Goal: Task Accomplishment & Management: Manage account settings

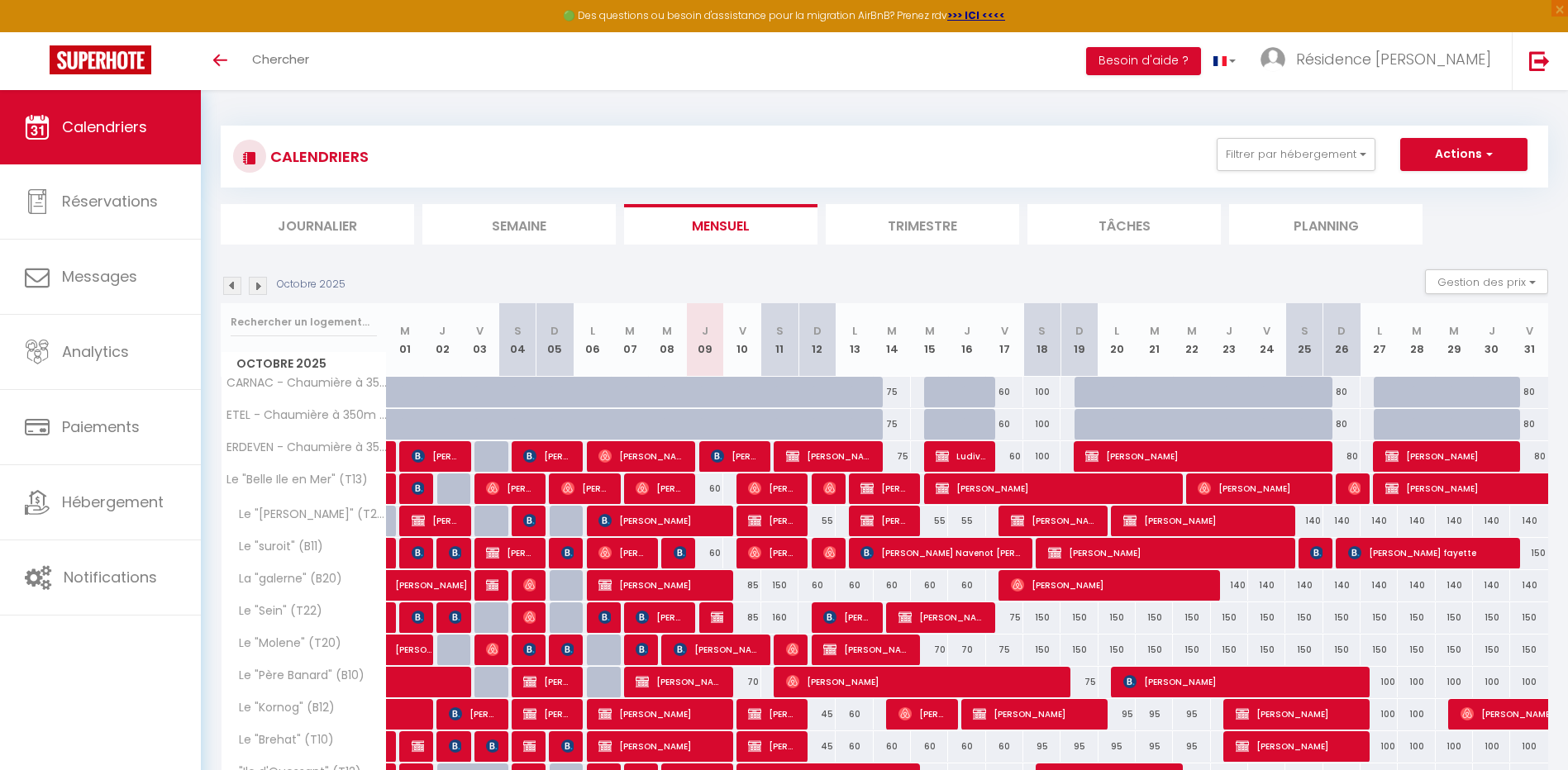
scroll to position [191, 0]
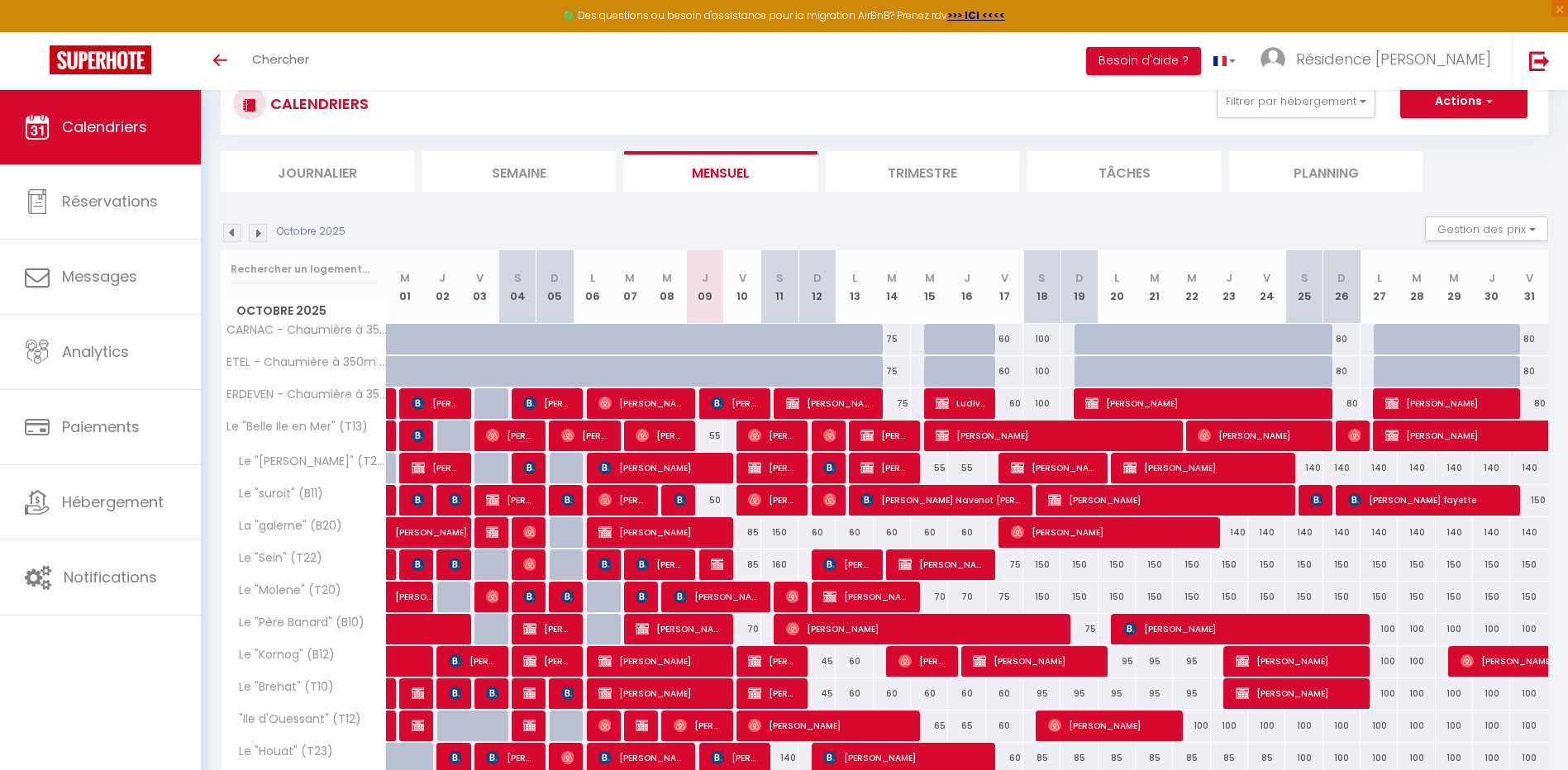
scroll to position [191, 0]
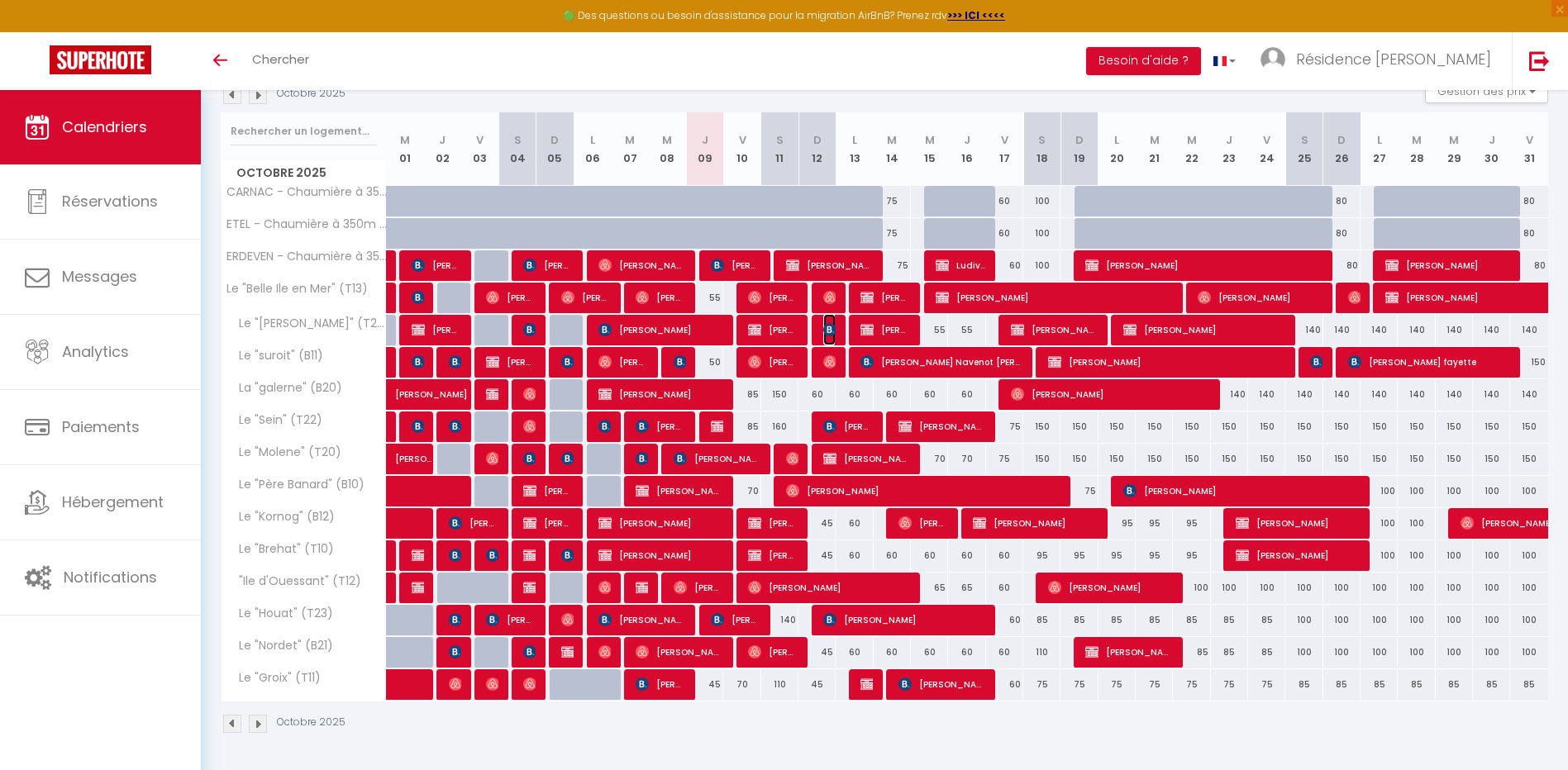
click at [830, 325] on img at bounding box center [829, 330] width 13 height 13
select select "OK"
select select "KO"
select select "0"
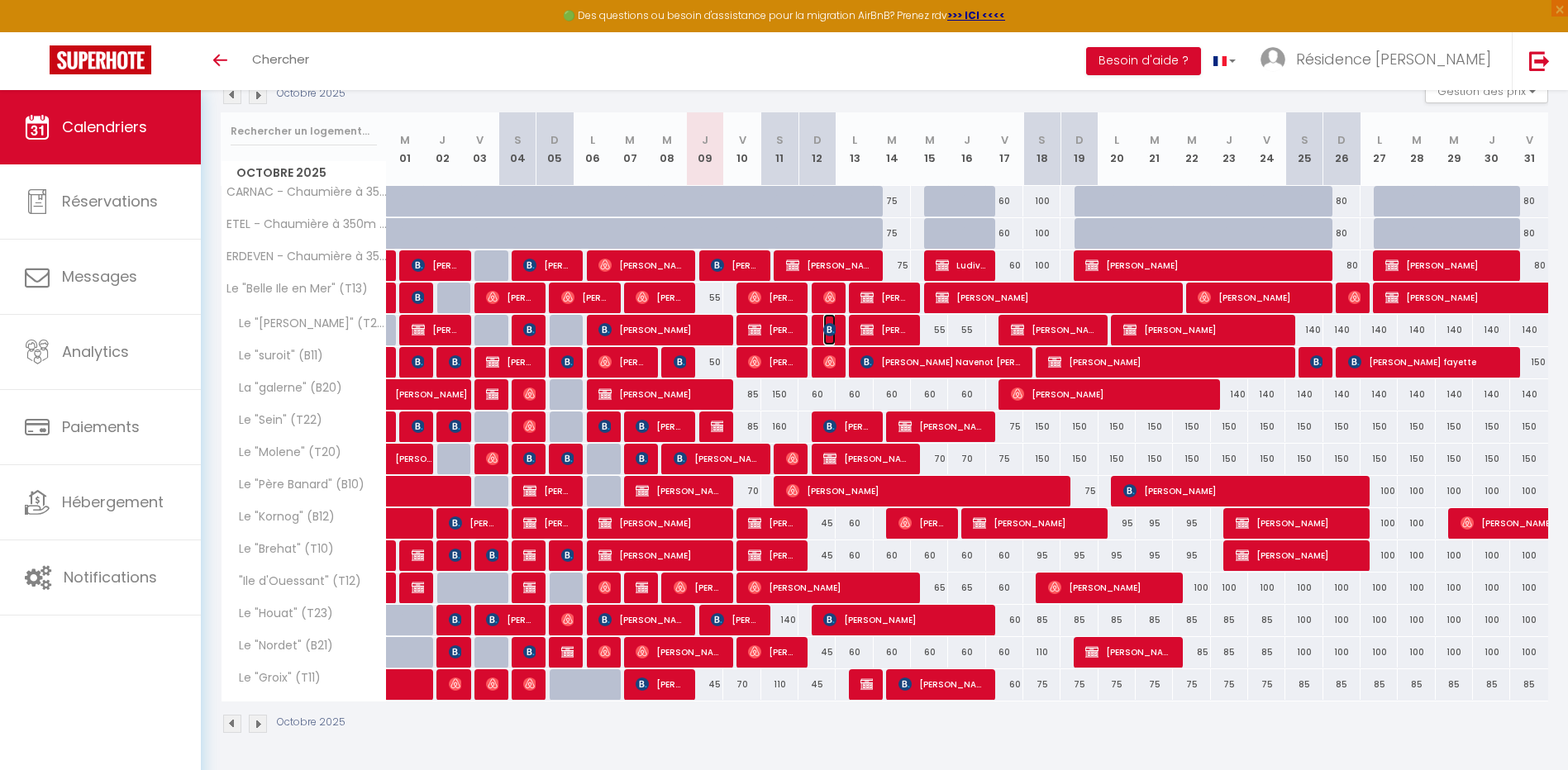
select select "1"
select select
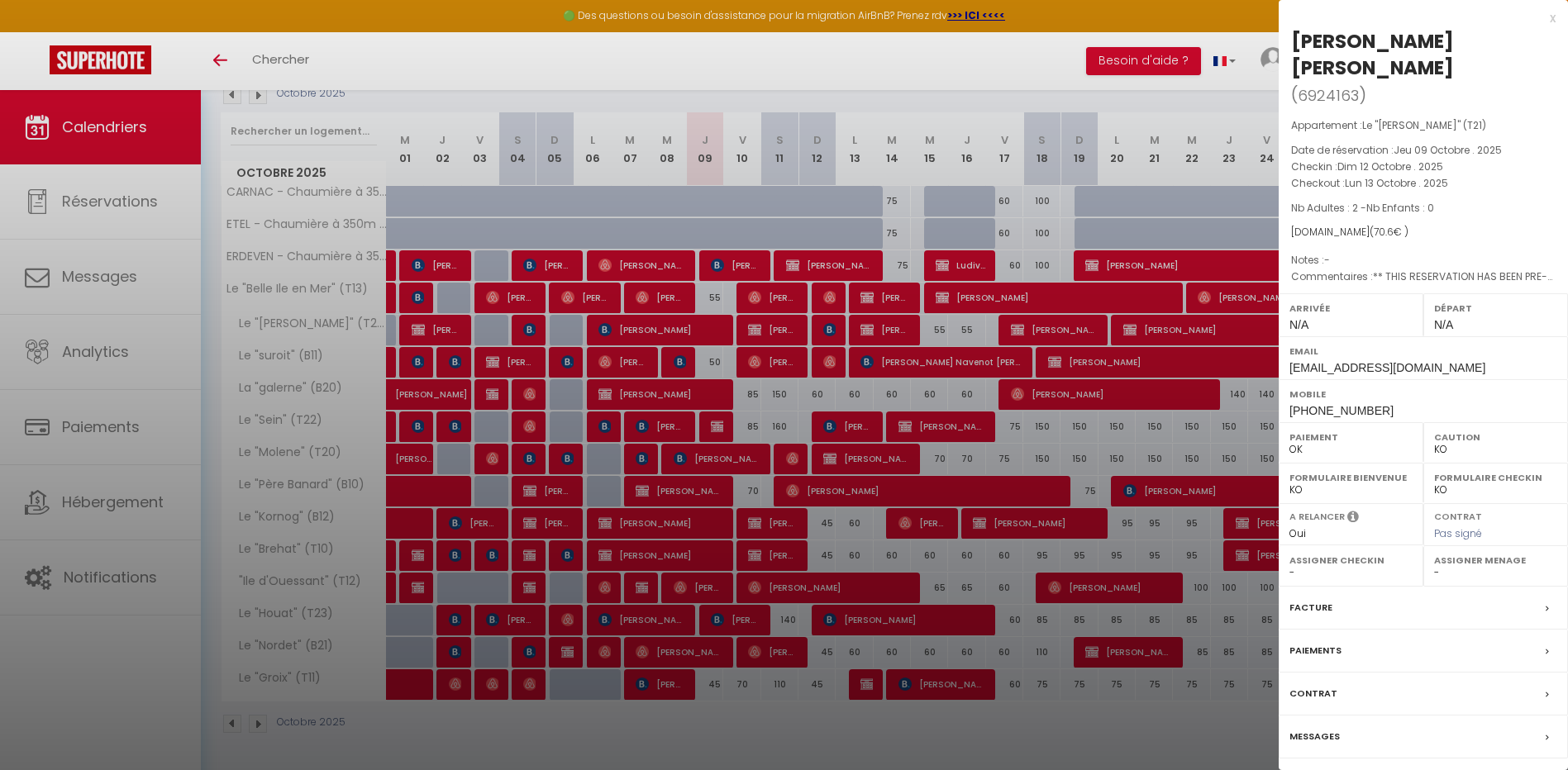
click at [1335, 728] on label "Messages" at bounding box center [1314, 736] width 50 height 17
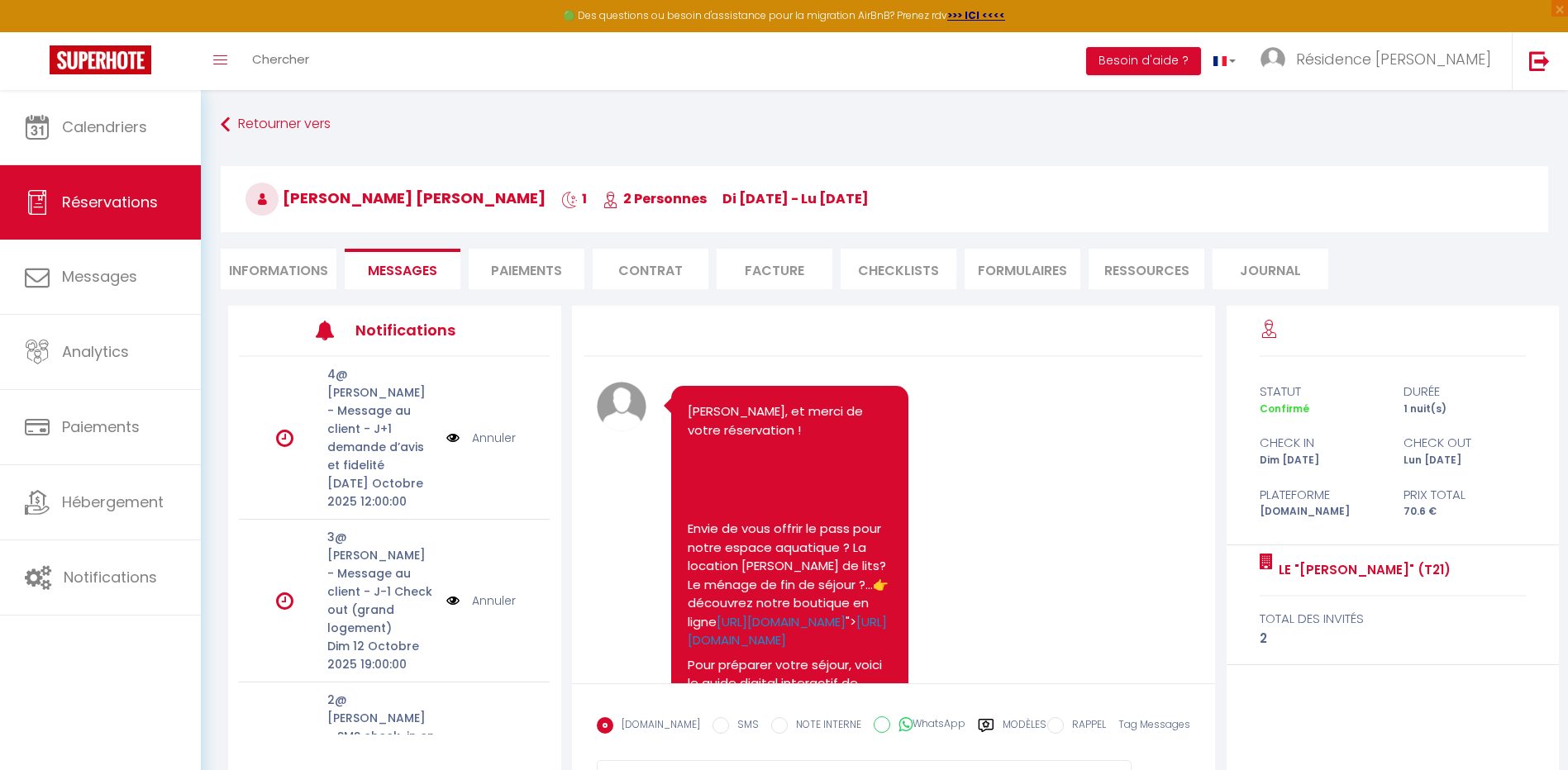
click at [310, 271] on li "Informations" at bounding box center [279, 269] width 116 height 41
select select
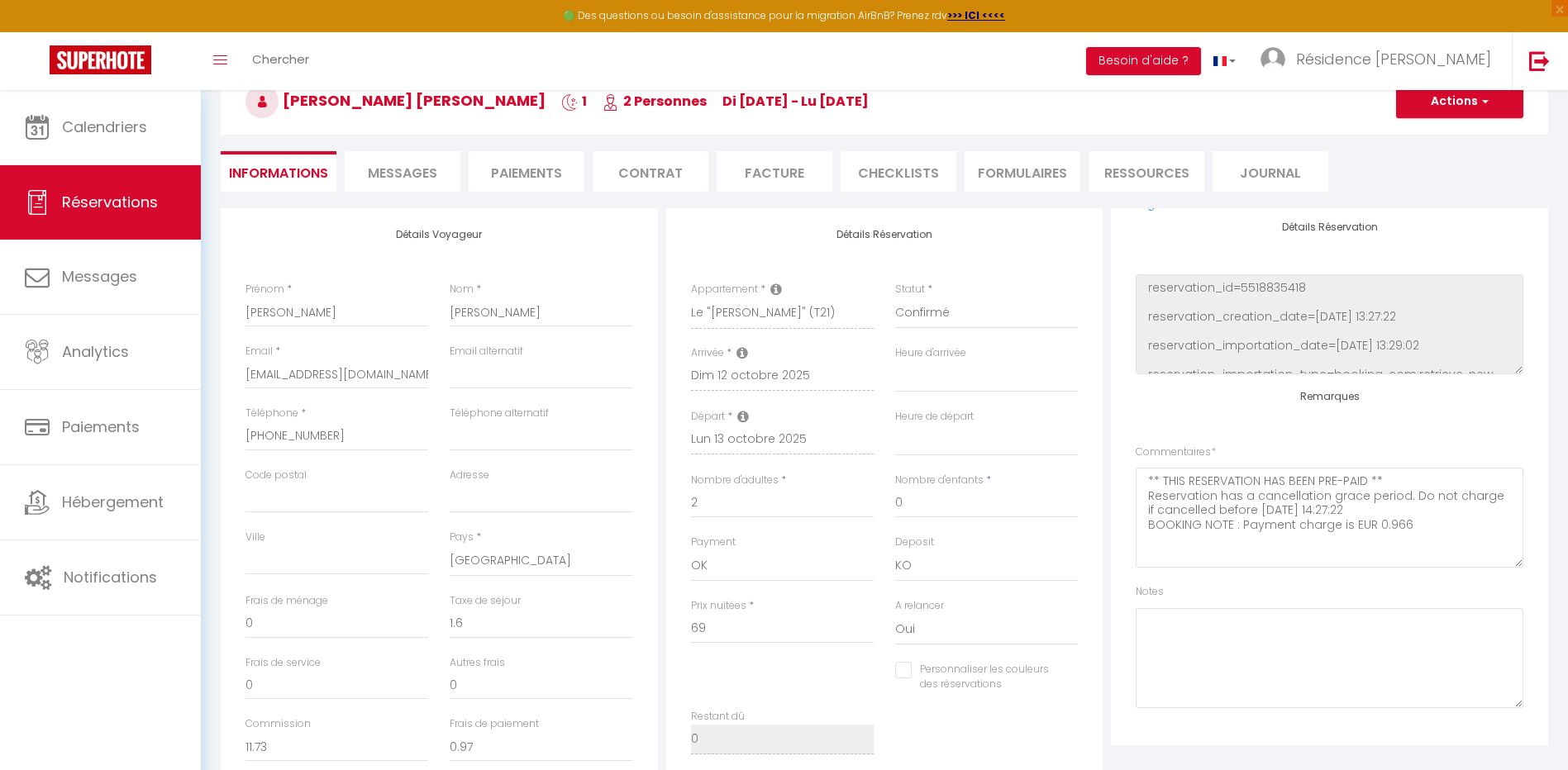
scroll to position [138, 0]
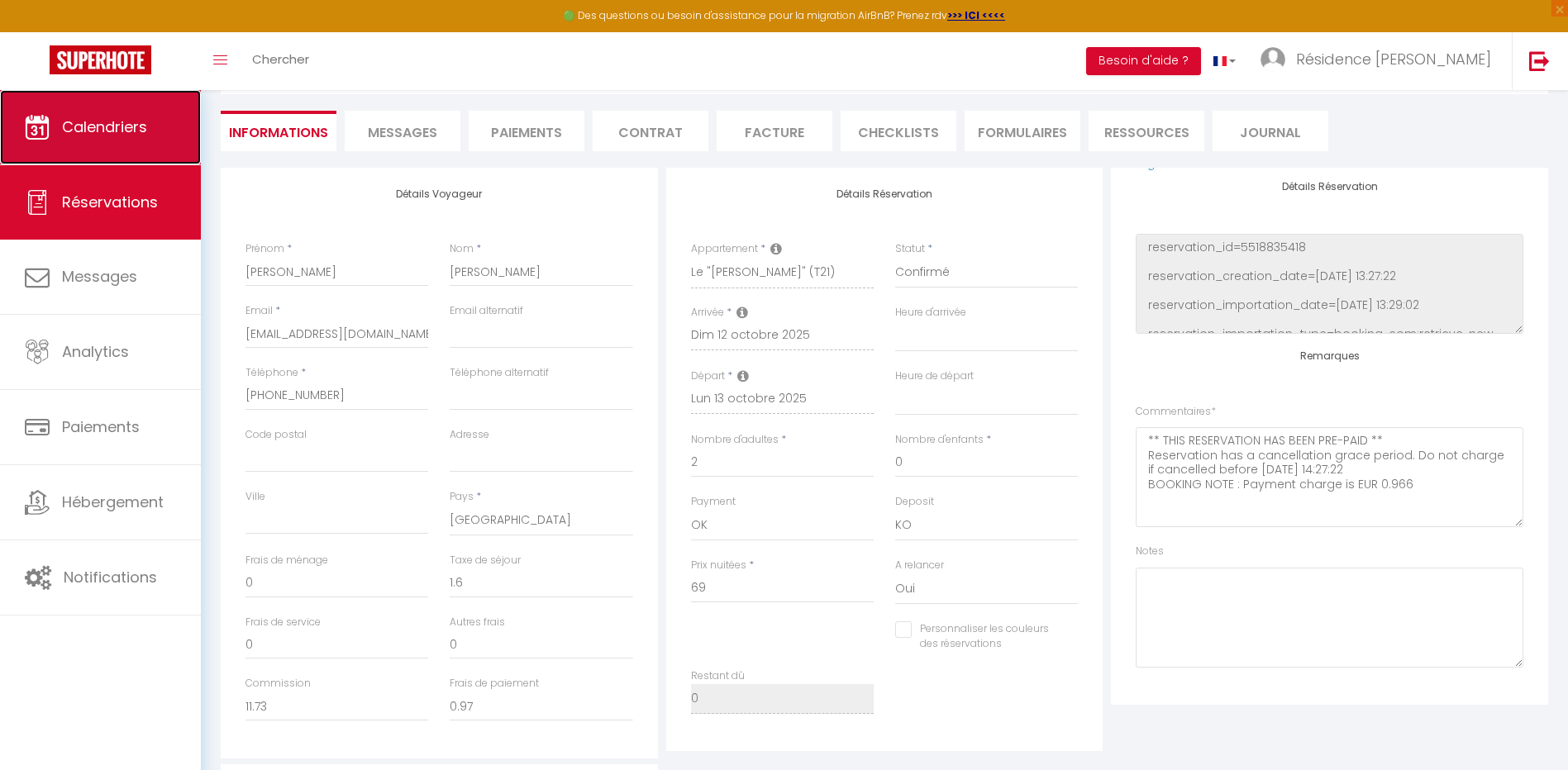
click at [139, 119] on span "Calendriers" at bounding box center [104, 127] width 85 height 21
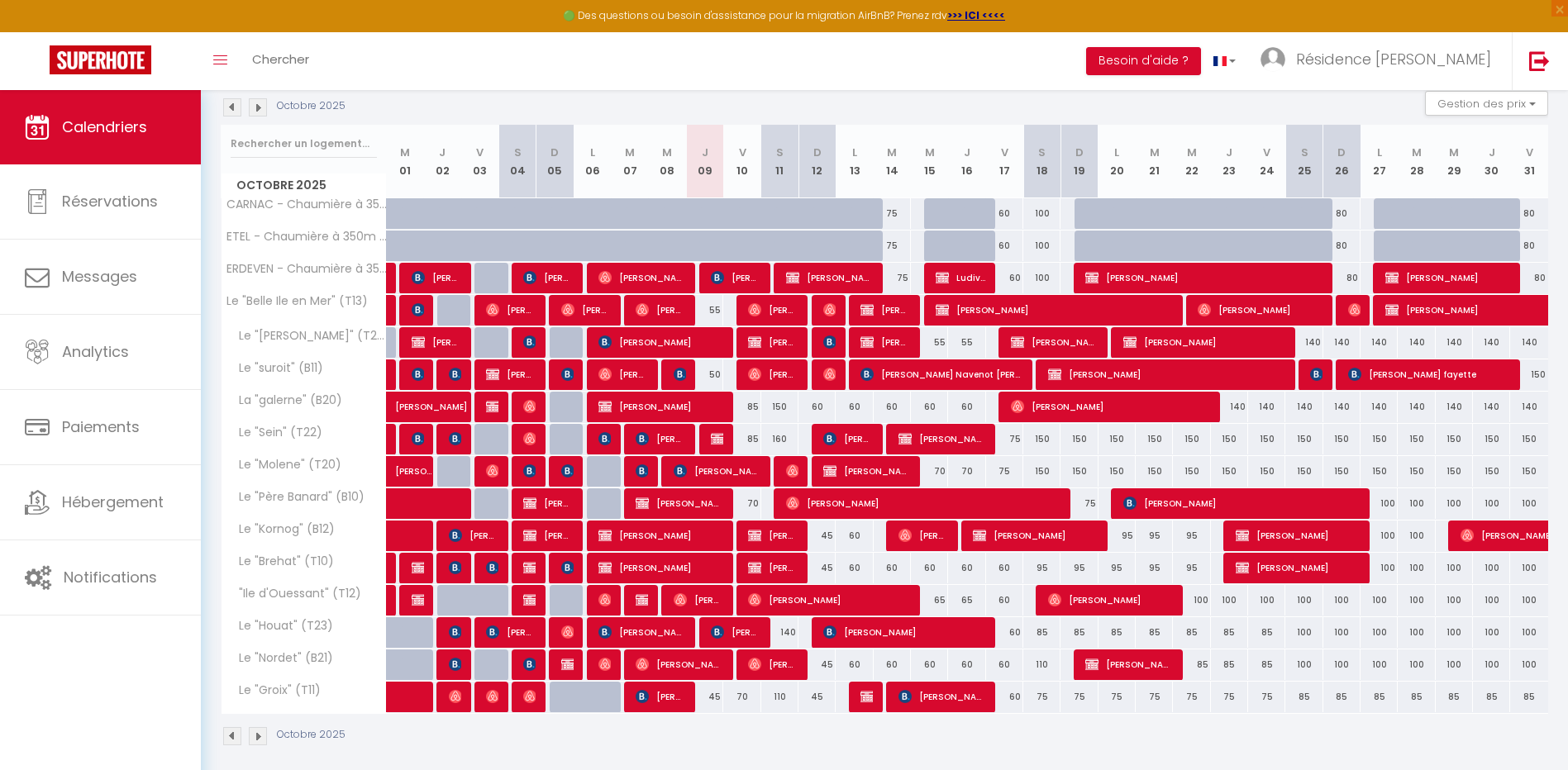
scroll to position [191, 0]
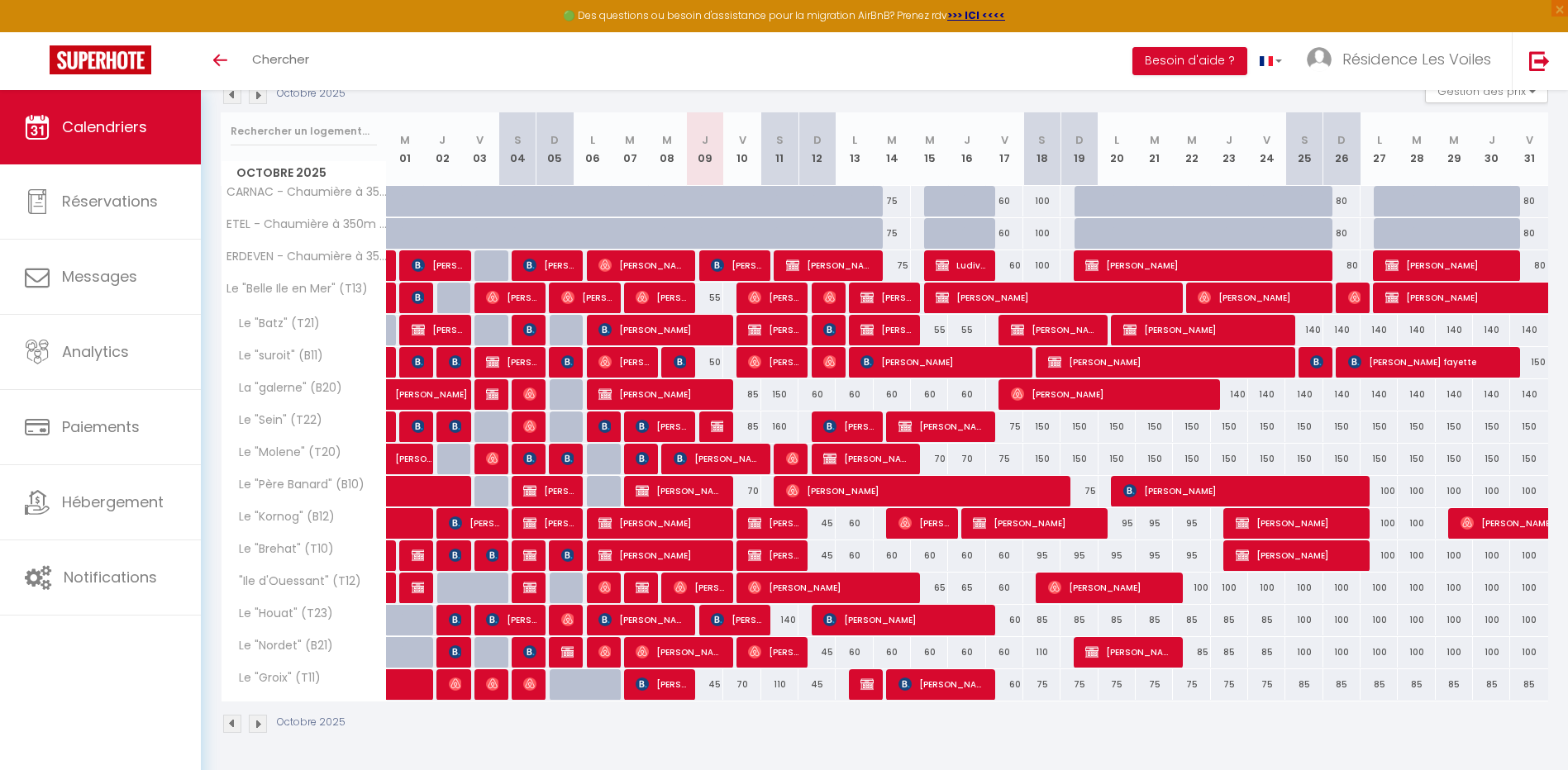
scroll to position [191, 0]
drag, startPoint x: 1145, startPoint y: 643, endPoint x: 1172, endPoint y: 636, distance: 27.9
click at [1145, 643] on span "[PERSON_NAME]" at bounding box center [1130, 651] width 89 height 31
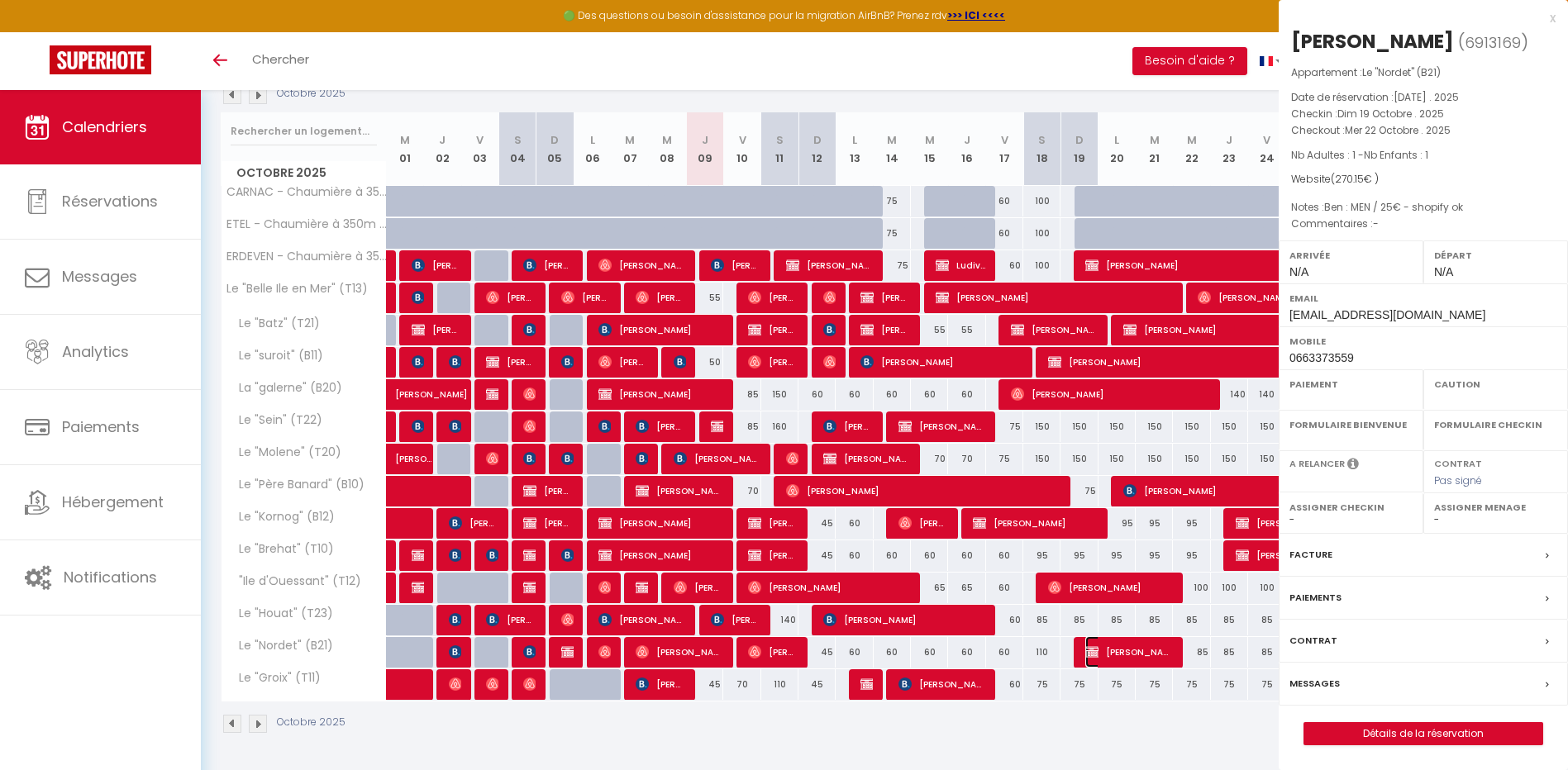
select select "OK"
select select "0"
select select "1"
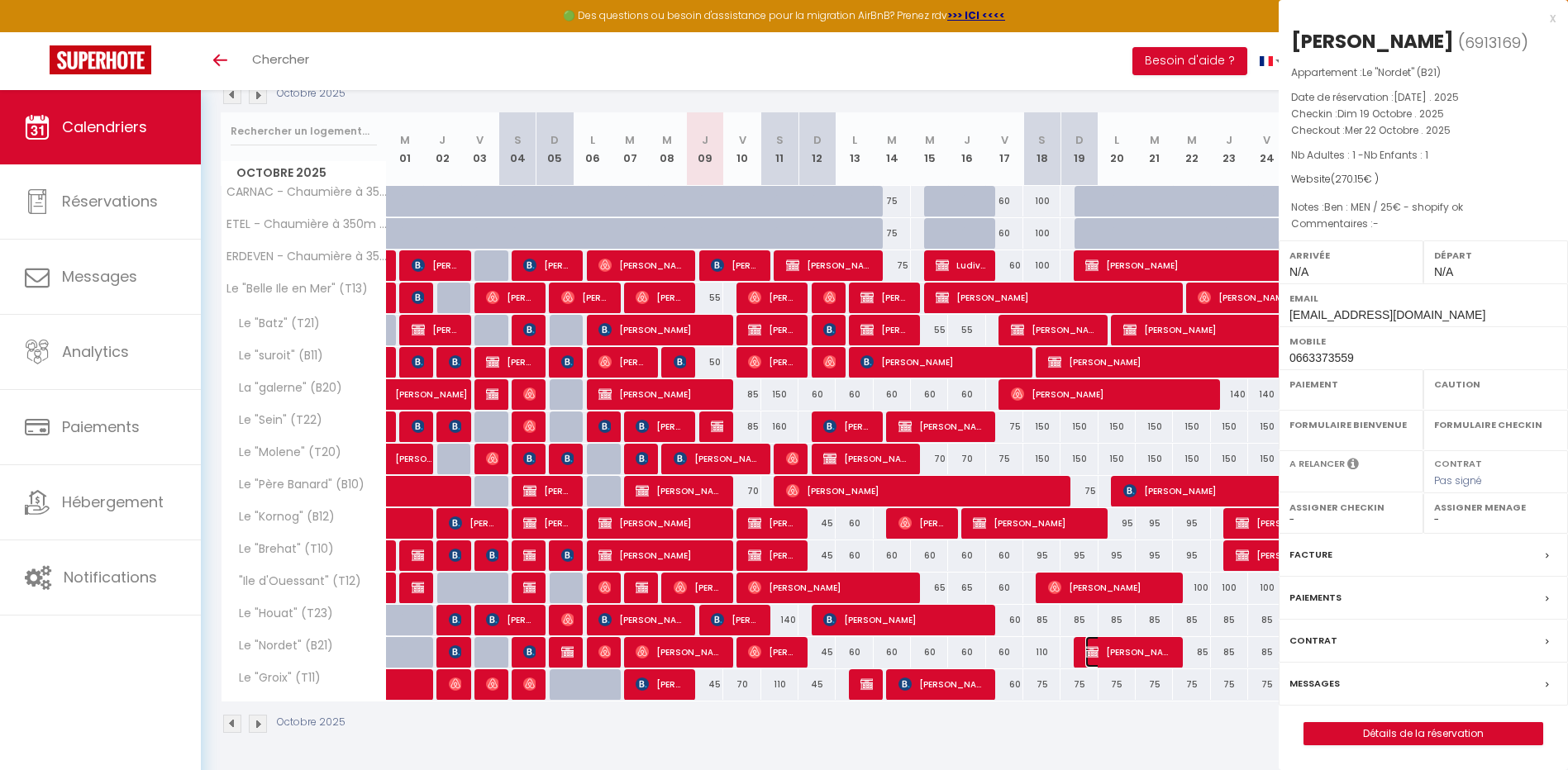
select select
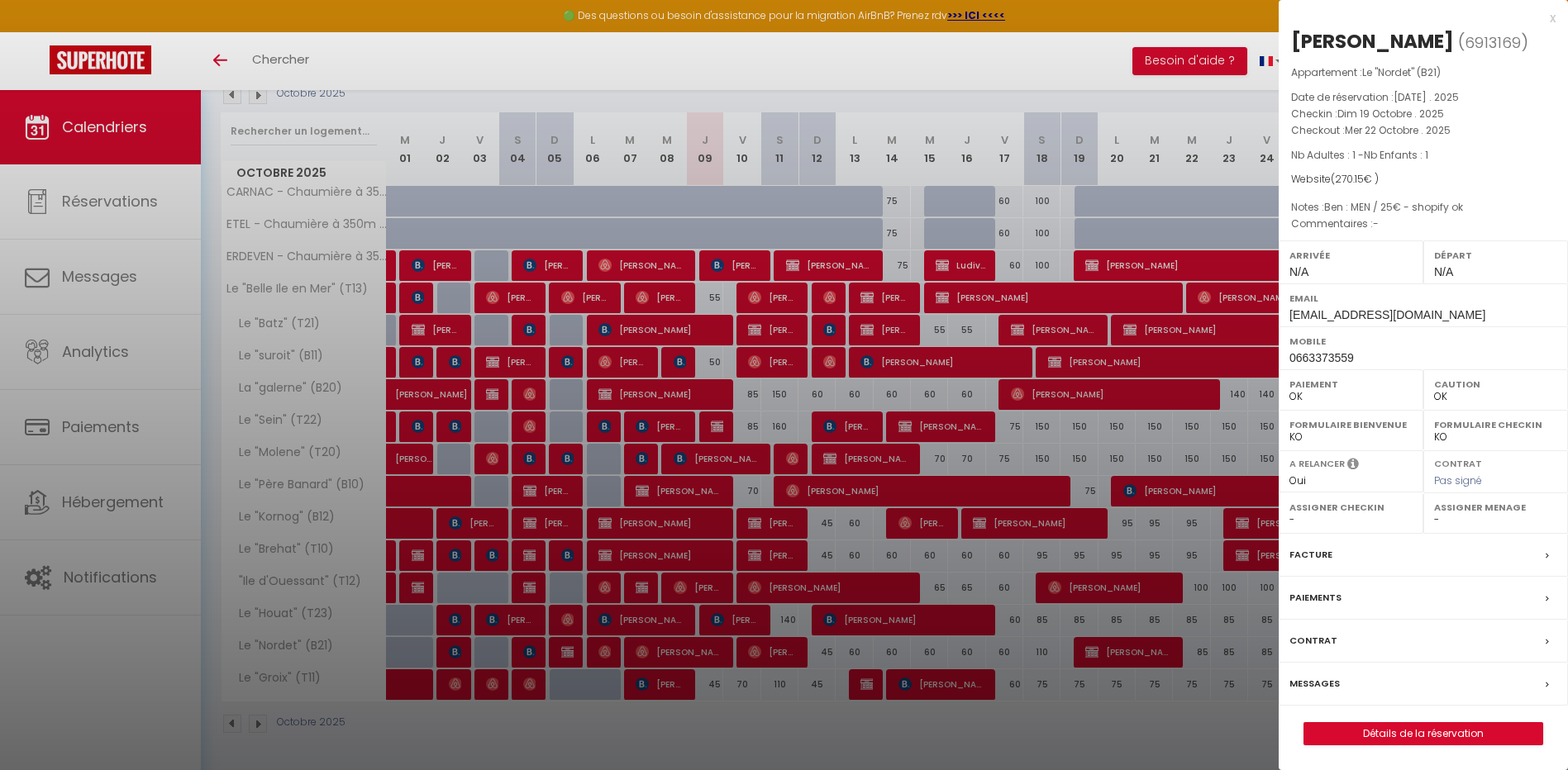
click at [828, 360] on div at bounding box center [784, 385] width 1568 height 770
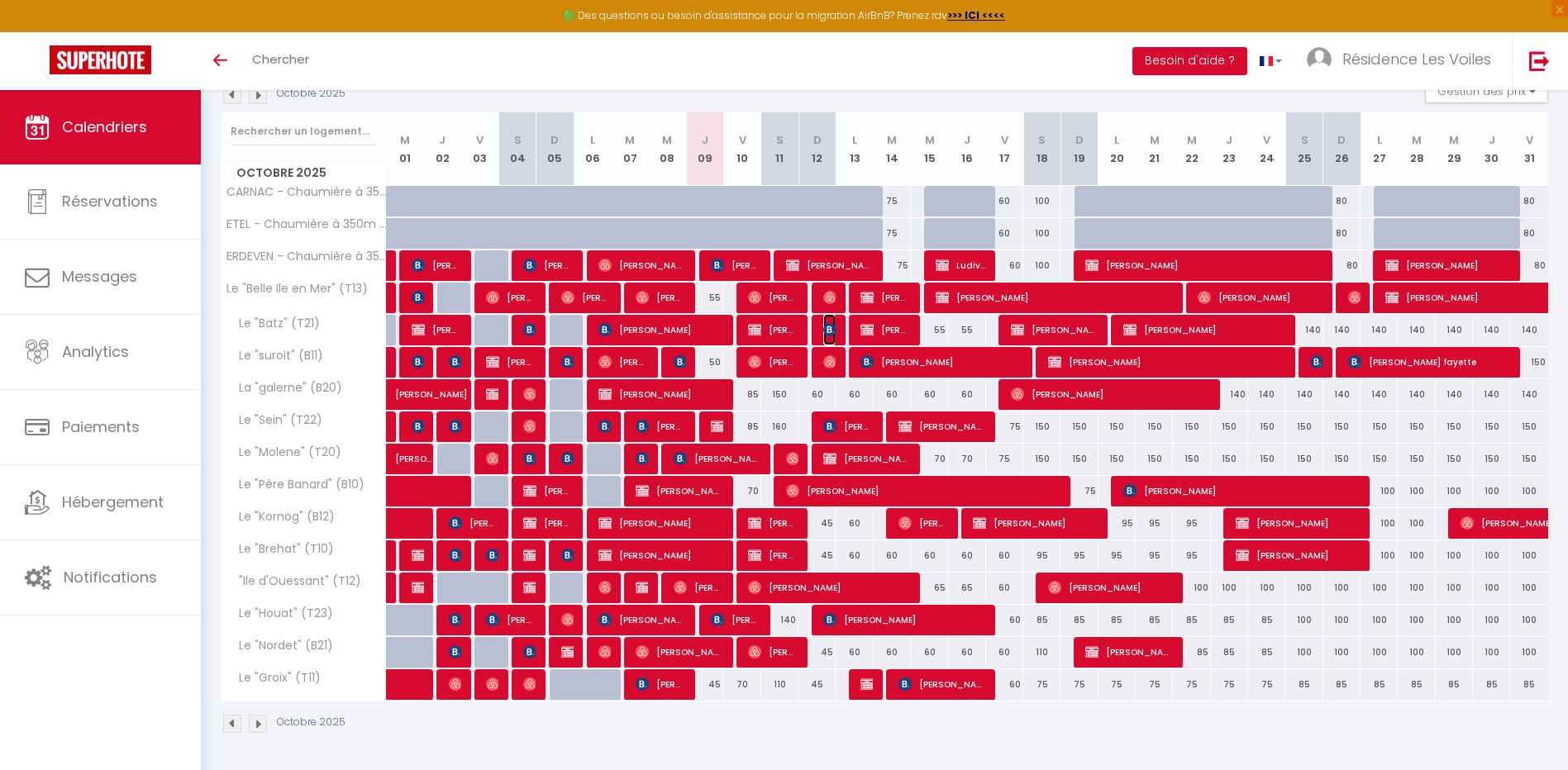
click at [832, 328] on img at bounding box center [829, 330] width 13 height 13
select select "KO"
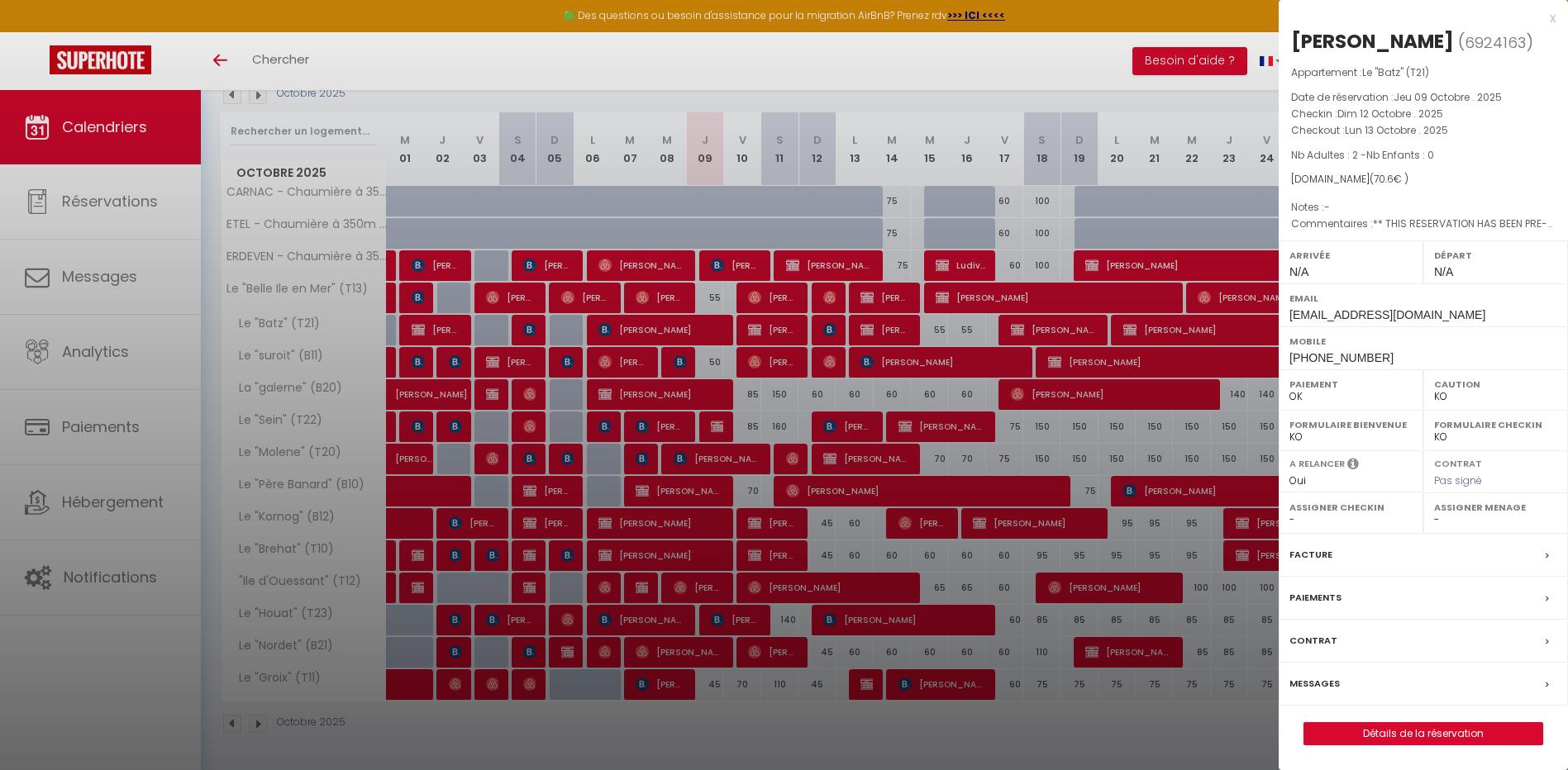
click at [827, 331] on div at bounding box center [784, 385] width 1568 height 770
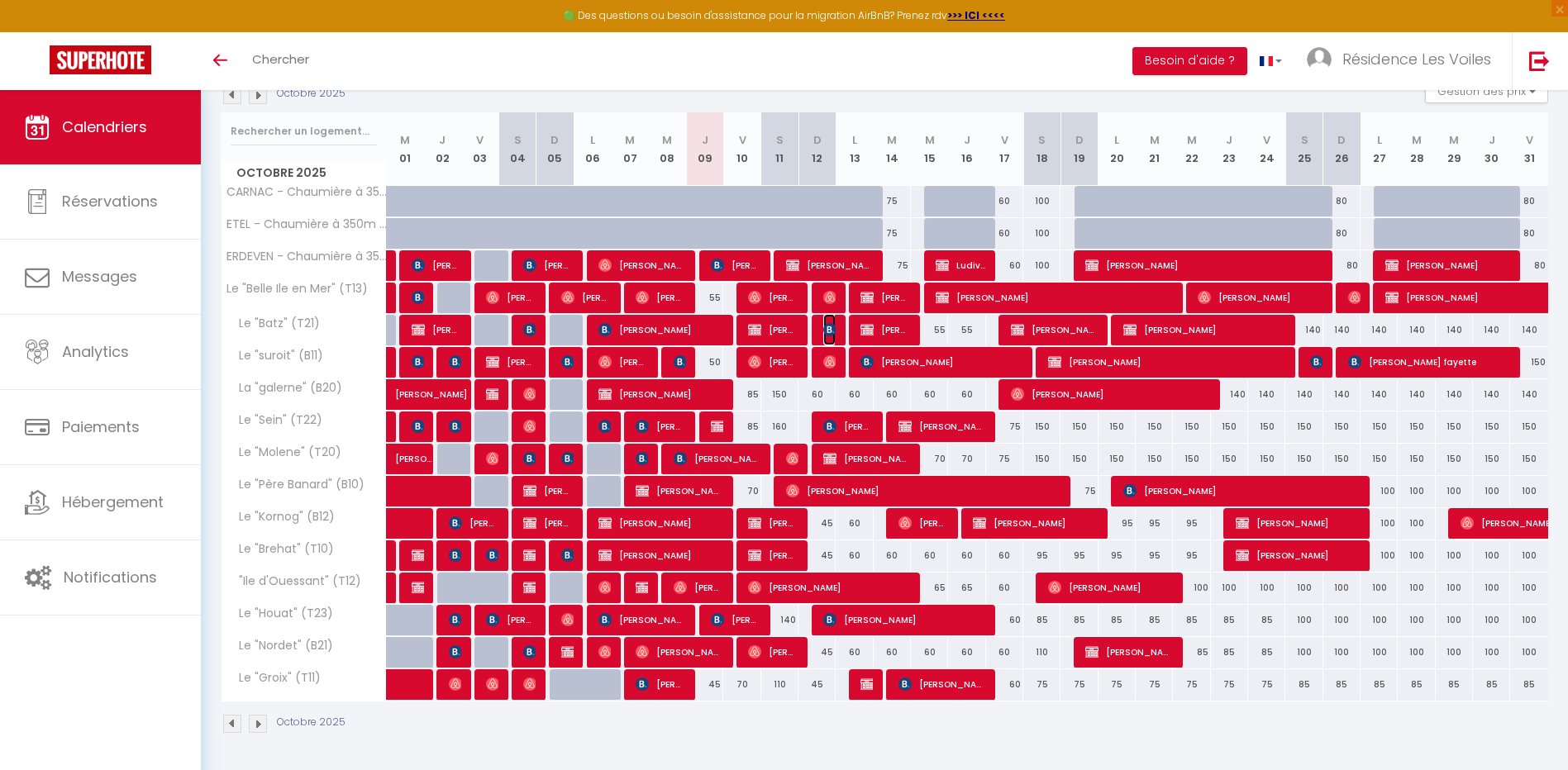
click at [827, 324] on img at bounding box center [829, 330] width 13 height 13
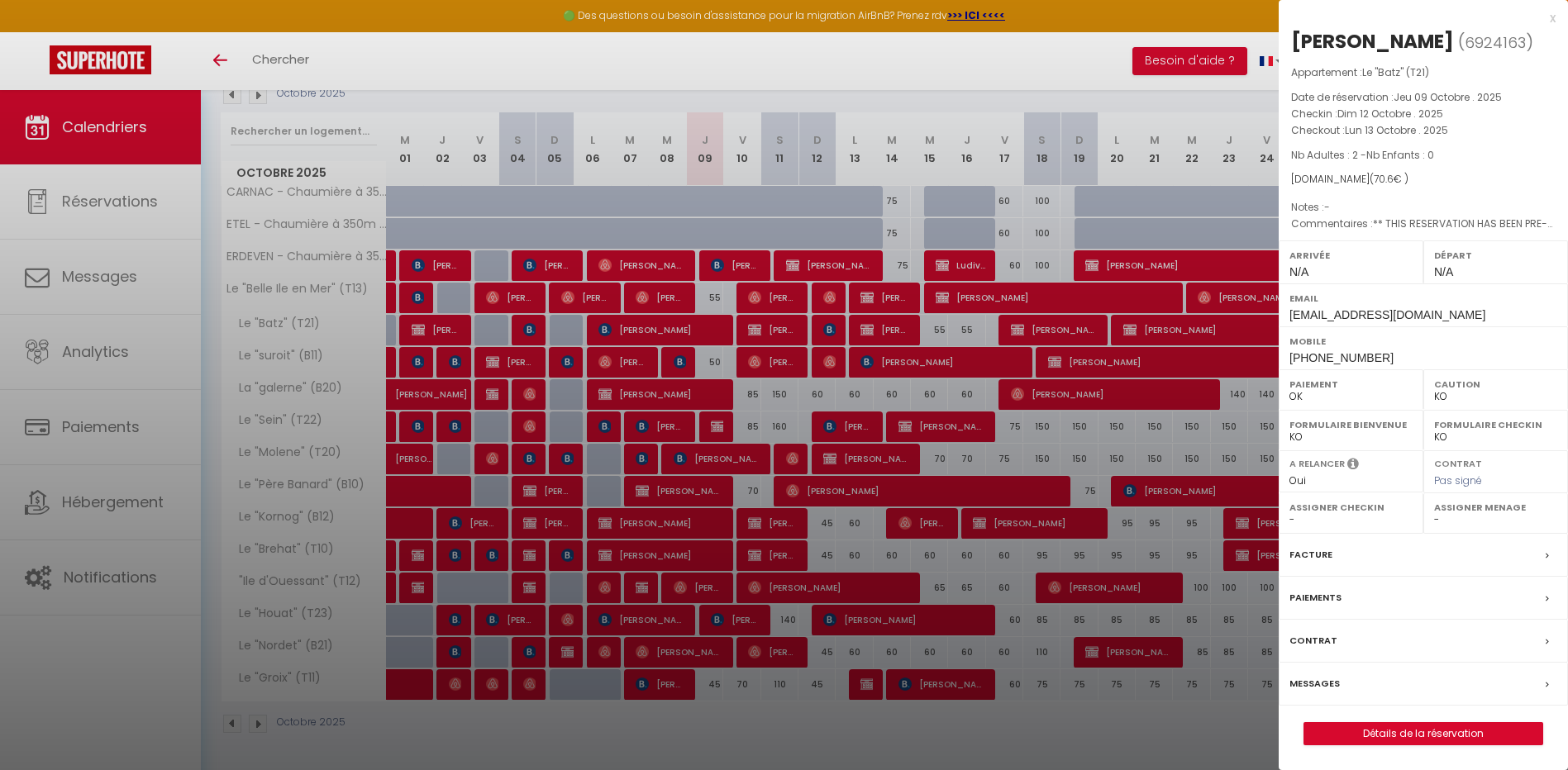
click at [119, 195] on div at bounding box center [784, 385] width 1568 height 770
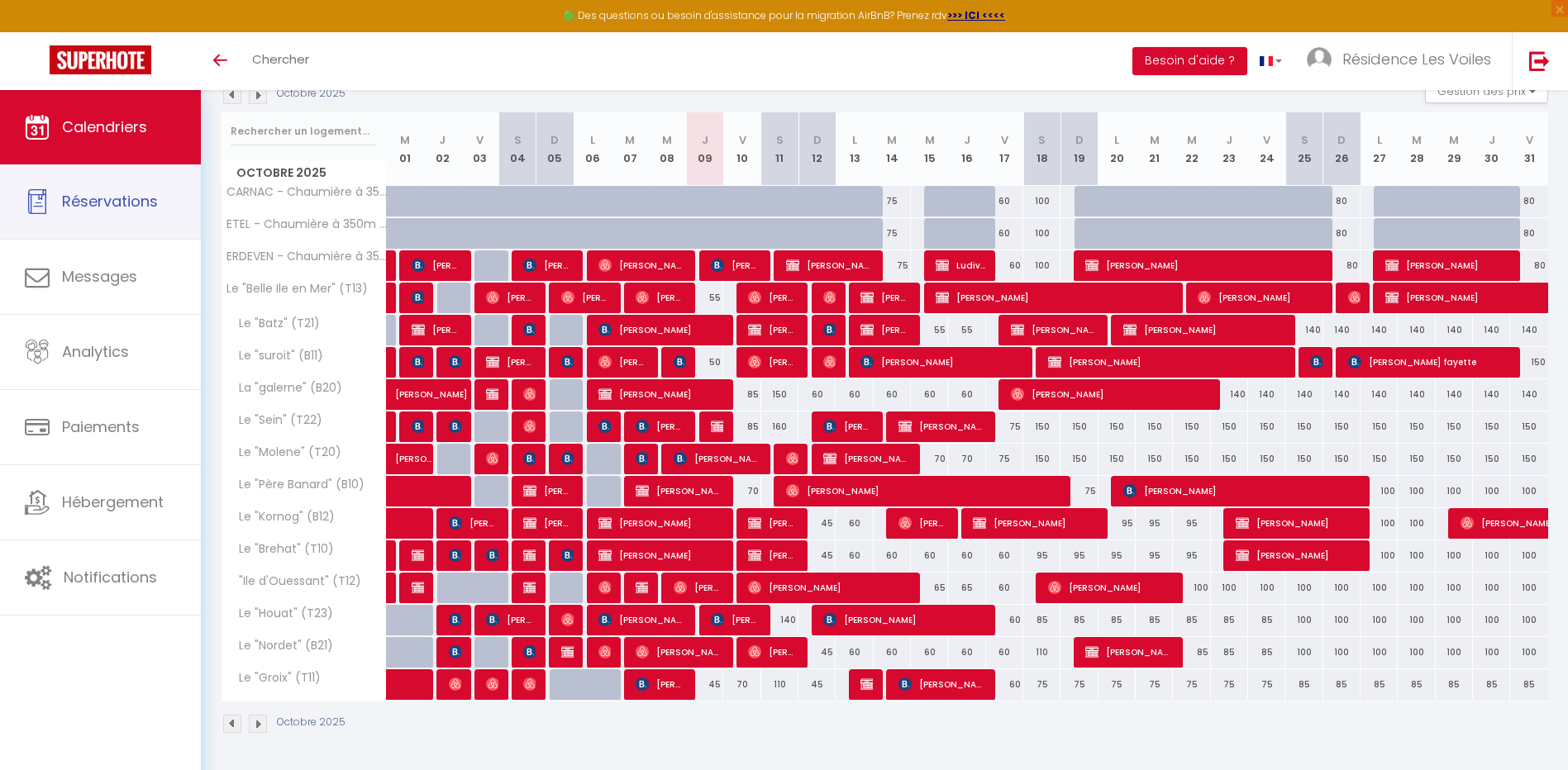
click at [119, 195] on span "Réservations" at bounding box center [110, 201] width 96 height 21
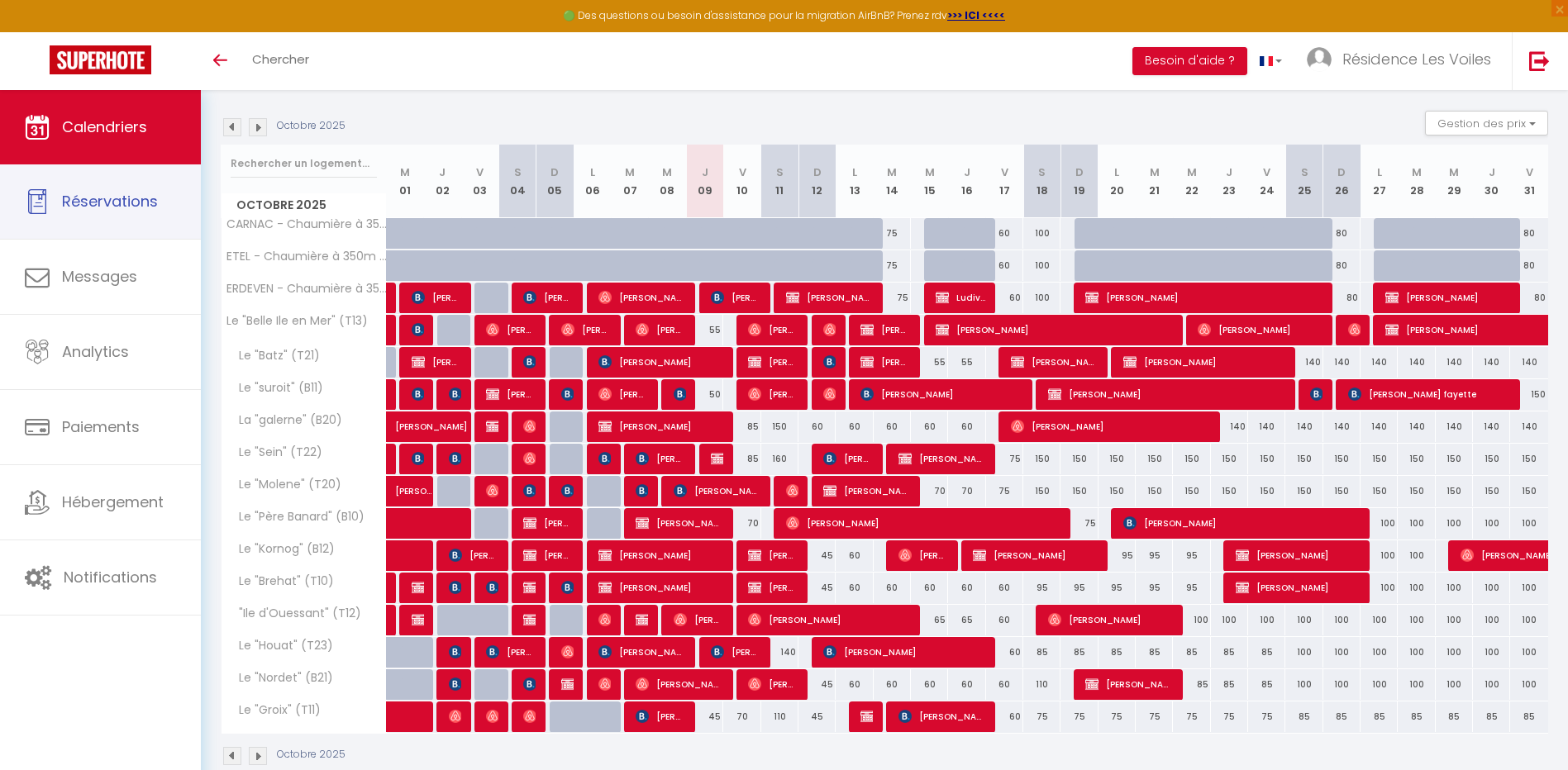
select select "not_cancelled"
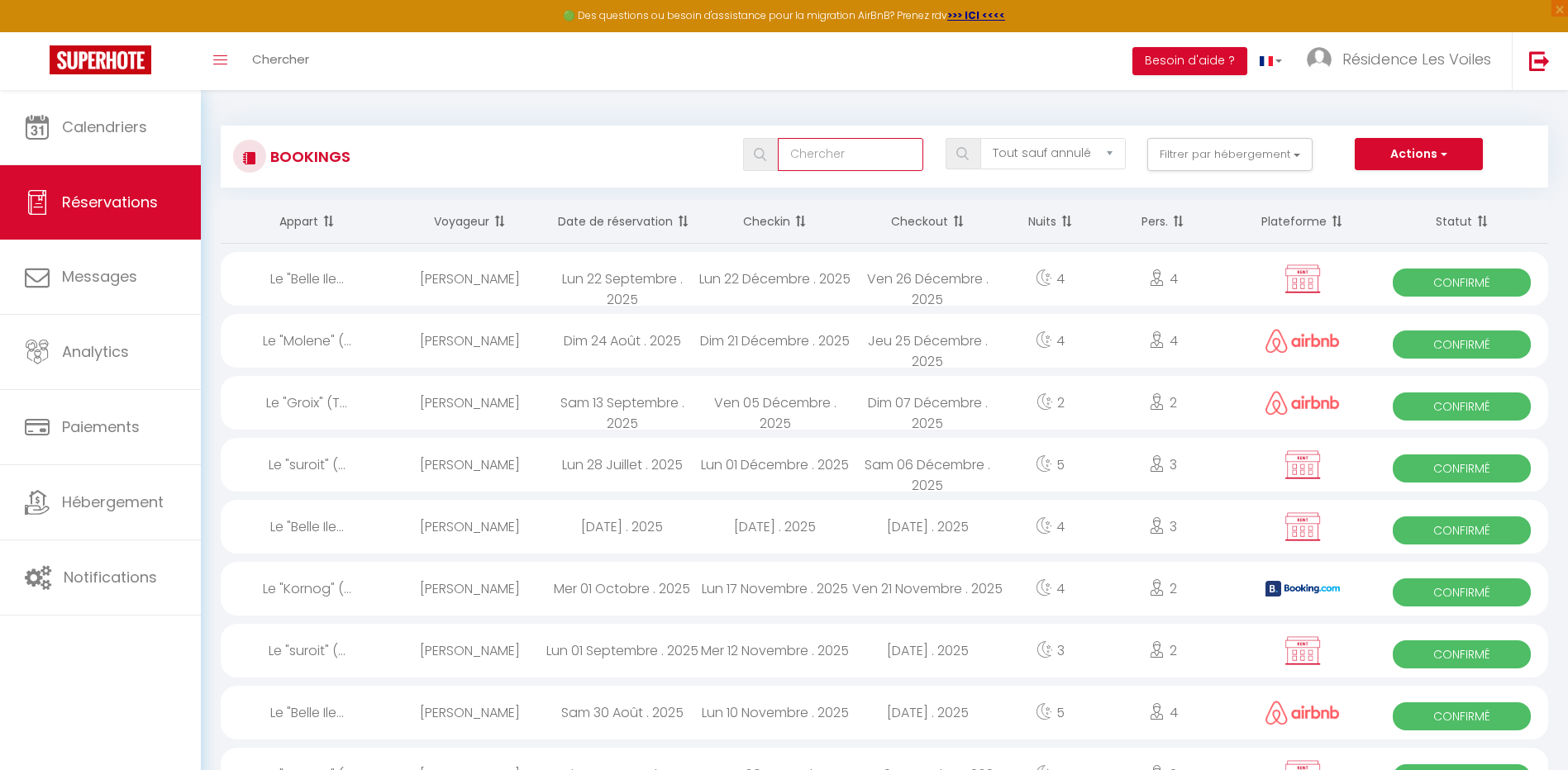
click at [867, 160] on input "text" at bounding box center [851, 154] width 147 height 33
type input "coolen"
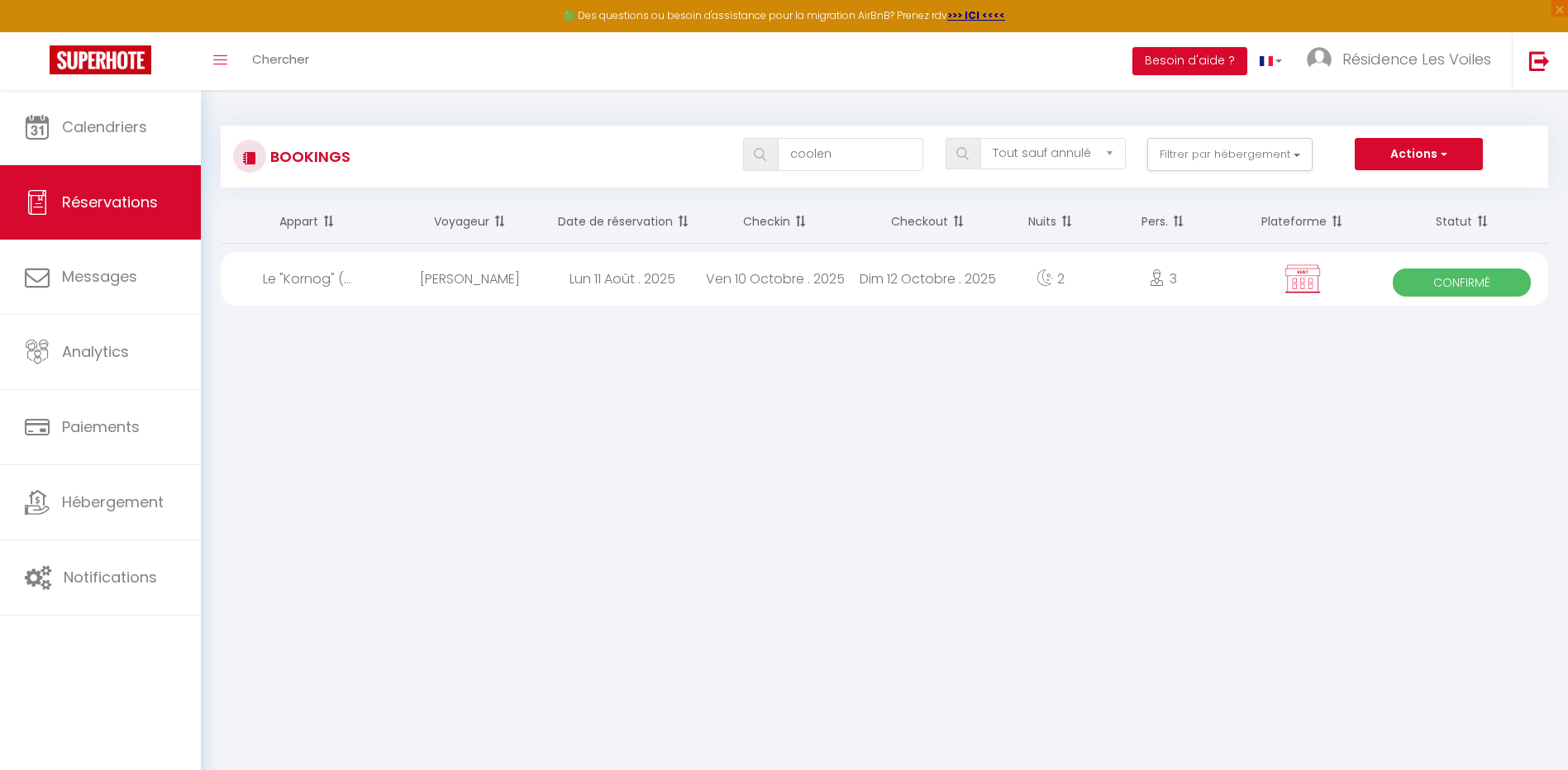
click at [510, 283] on div "[PERSON_NAME]" at bounding box center [469, 279] width 153 height 54
select select "OK"
select select "KO"
select select "0"
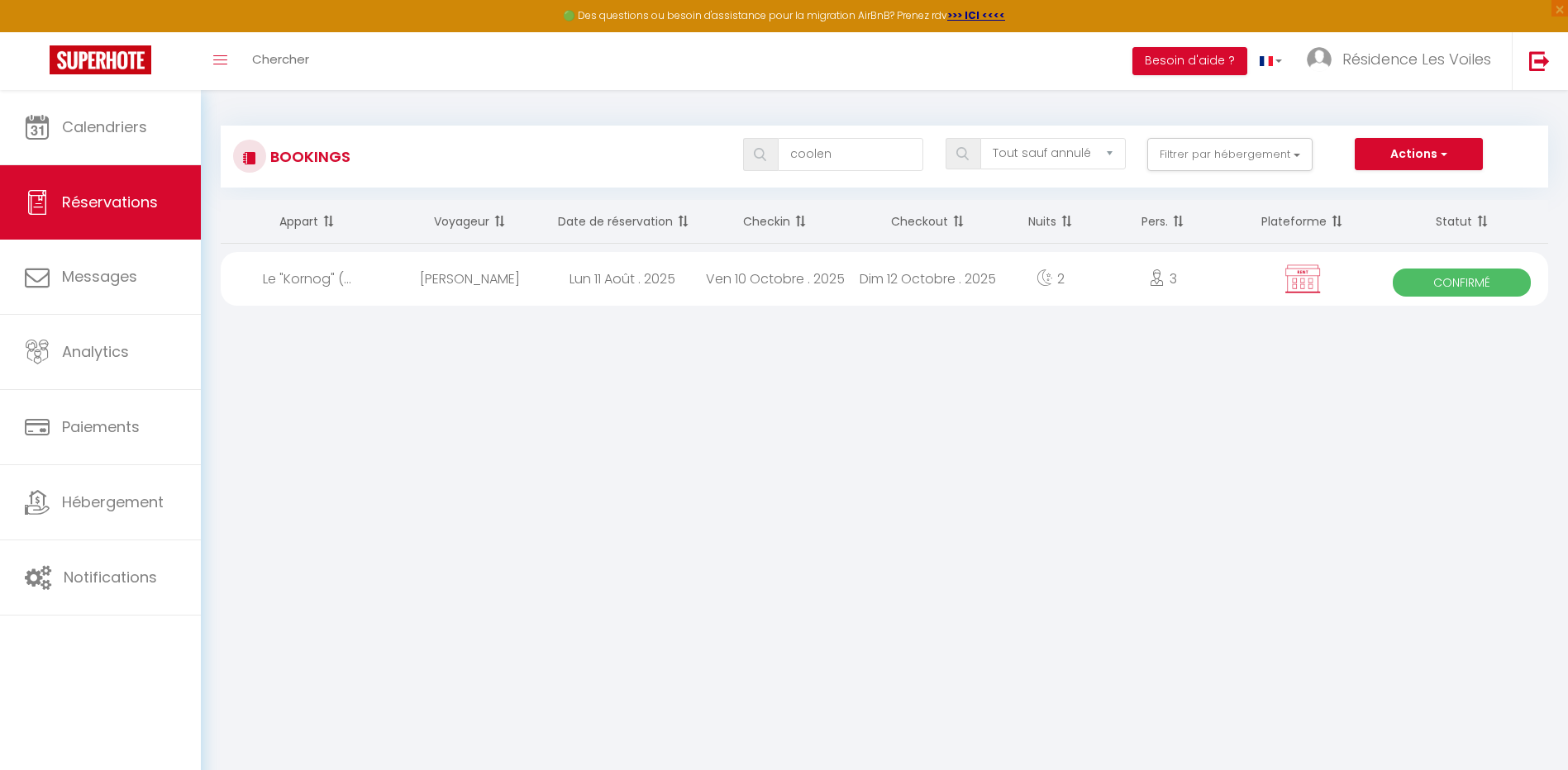
select select "1"
select select
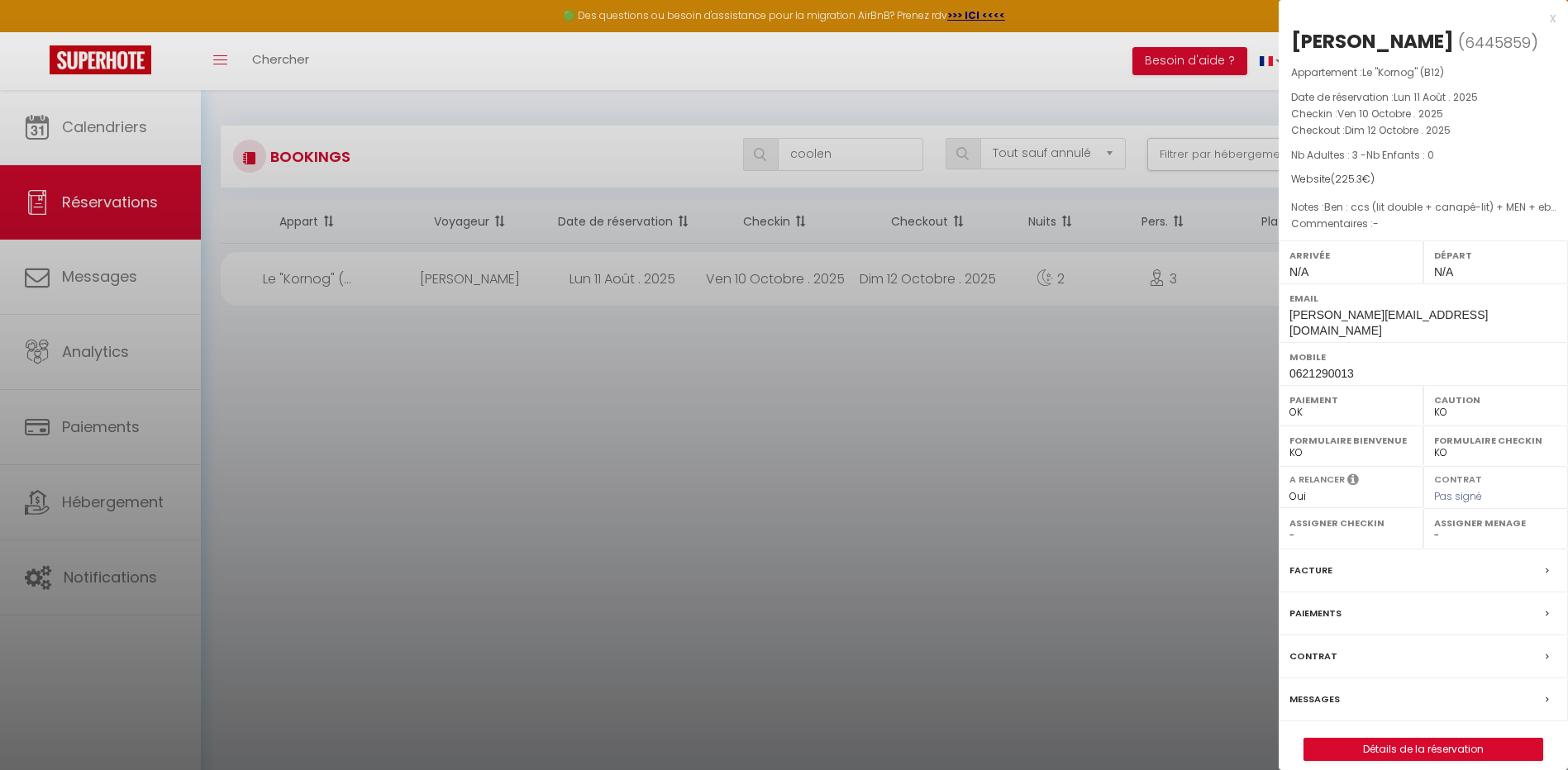
click at [1297, 691] on label "Messages" at bounding box center [1314, 699] width 50 height 17
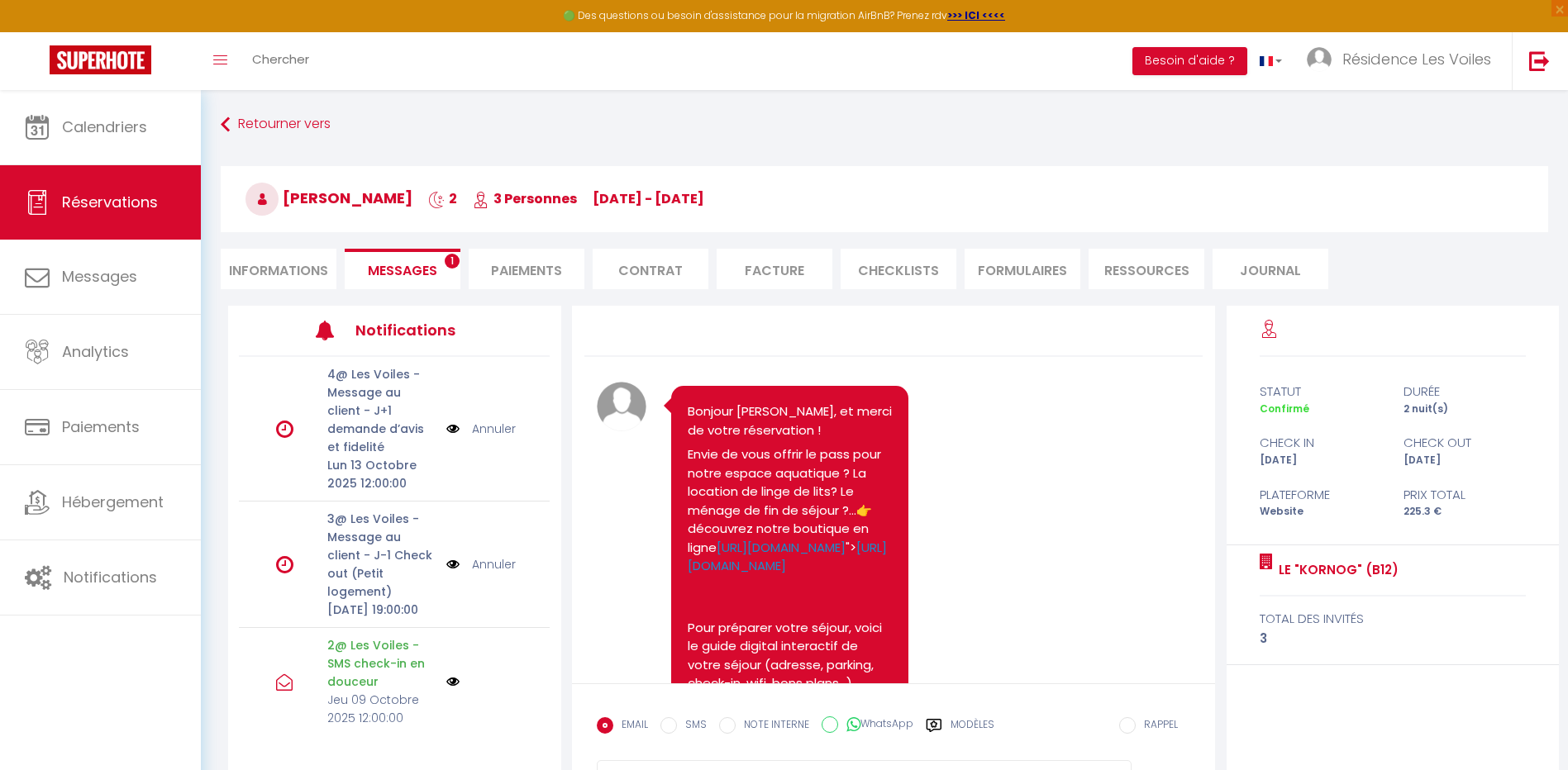
scroll to position [6554, 0]
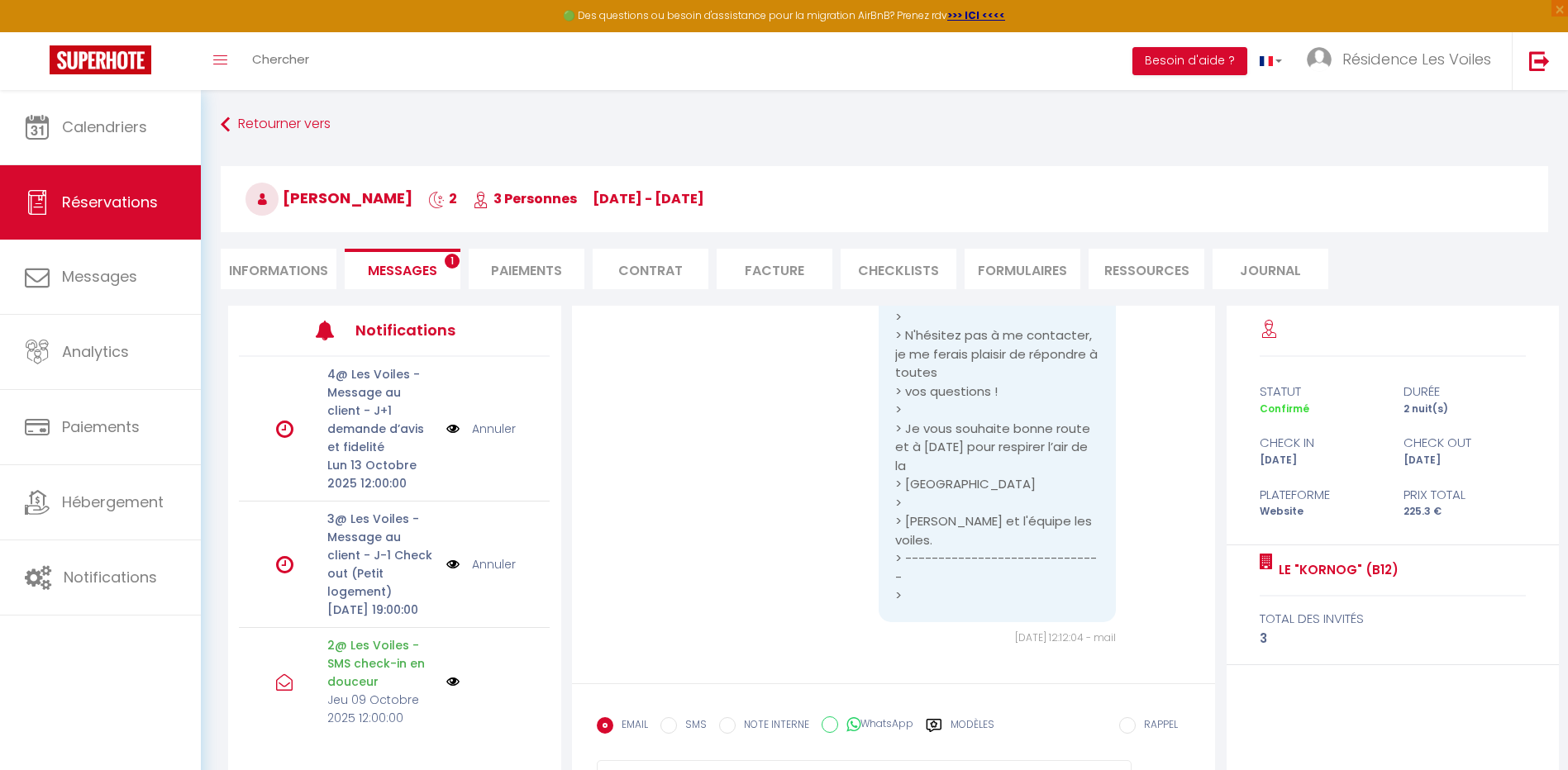
select select
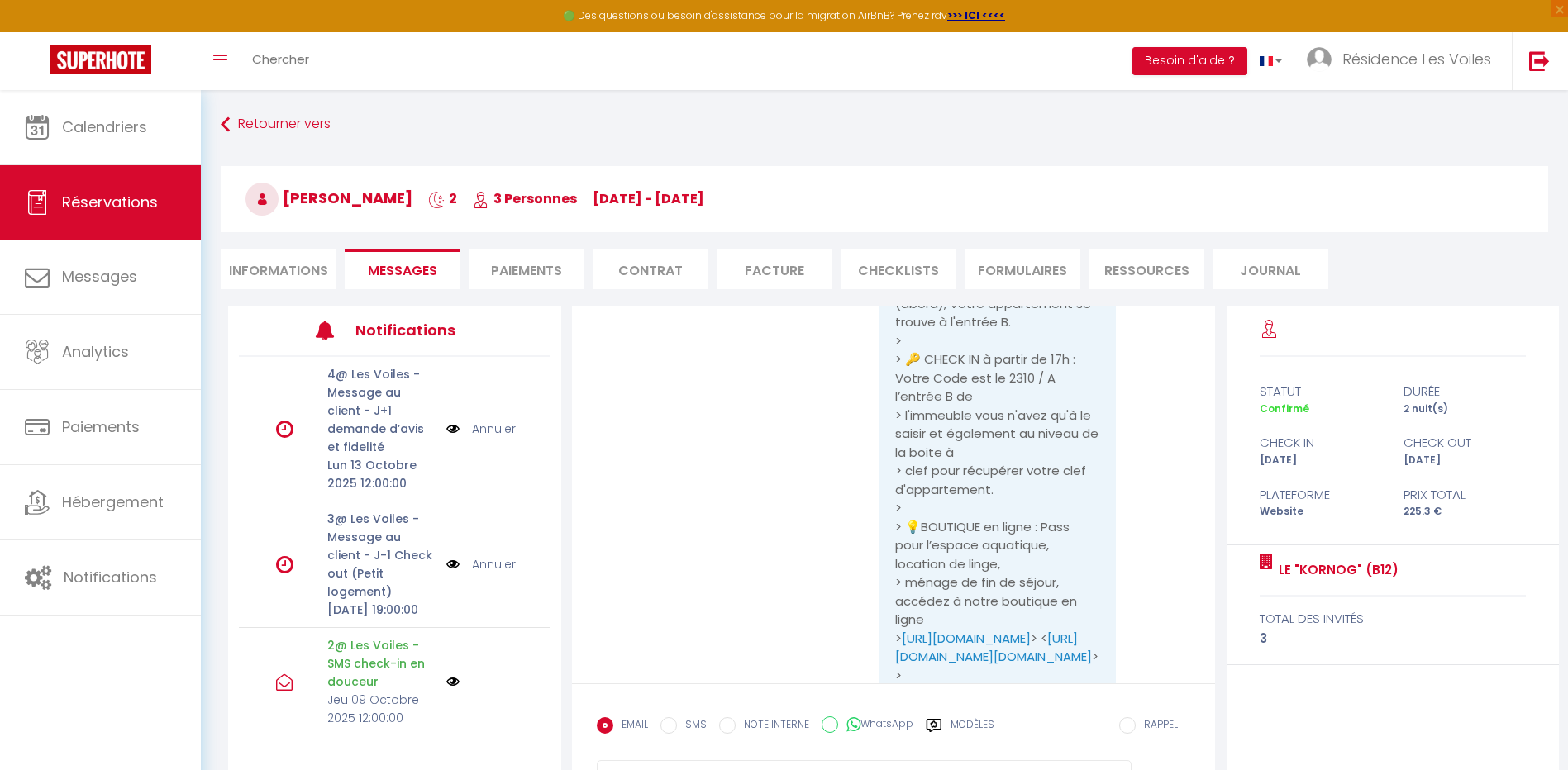
scroll to position [4763, 0]
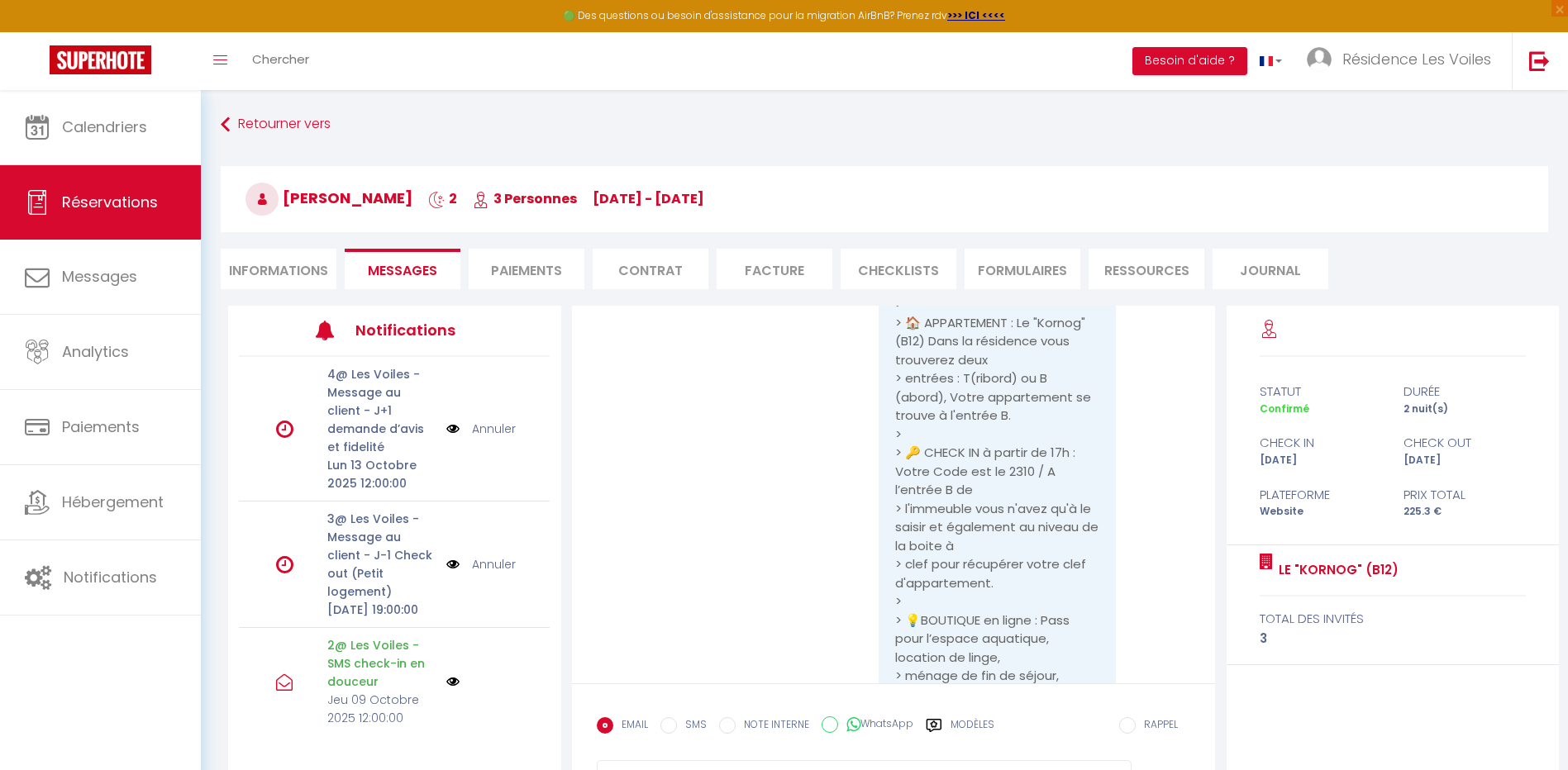
click at [289, 248] on div "Retourner vers pauline coolen 2 3 Personnes ve 10 Oct - di 12 Oct Actions Enreg…" at bounding box center [884, 208] width 1349 height 196
click at [301, 273] on li "Informations" at bounding box center [279, 269] width 116 height 41
select select
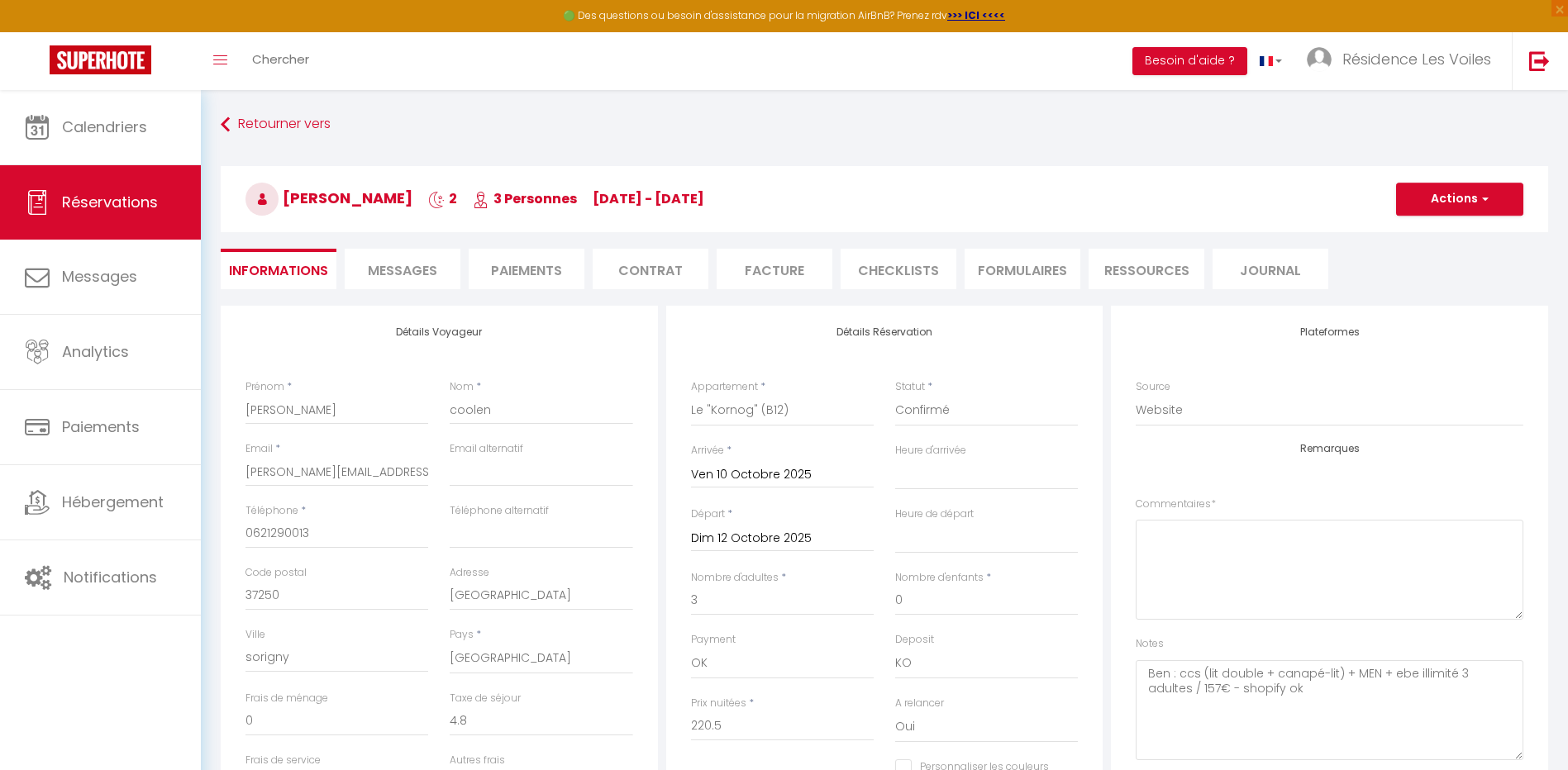
click at [421, 280] on span "Messages" at bounding box center [402, 271] width 70 height 19
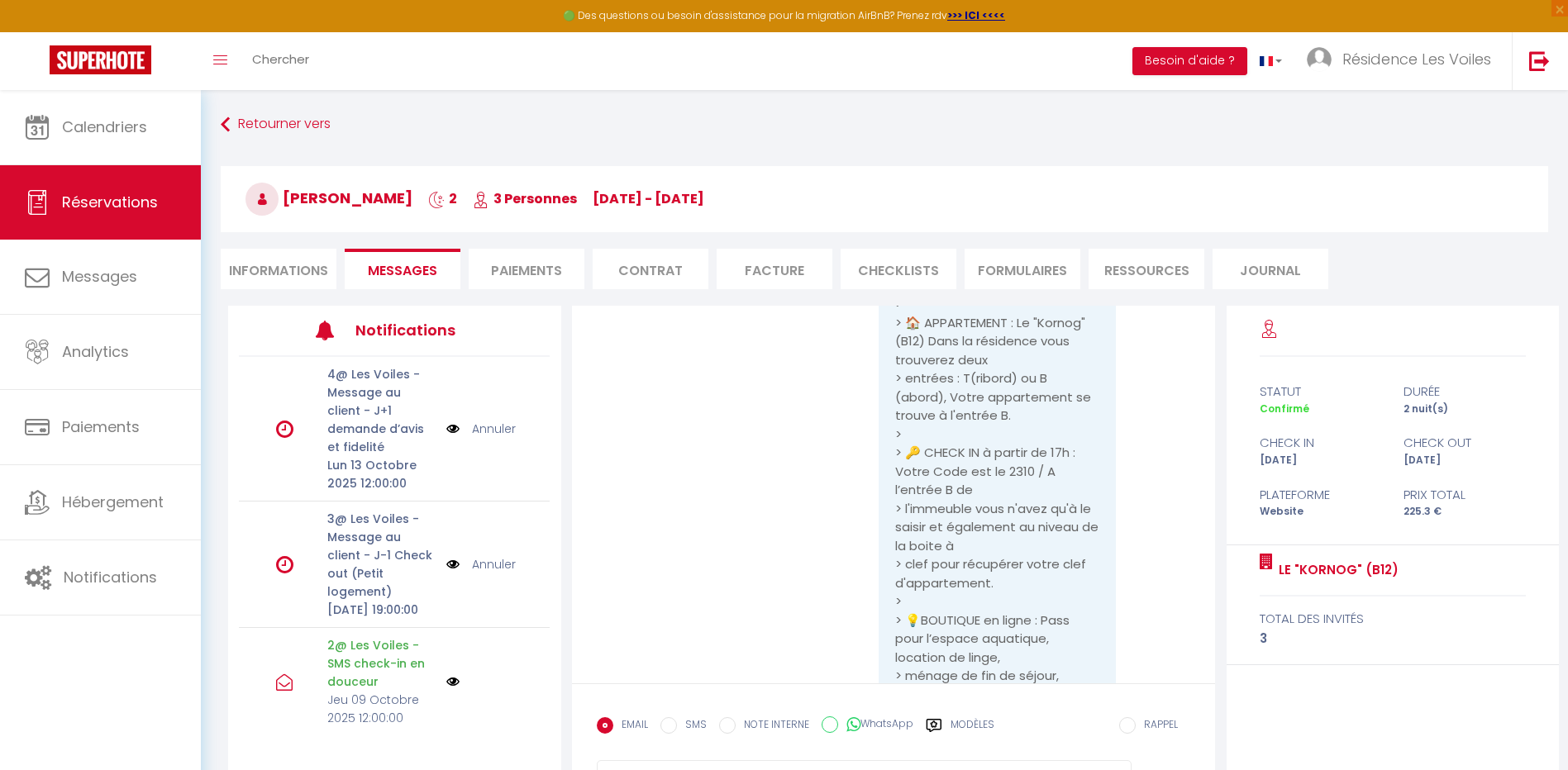
click at [333, 281] on li "Informations" at bounding box center [279, 269] width 116 height 41
select select
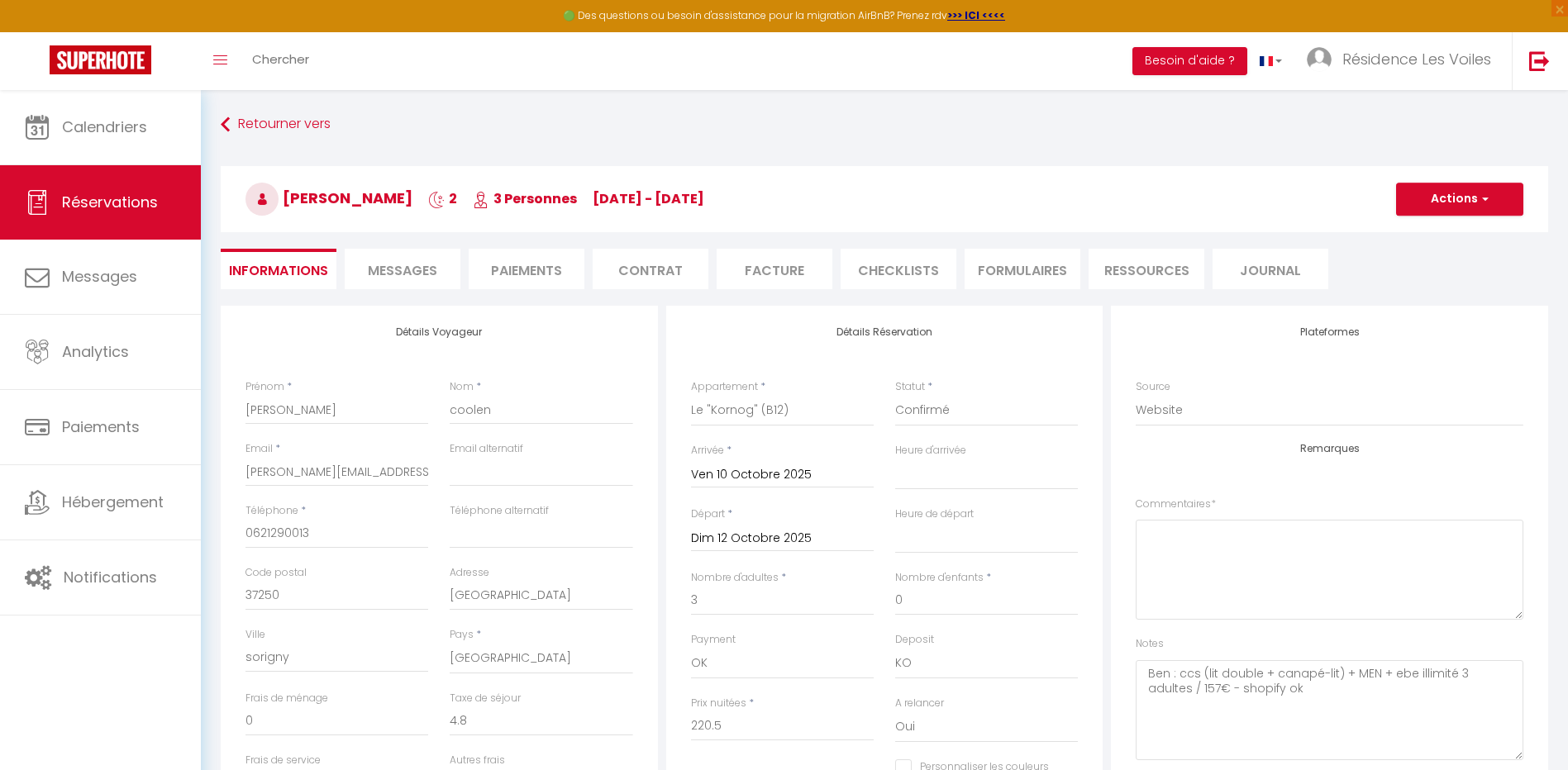
click at [427, 260] on li "Messages" at bounding box center [402, 269] width 116 height 41
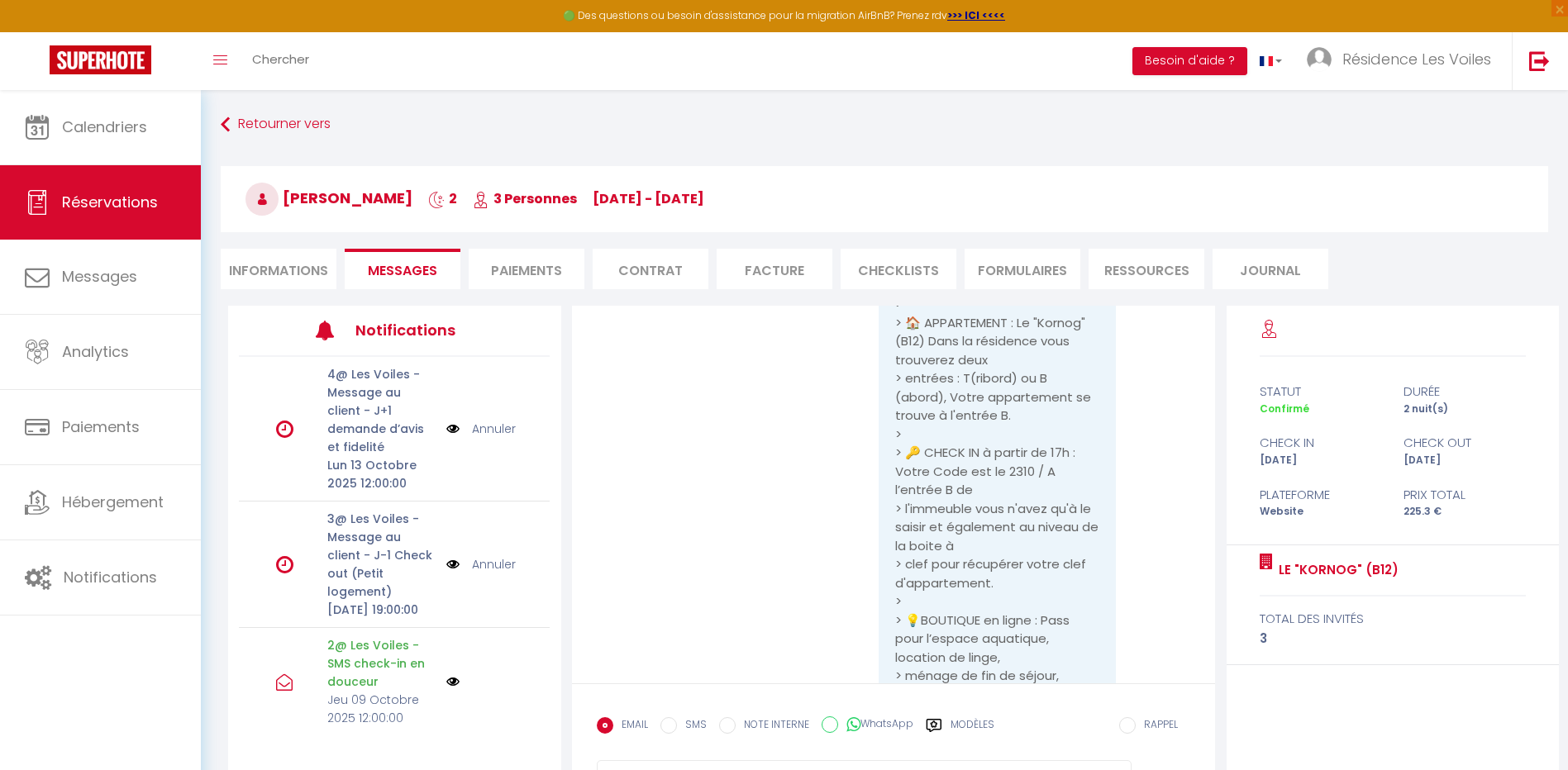
select select
click at [292, 270] on li "Informations" at bounding box center [279, 269] width 116 height 41
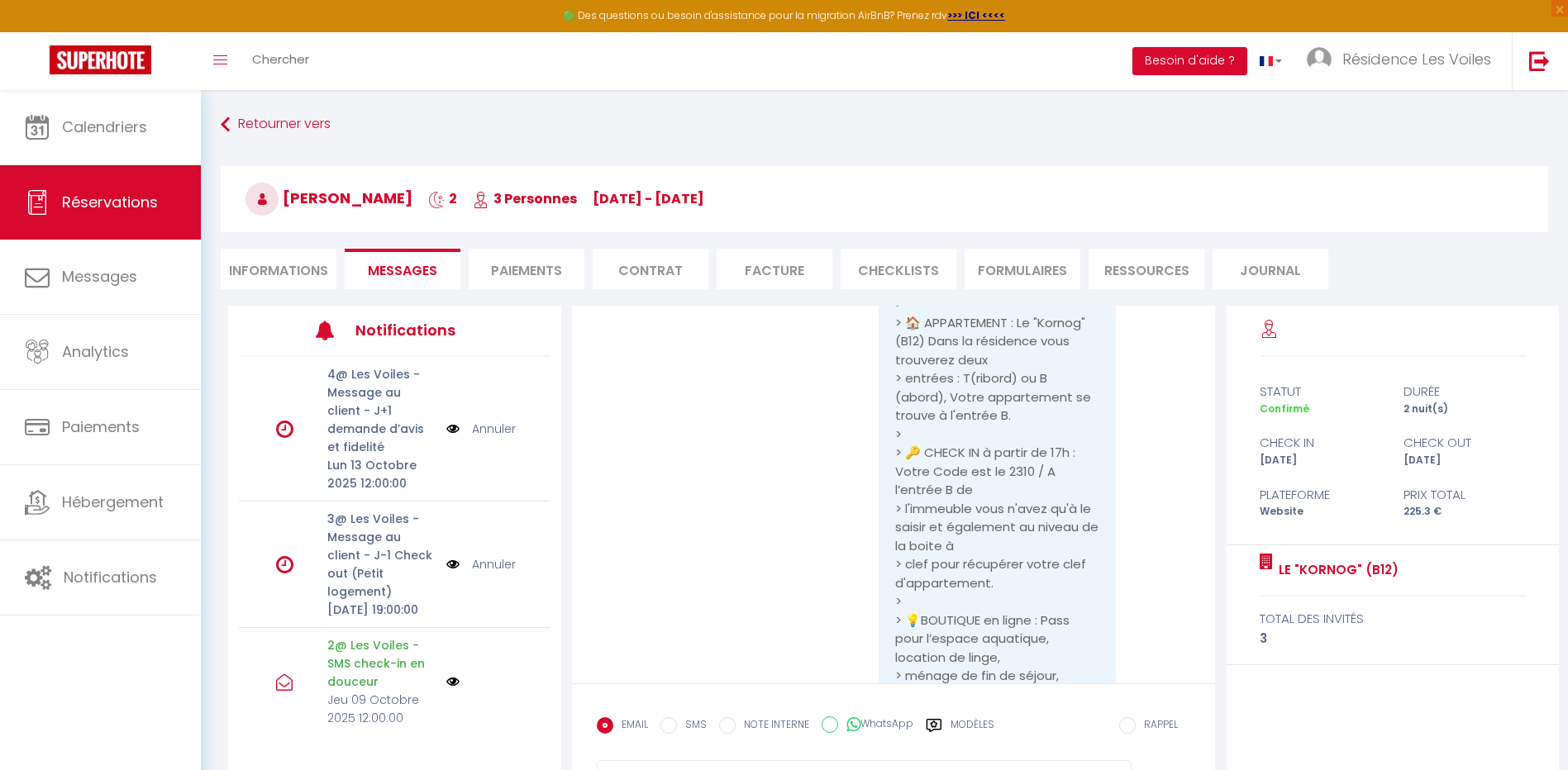
select select
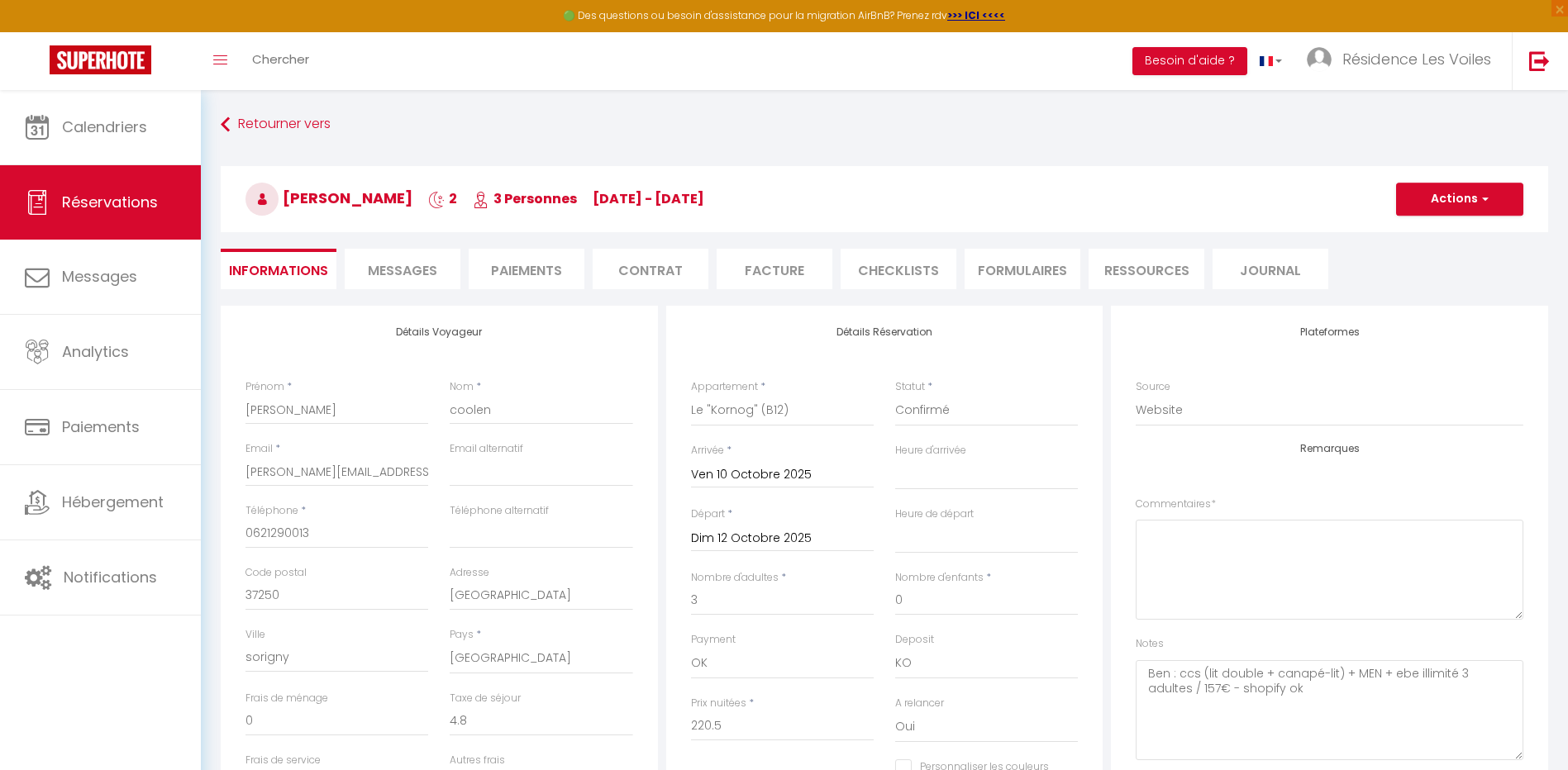
click at [368, 272] on span "Messages" at bounding box center [402, 271] width 70 height 19
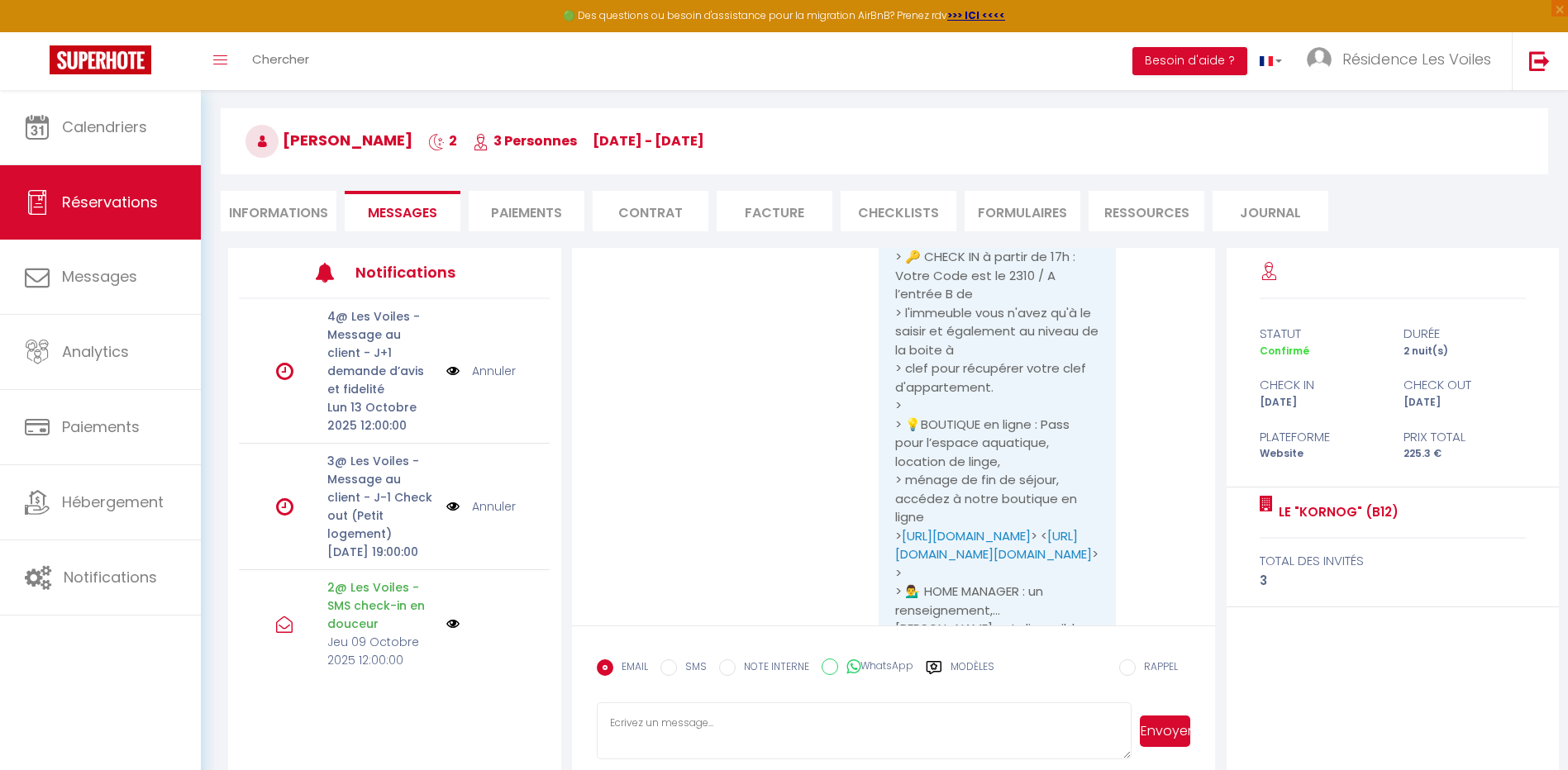
scroll to position [90, 0]
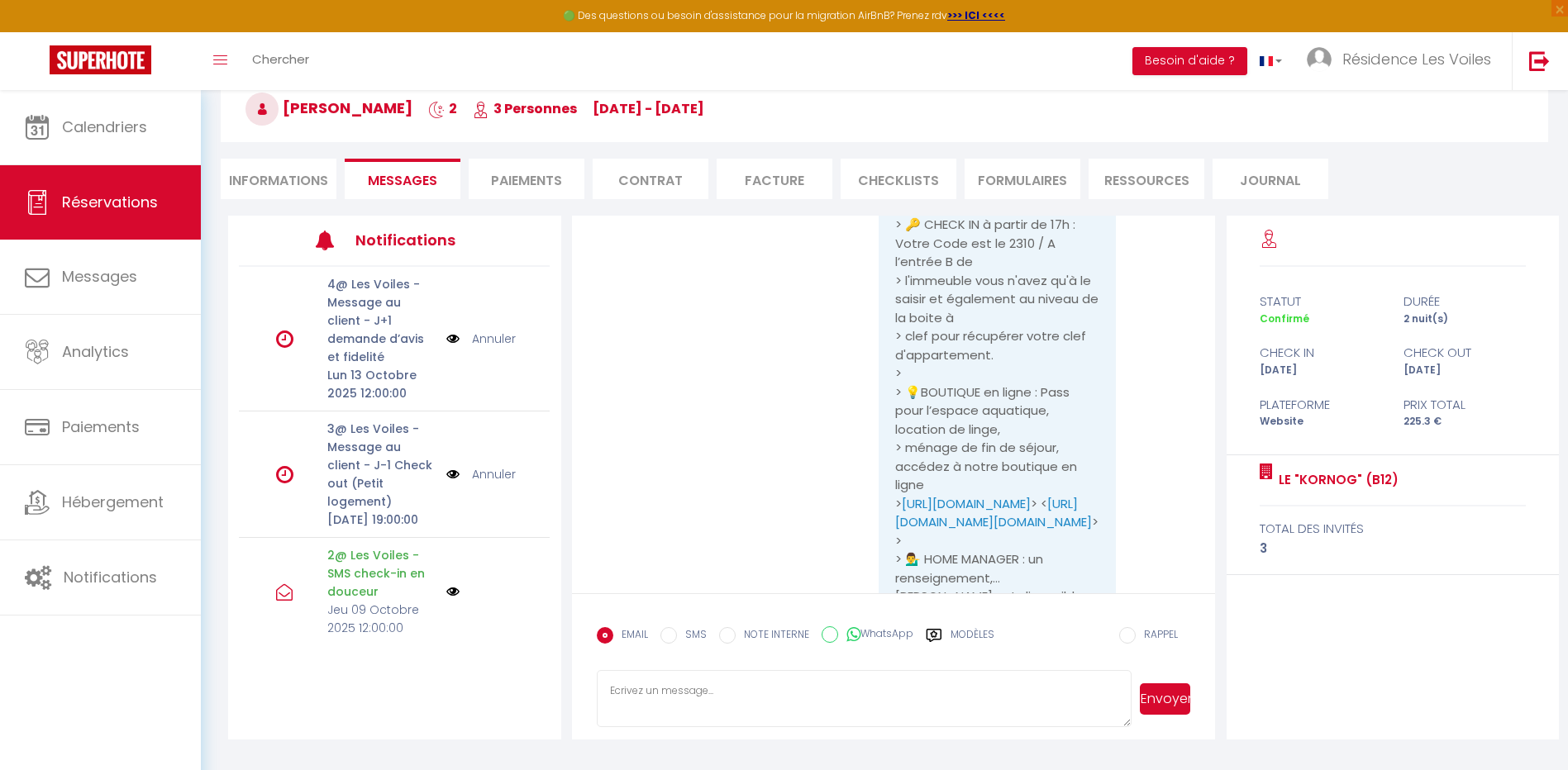
click at [831, 678] on textarea at bounding box center [865, 699] width 535 height 58
click at [1033, 702] on textarea "Bonjour, Lors de votre commande sur notre boutique en ligne, vous avez reçu par…" at bounding box center [865, 699] width 535 height 58
click at [931, 703] on textarea "Bonjour, Lors de votre commande sur notre boutique en ligne, vous avez reçu par…" at bounding box center [865, 699] width 535 height 58
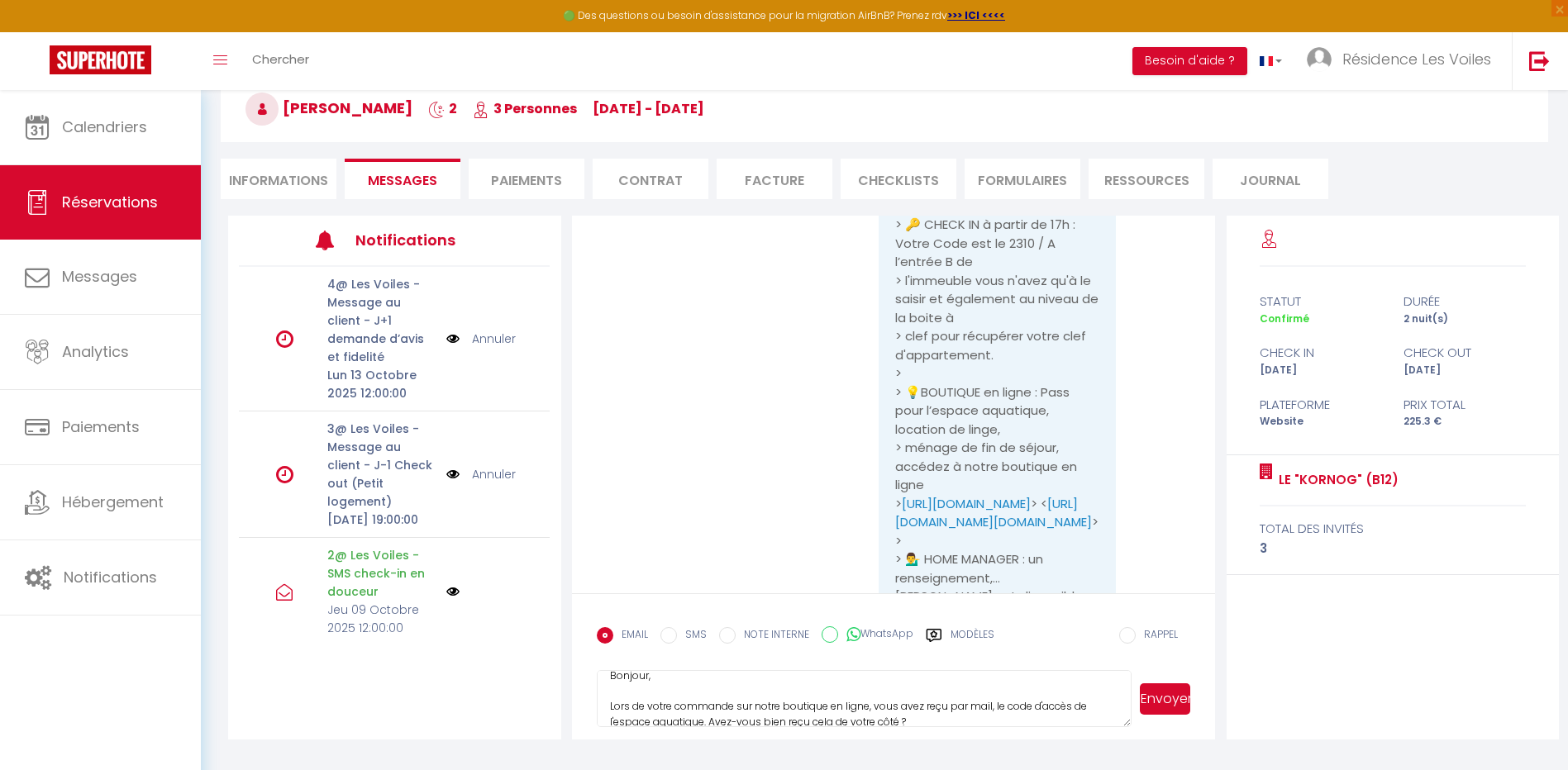
scroll to position [0, 0]
type textarea "Bonjour, Lors de votre commande sur notre boutique en ligne, vous avez reçu par…"
click at [1169, 698] on button "Envoyer" at bounding box center [1165, 699] width 50 height 31
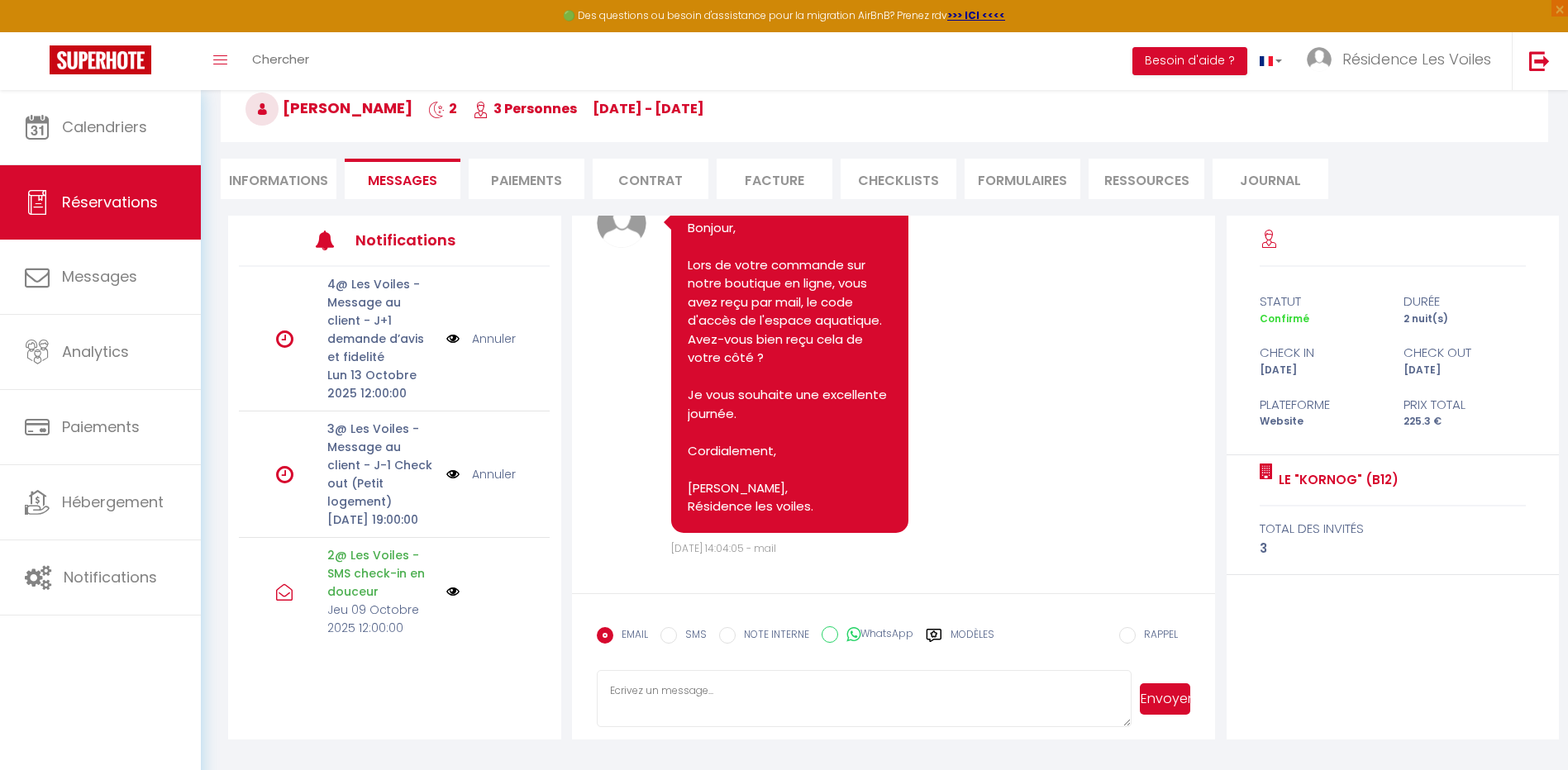
scroll to position [6925, 0]
click at [300, 168] on li "Informations" at bounding box center [279, 179] width 116 height 41
select select
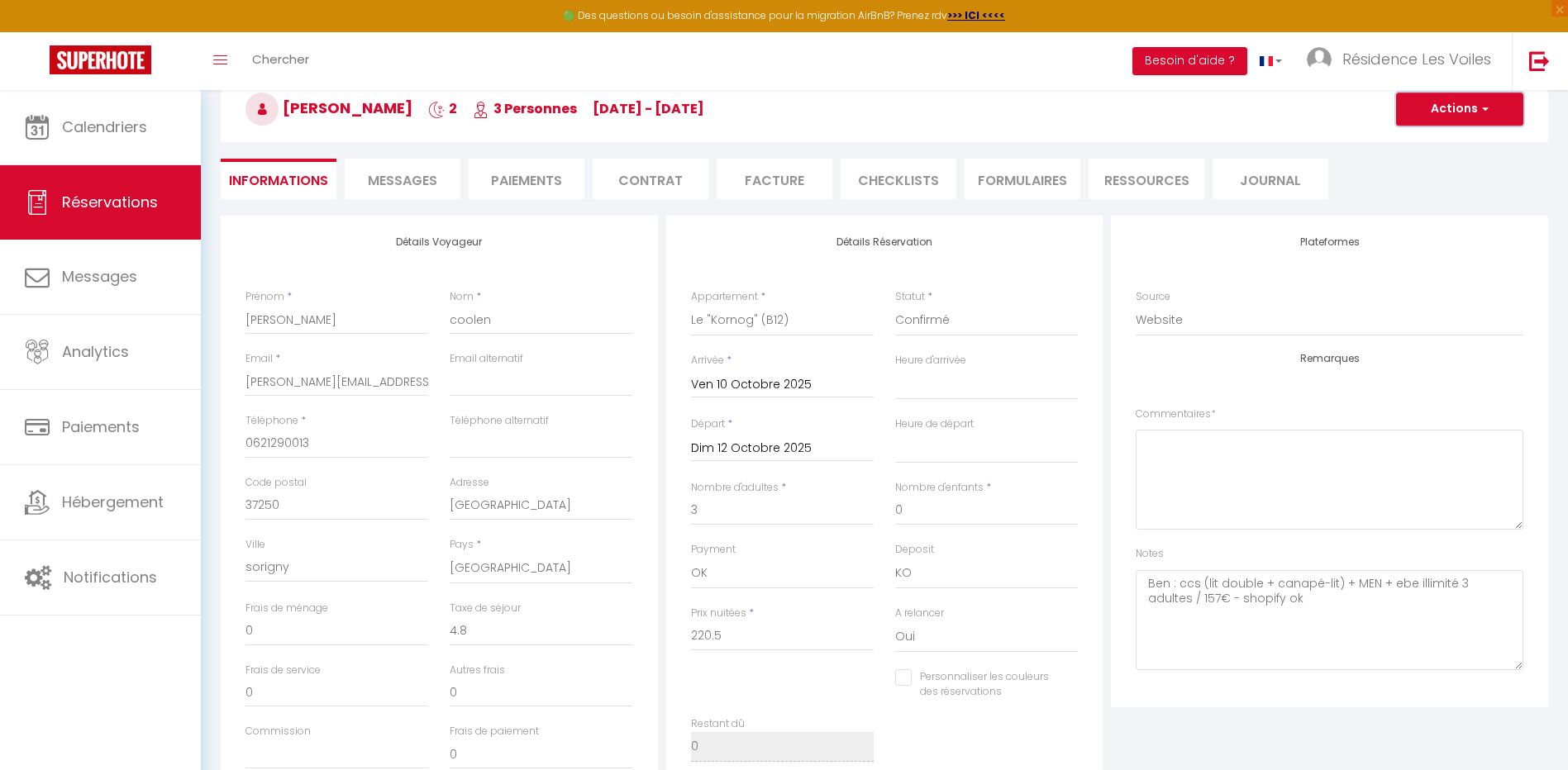
click at [1481, 122] on button "Actions" at bounding box center [1459, 109] width 127 height 33
click at [1408, 147] on link "Enregistrer" at bounding box center [1443, 146] width 131 height 22
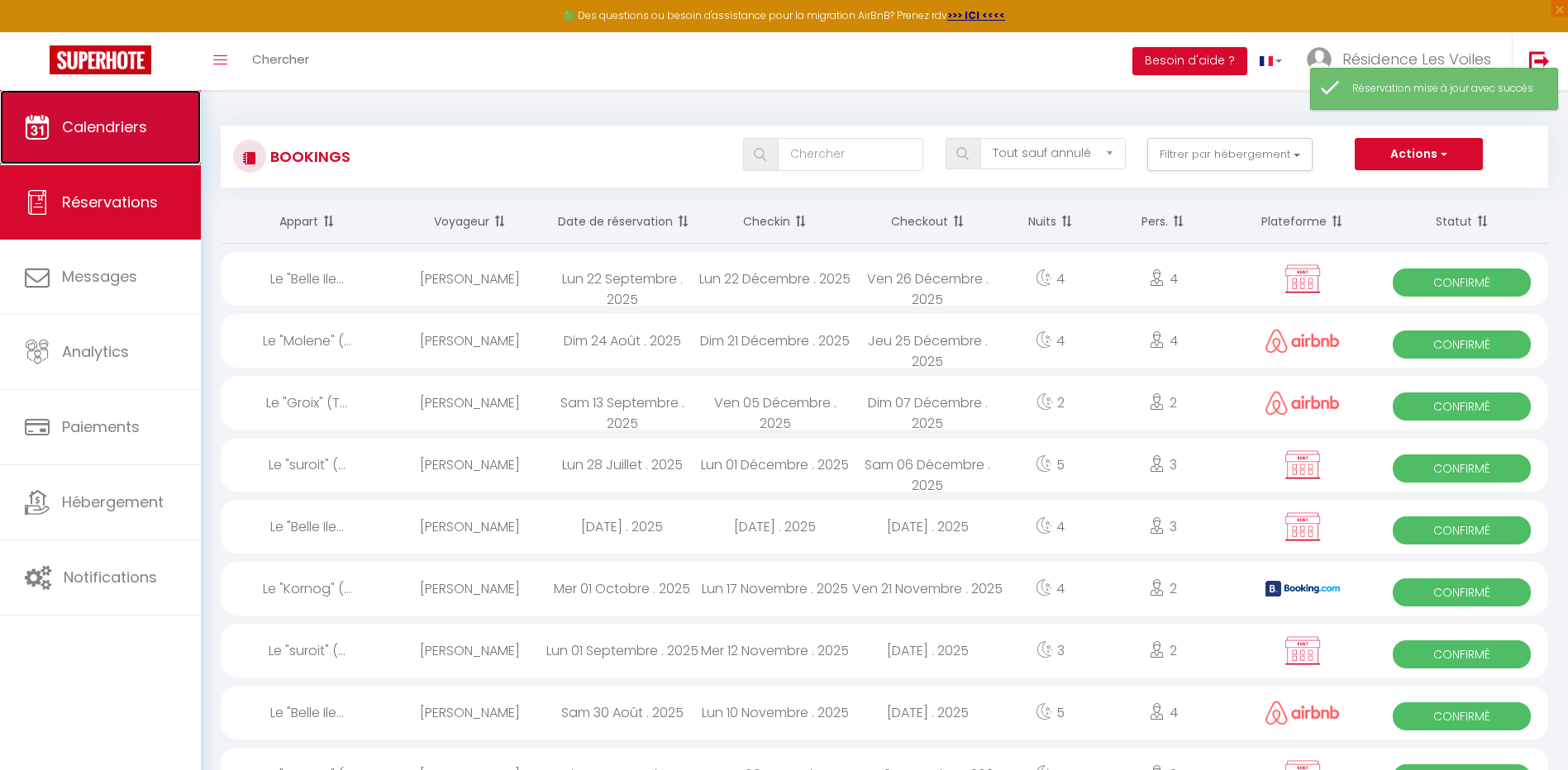
click at [92, 164] on link "Calendriers" at bounding box center [100, 127] width 201 height 74
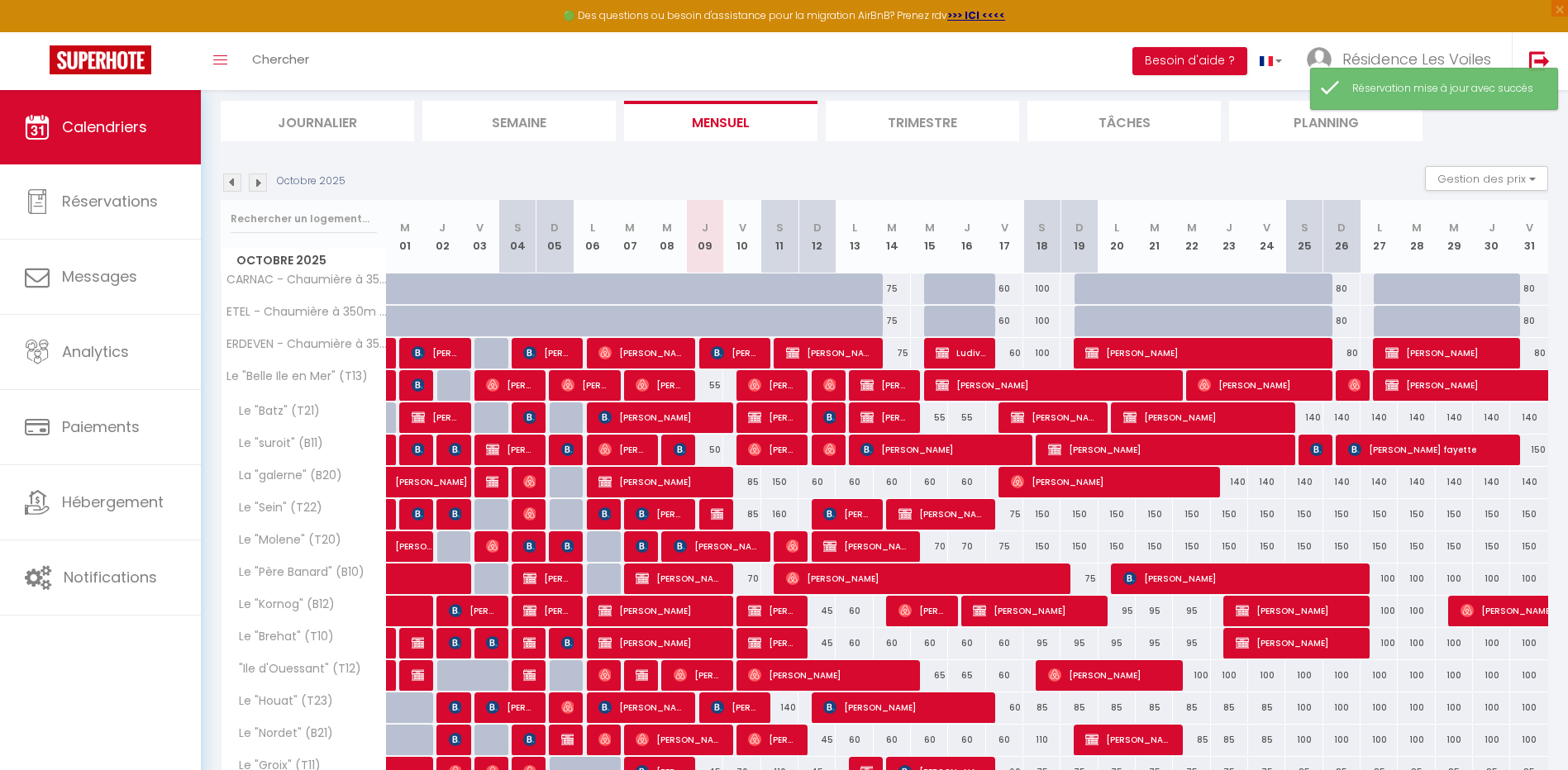
scroll to position [191, 0]
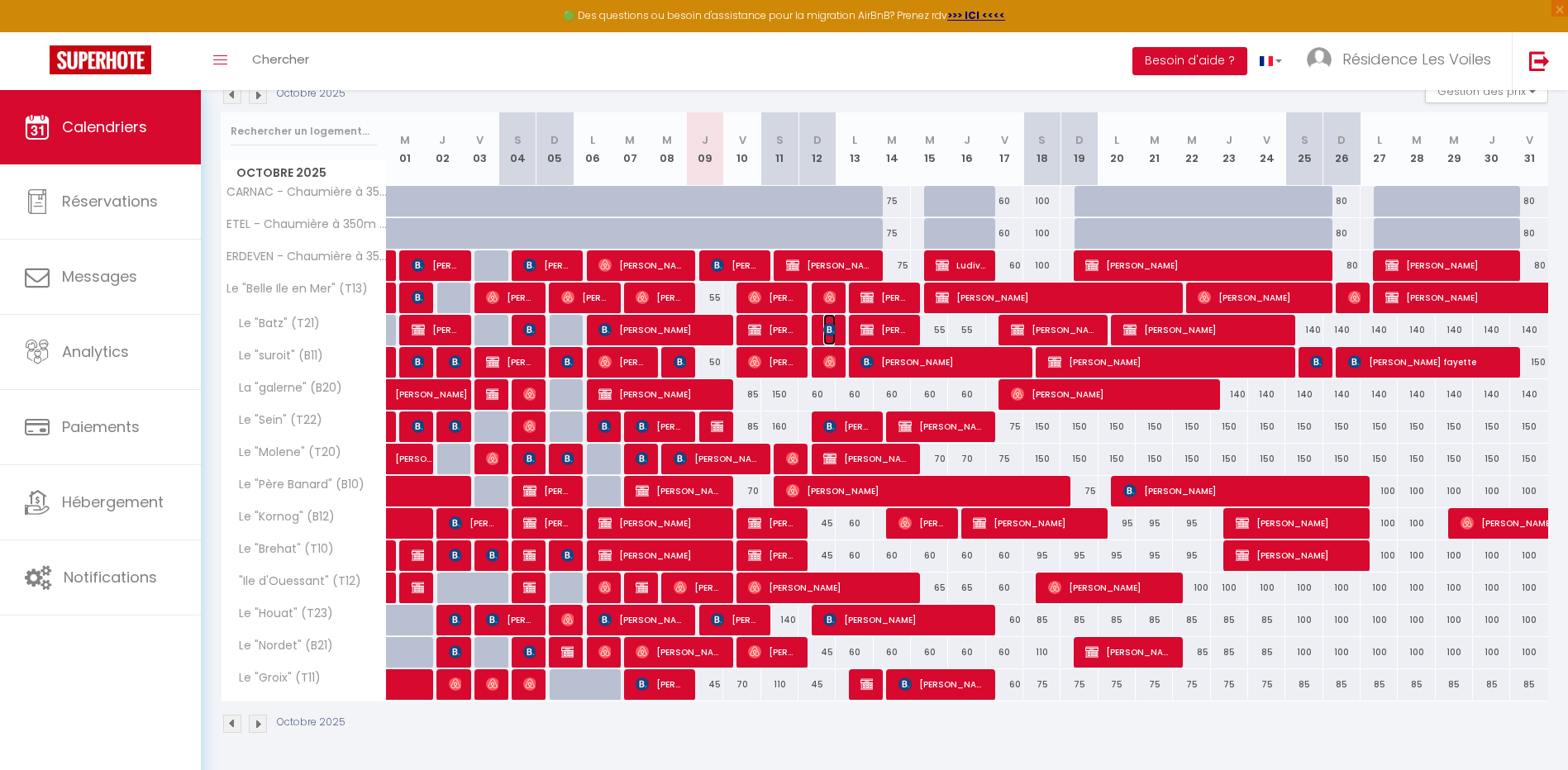
click at [825, 321] on span "[PERSON_NAME] [PERSON_NAME]" at bounding box center [829, 330] width 12 height 31
select select "OK"
select select "KO"
select select "0"
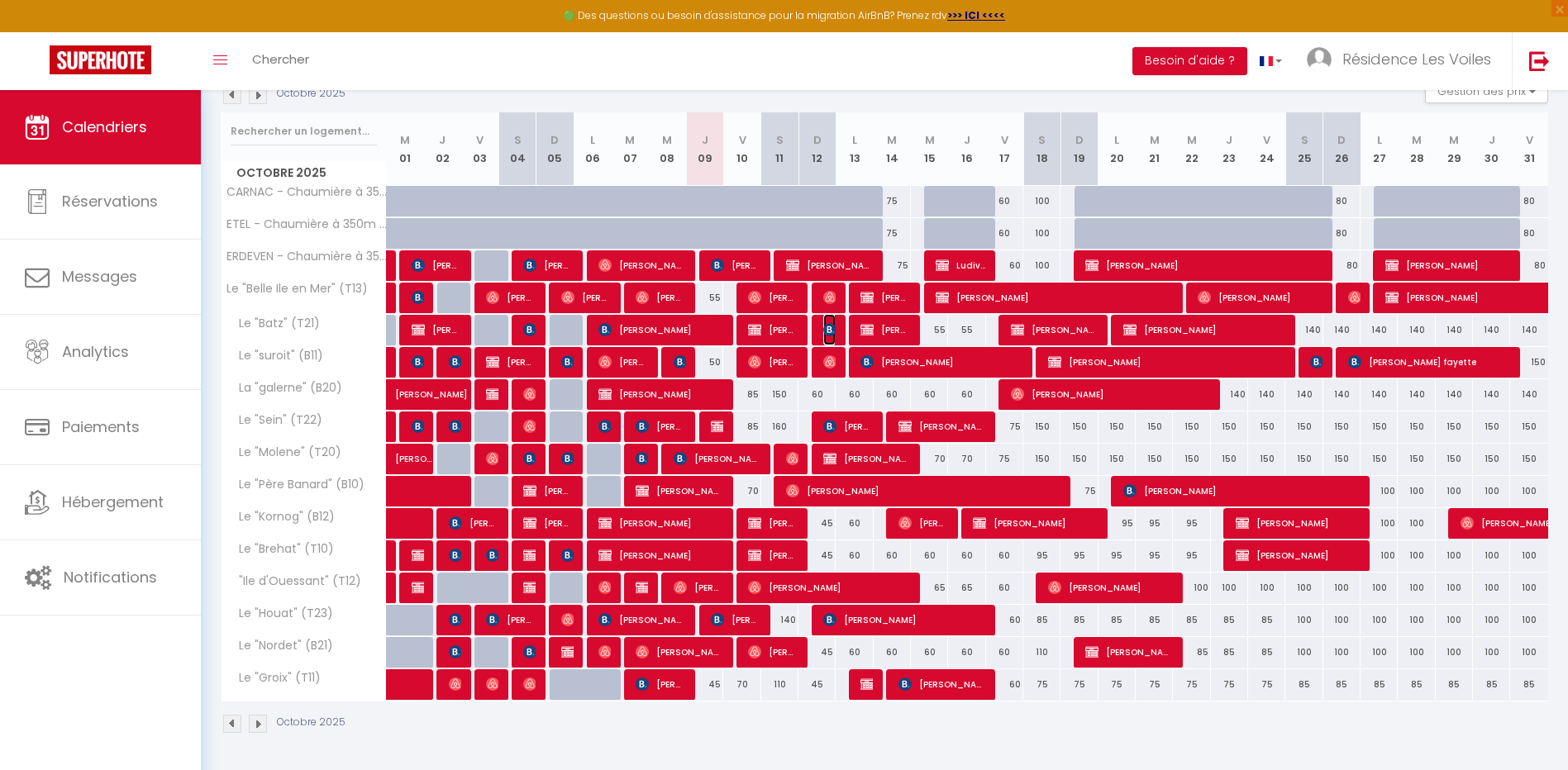
select select "1"
select select
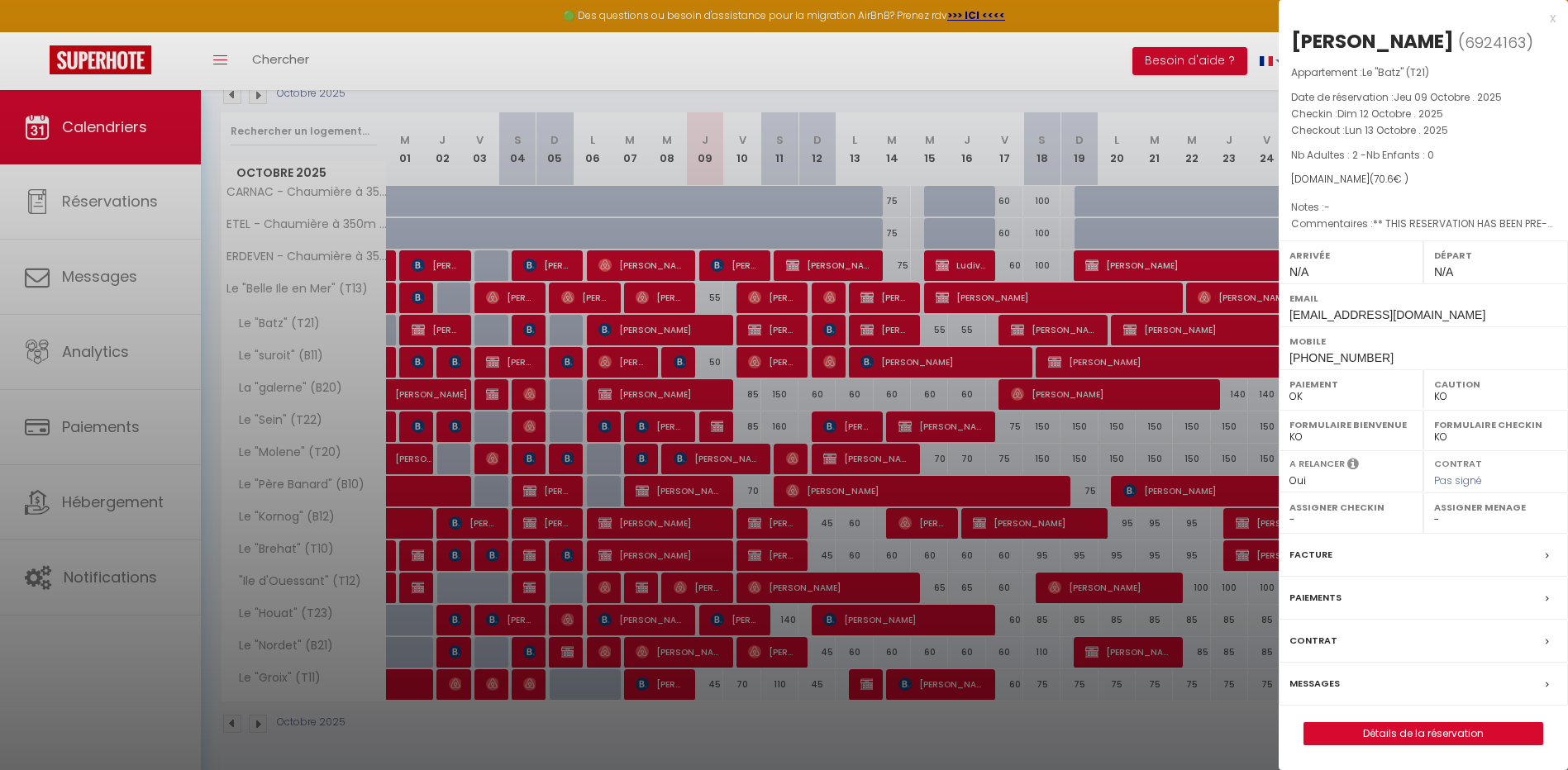
click at [1320, 693] on label "Messages" at bounding box center [1314, 683] width 50 height 17
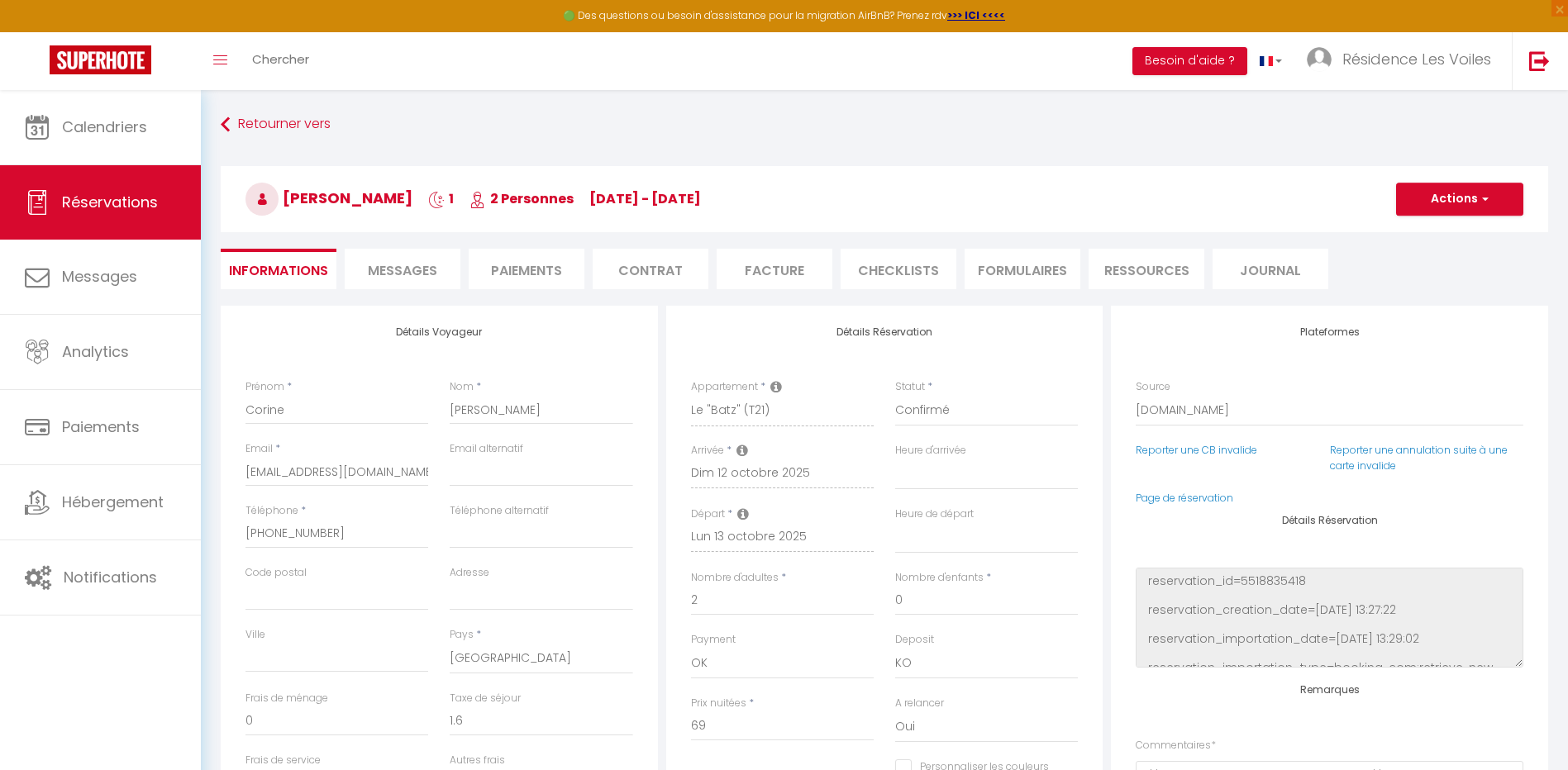
select select
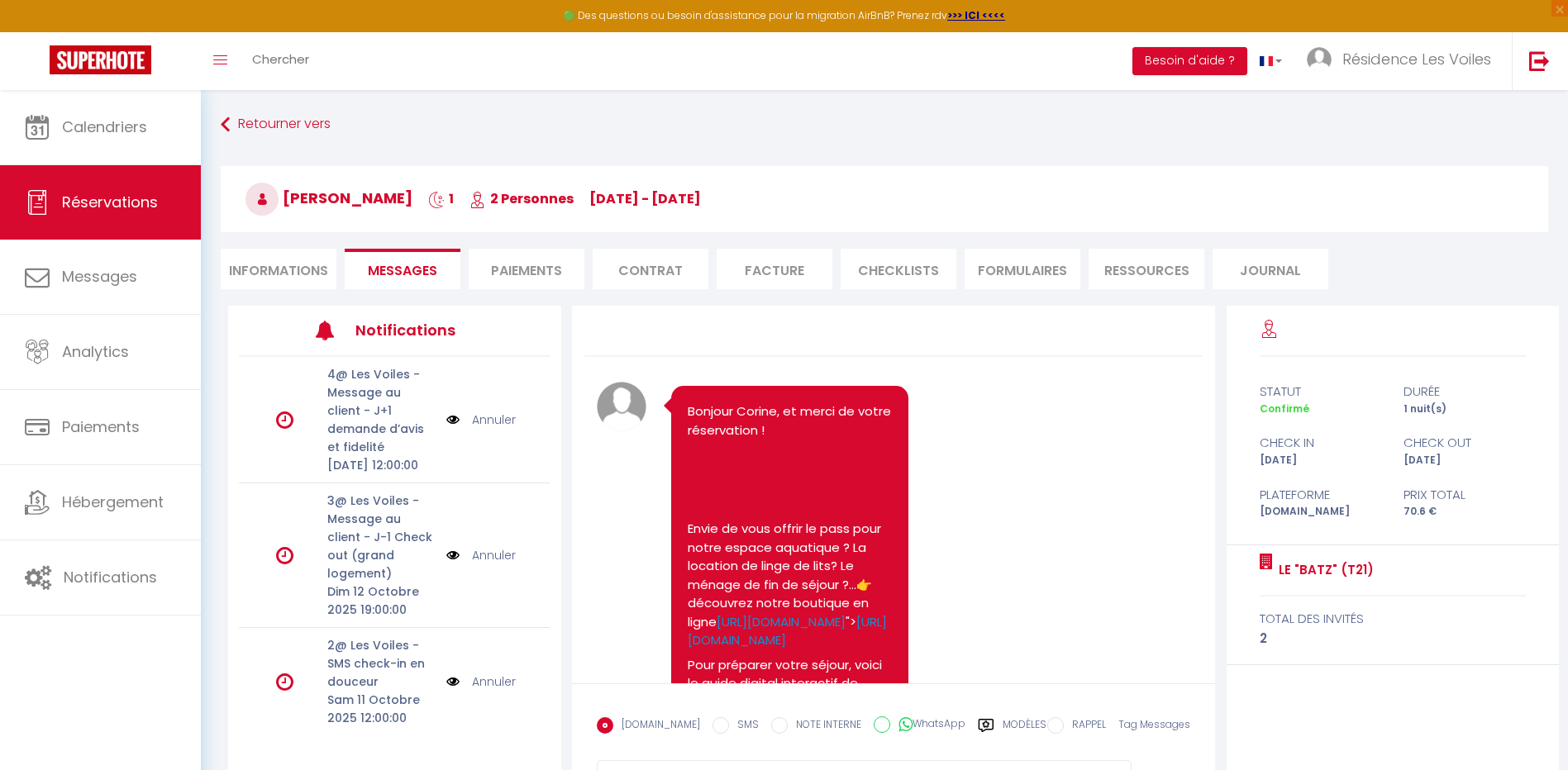
scroll to position [1218, 0]
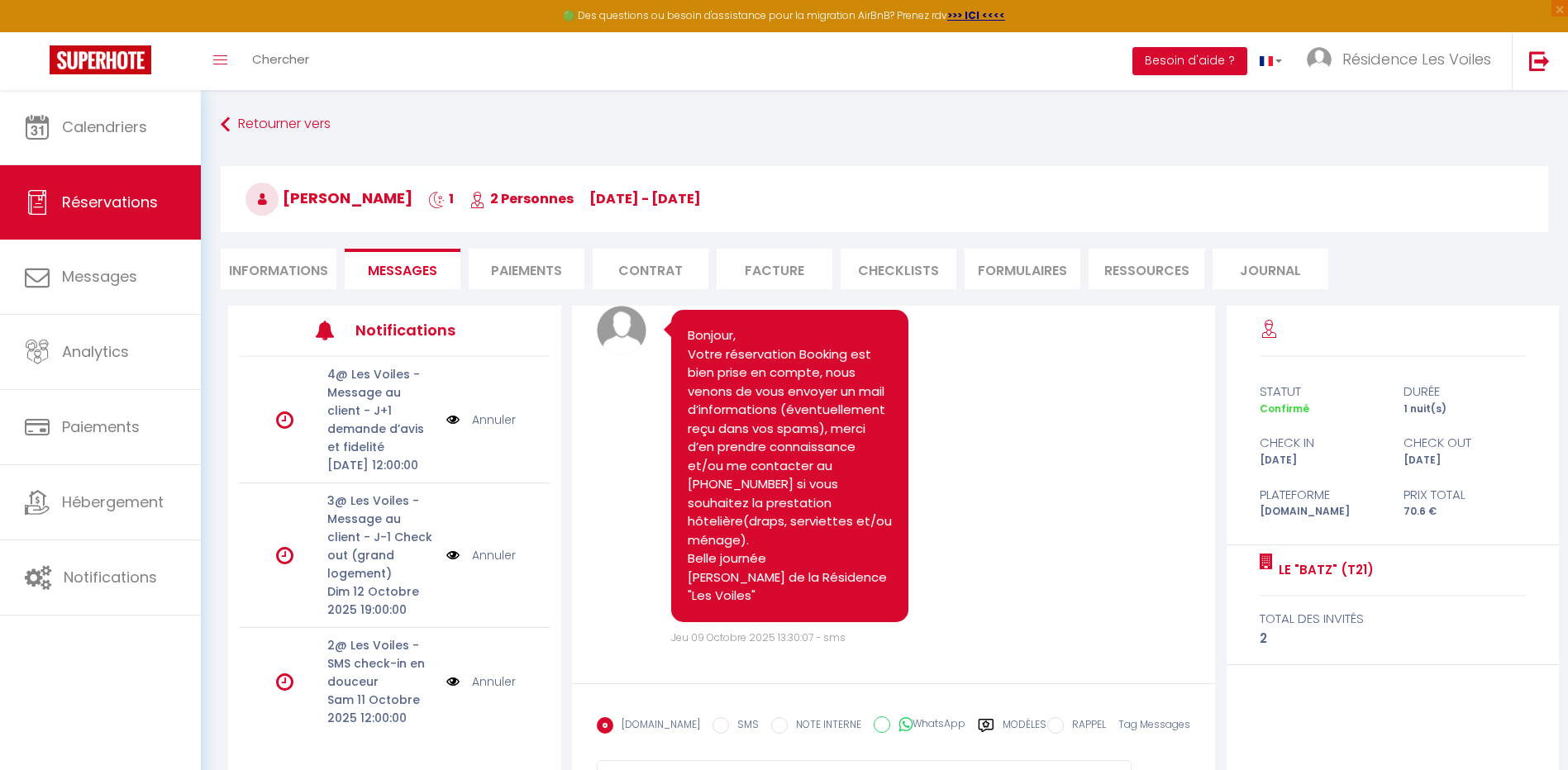
select select
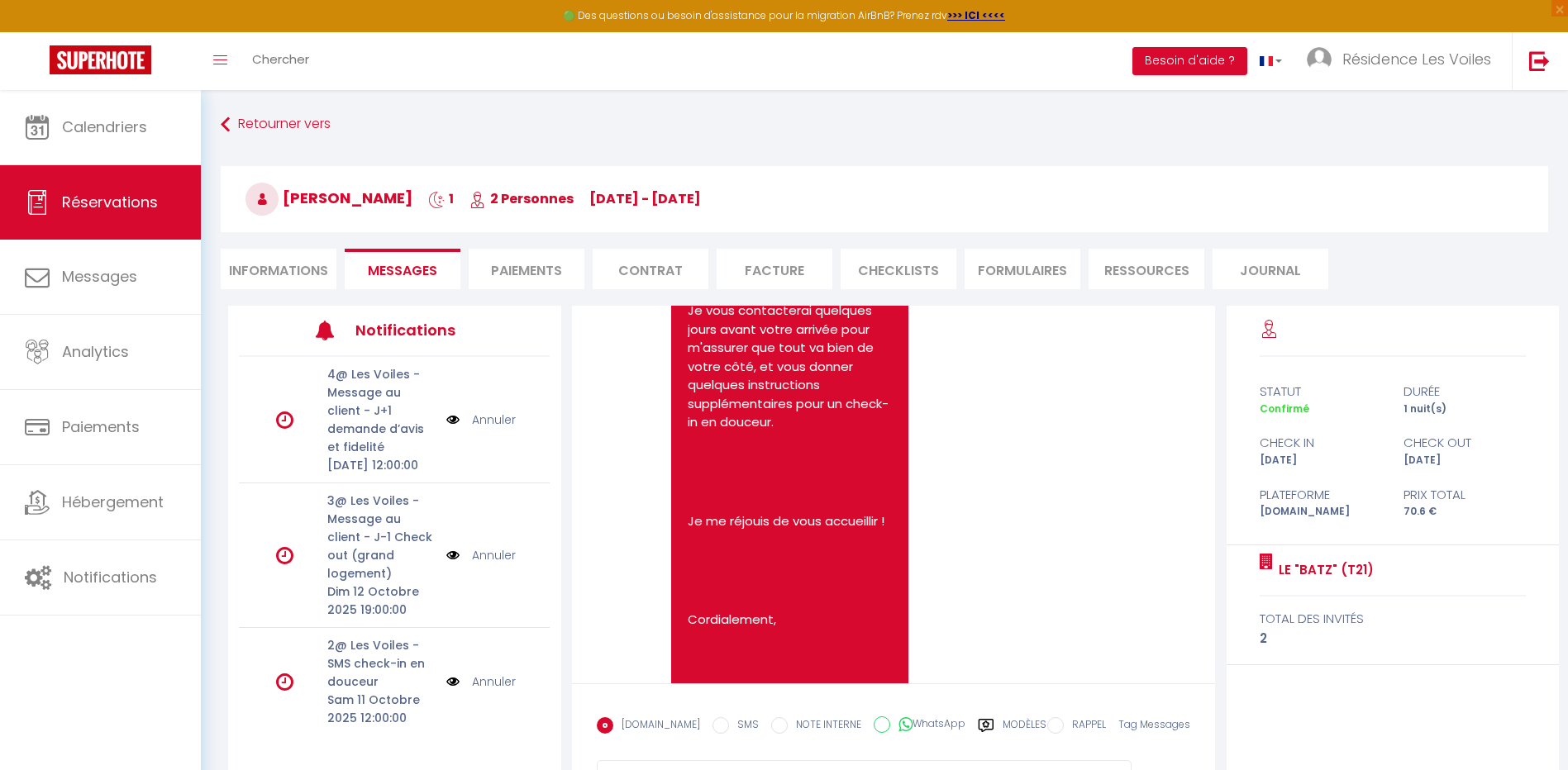
scroll to position [667, 0]
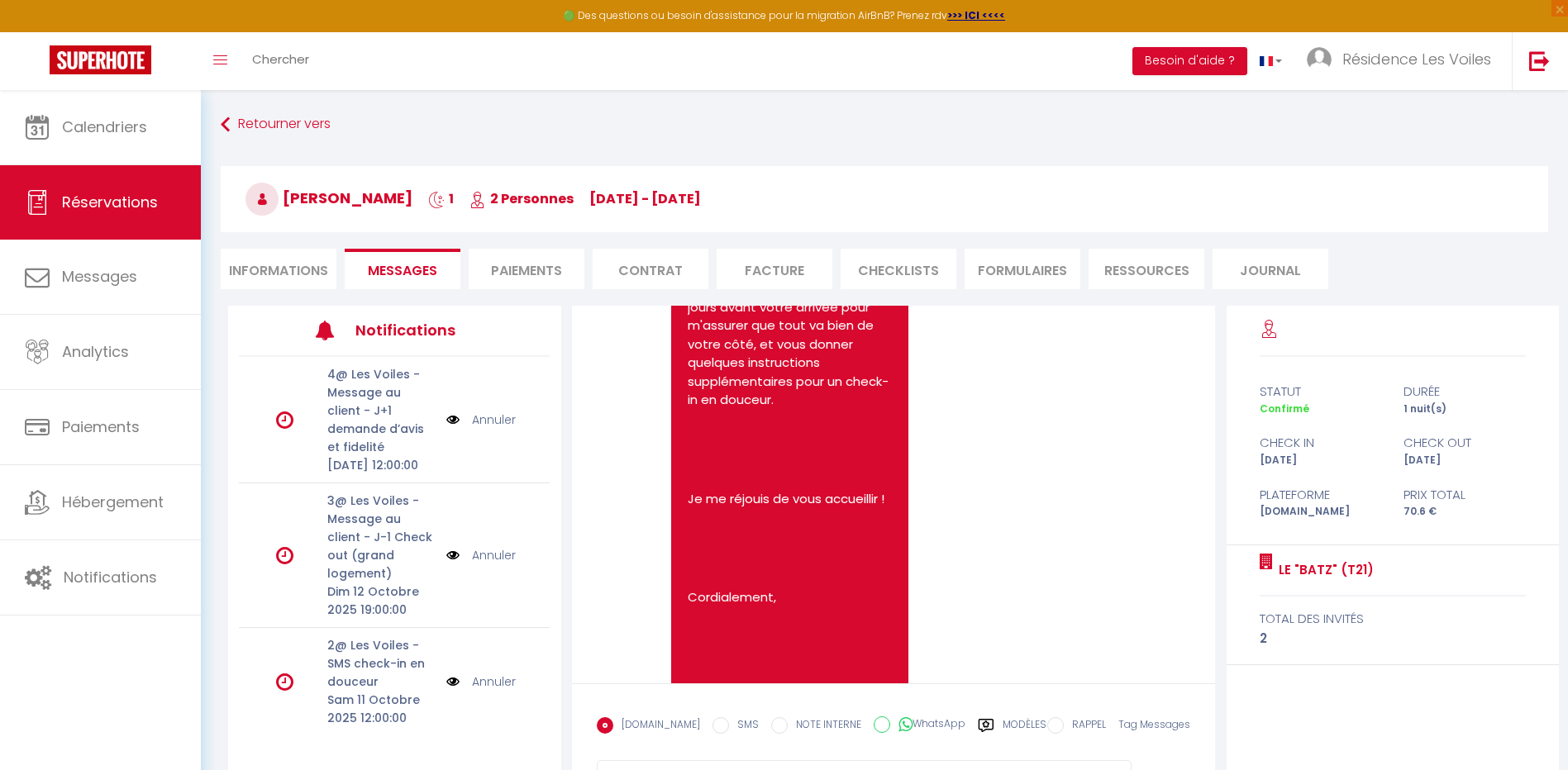
click at [288, 277] on li "Informations" at bounding box center [279, 269] width 116 height 41
select select
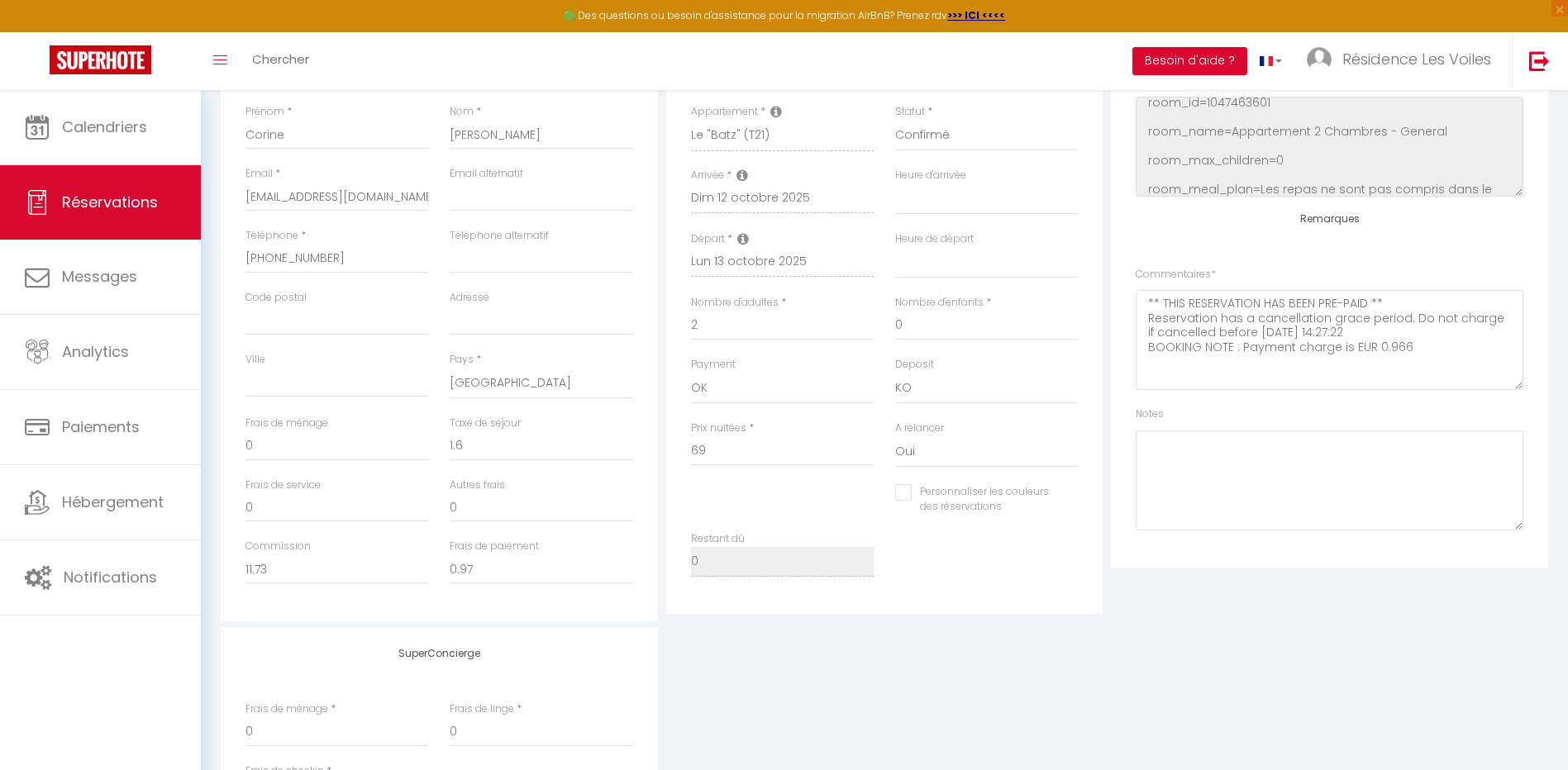
scroll to position [138, 0]
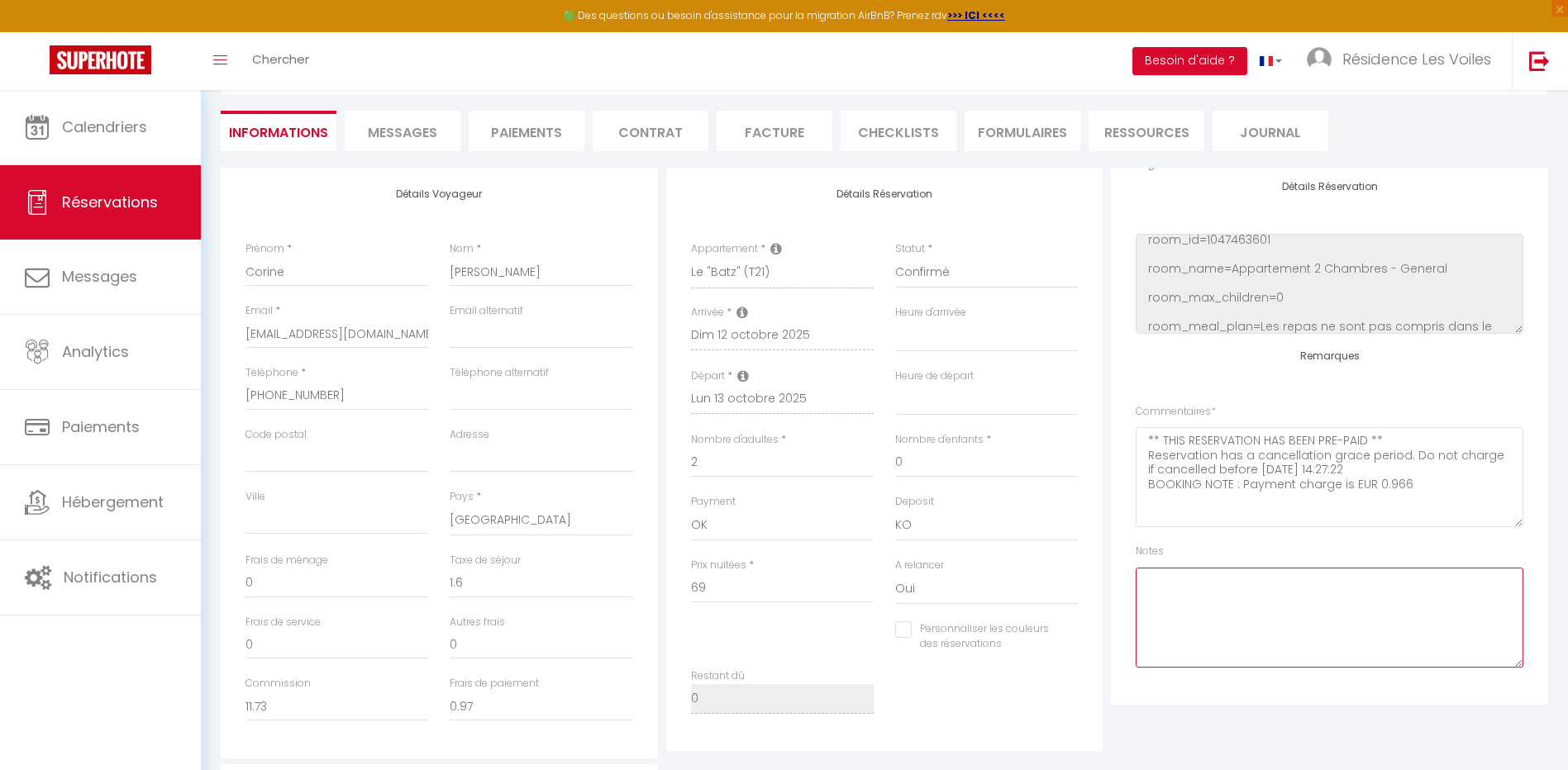
click at [1210, 573] on textarea at bounding box center [1329, 618] width 388 height 100
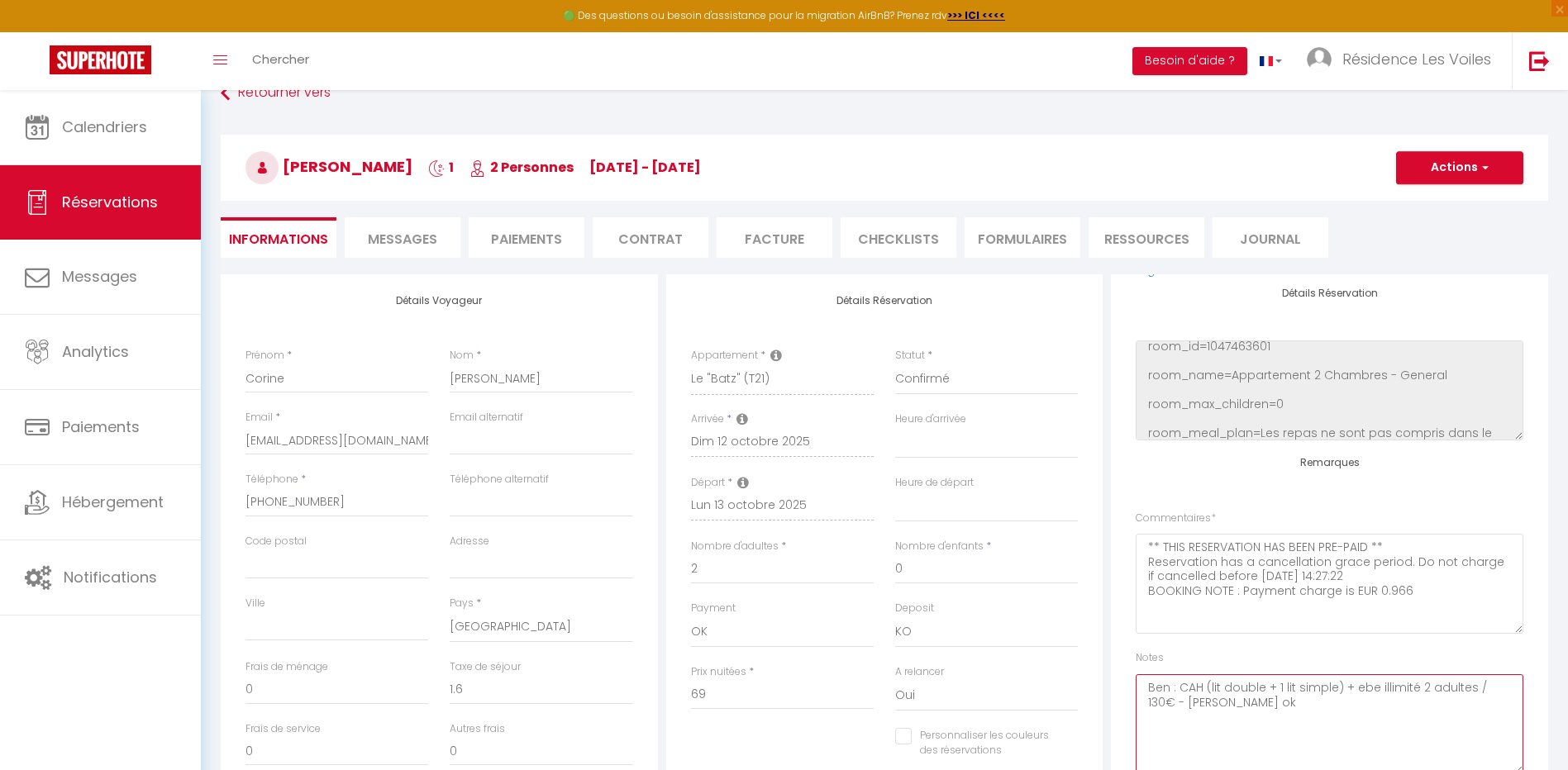
scroll to position [0, 0]
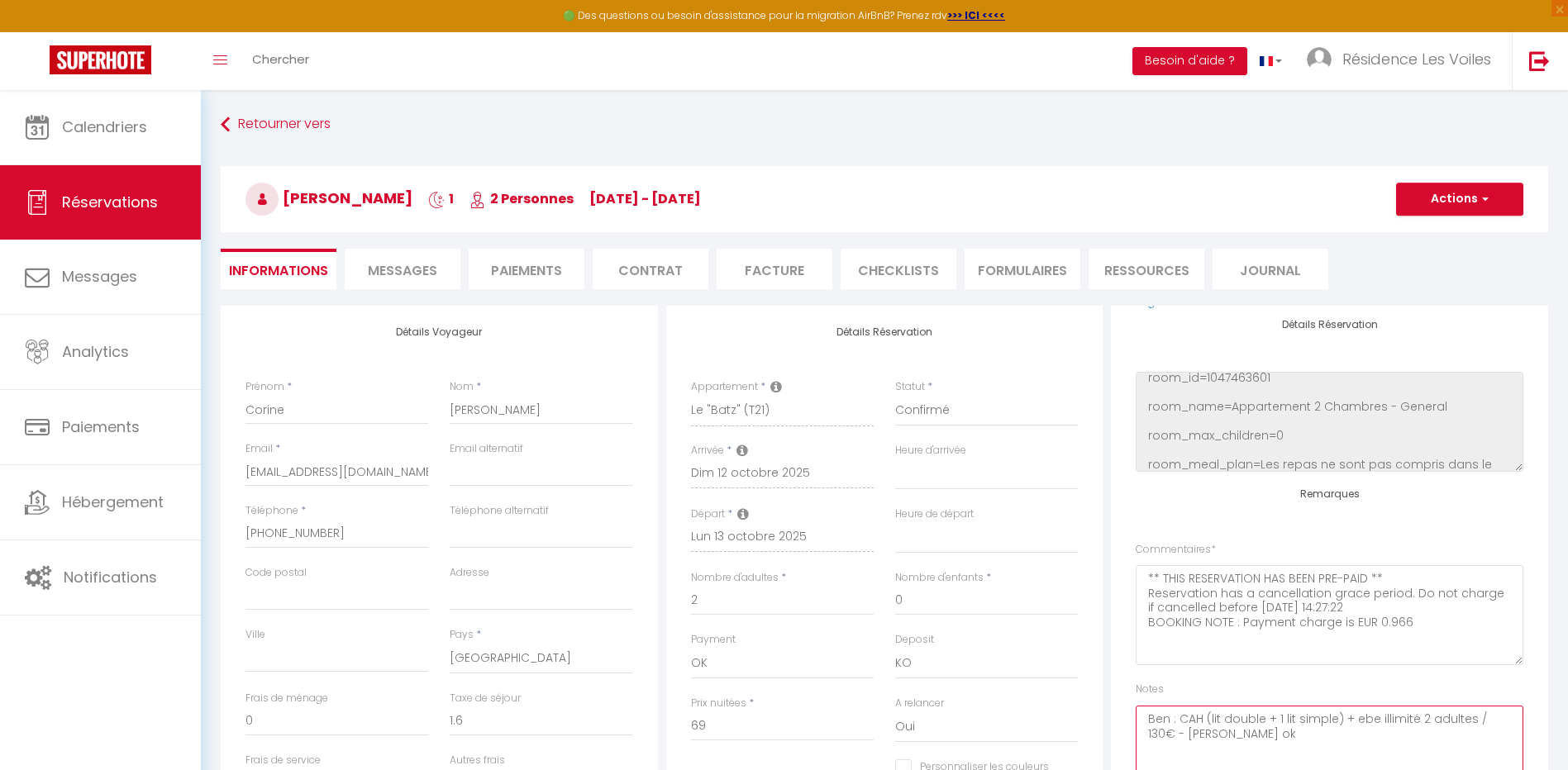
type textarea "Ben : CAH (lit double + 1 lit simple) + ebe illimité 2 adultes / 130€ - stancer…"
click at [1438, 180] on h3 "Corine Lanfranco Pradel 1 2 Personnes di 12 Oct - lu 13 Oct" at bounding box center [884, 199] width 1327 height 66
click at [1438, 187] on button "Actions" at bounding box center [1459, 199] width 127 height 33
select select
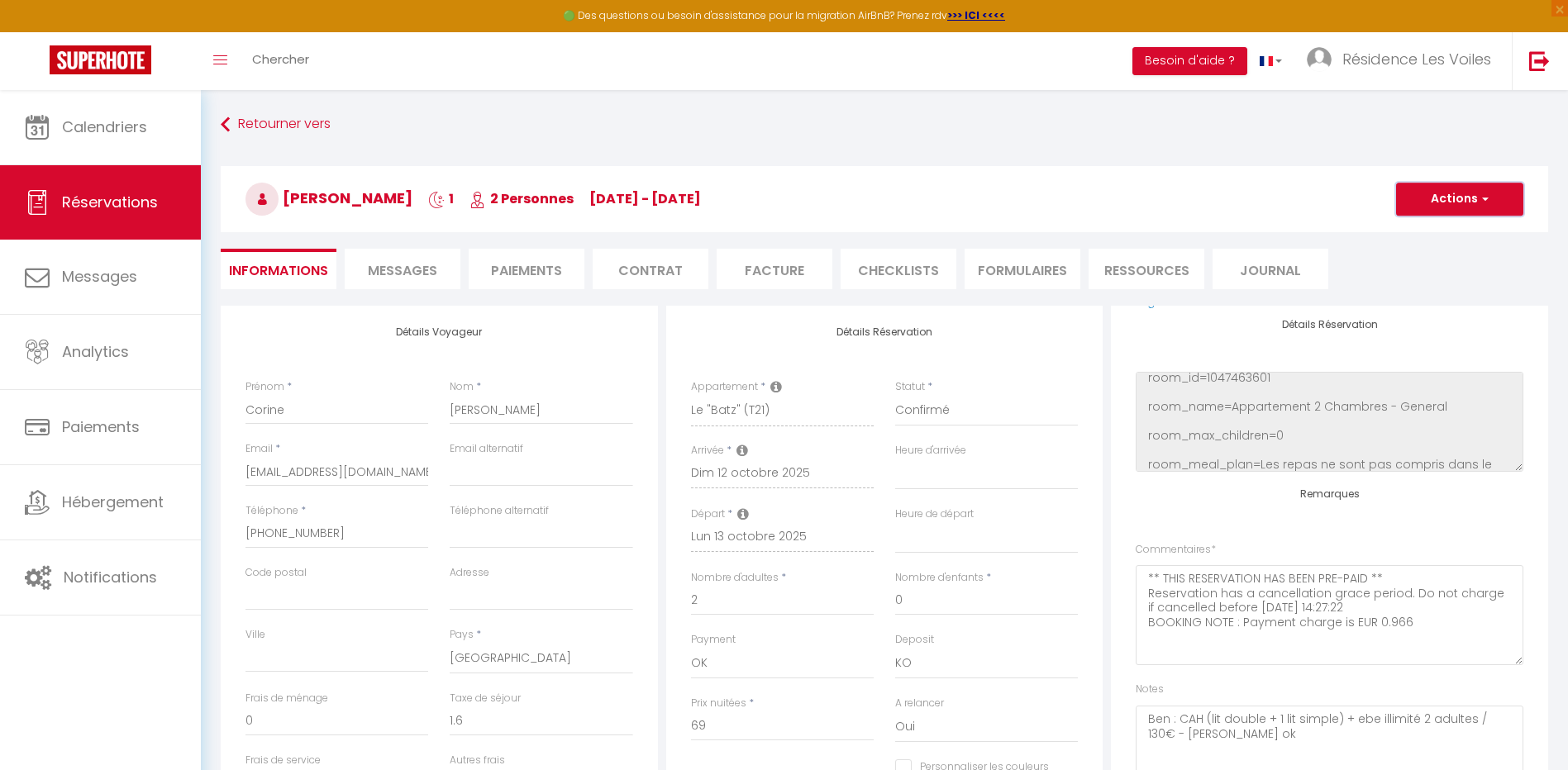
checkbox input "false"
click at [1437, 228] on link "Enregistrer" at bounding box center [1443, 236] width 131 height 22
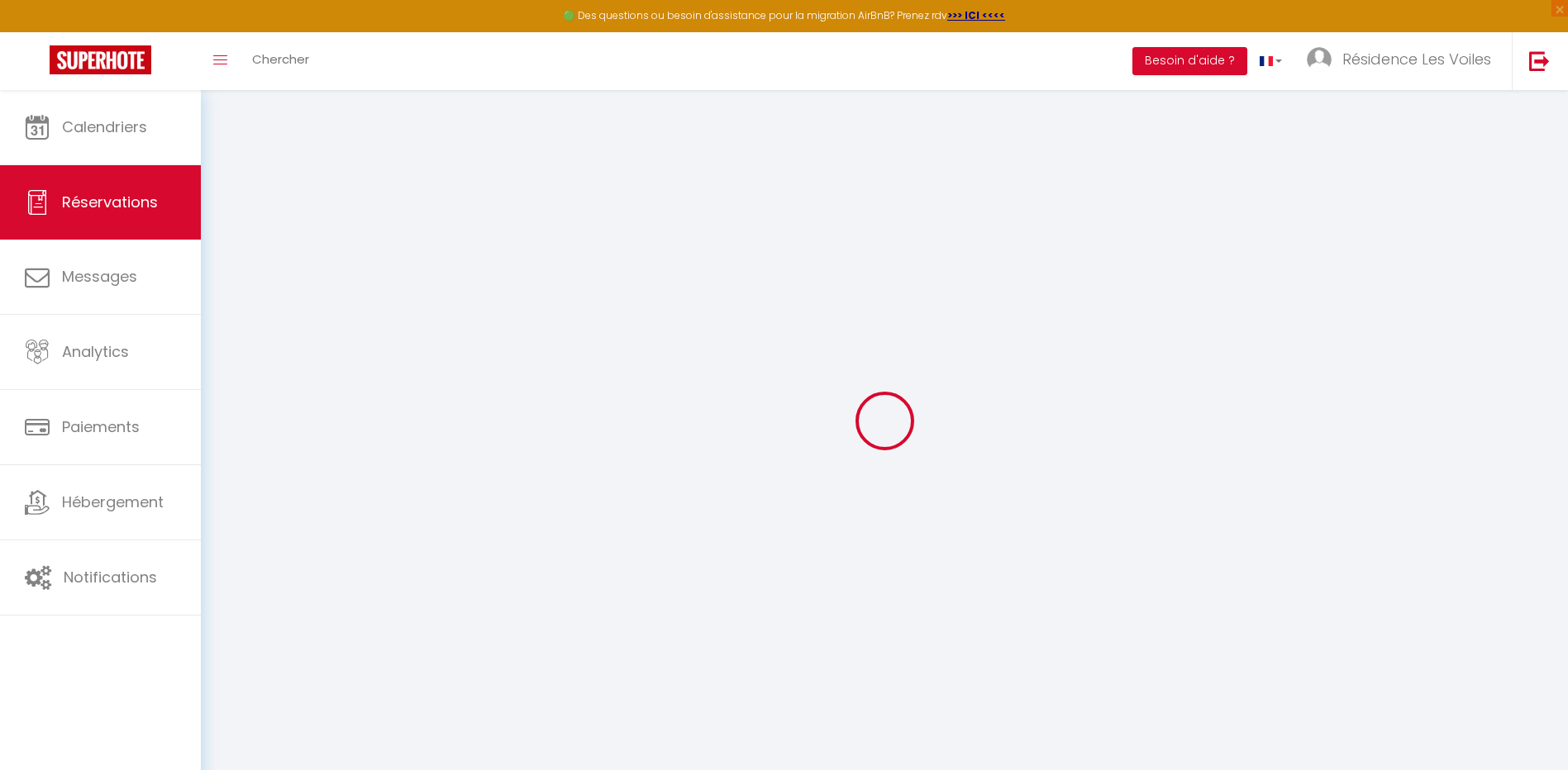
select select "not_cancelled"
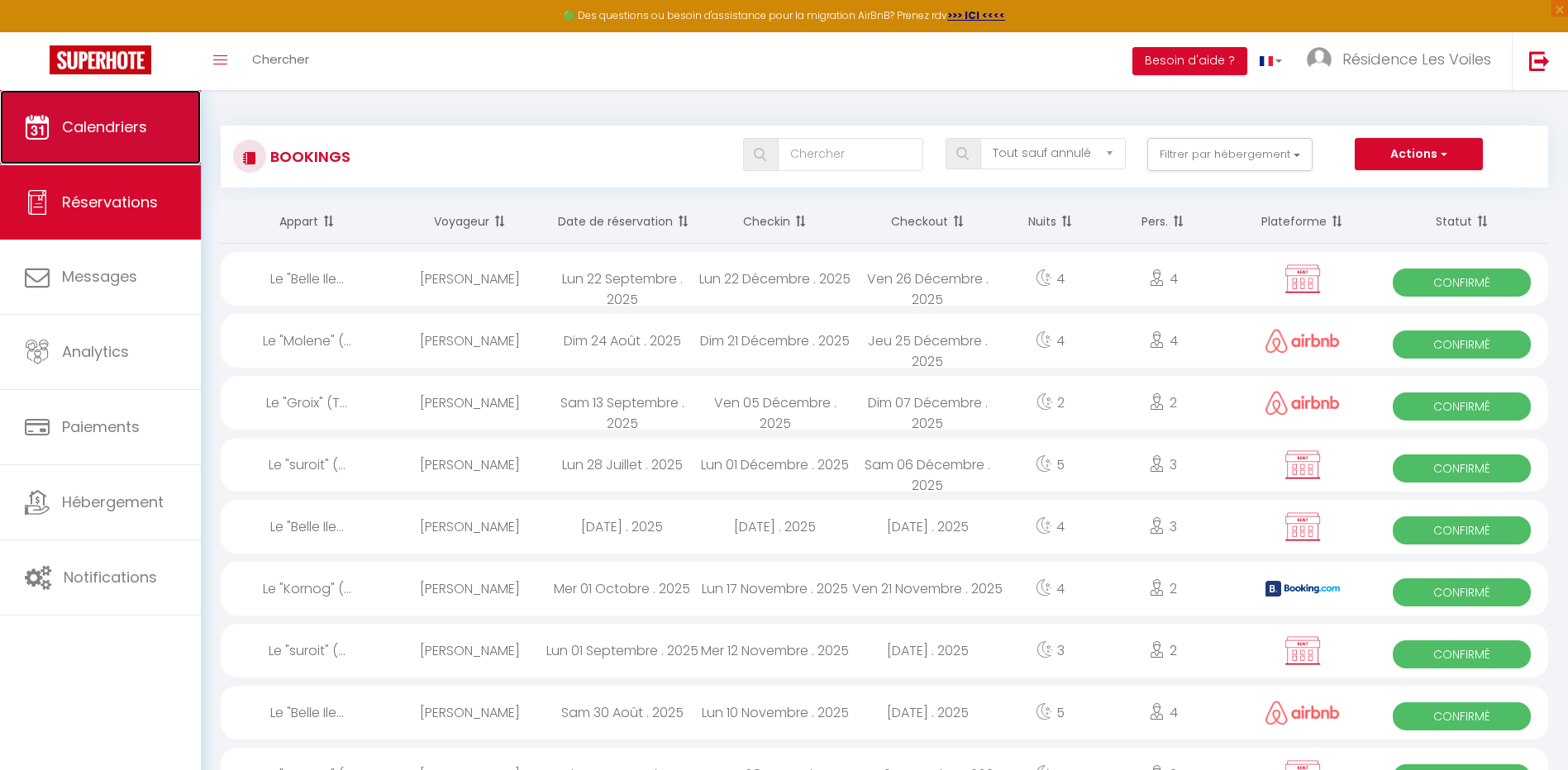
click at [62, 112] on link "Calendriers" at bounding box center [100, 127] width 201 height 74
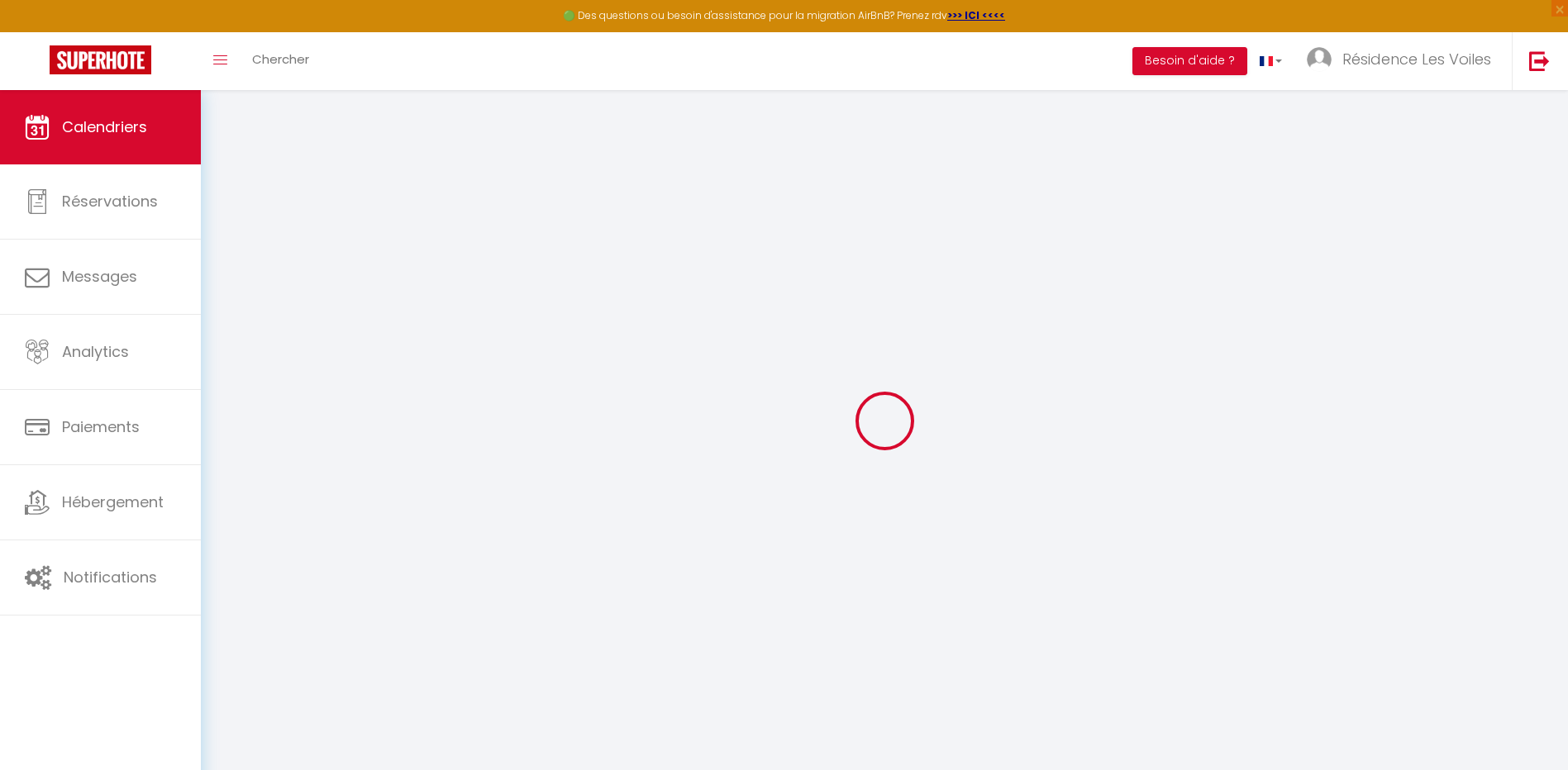
select select
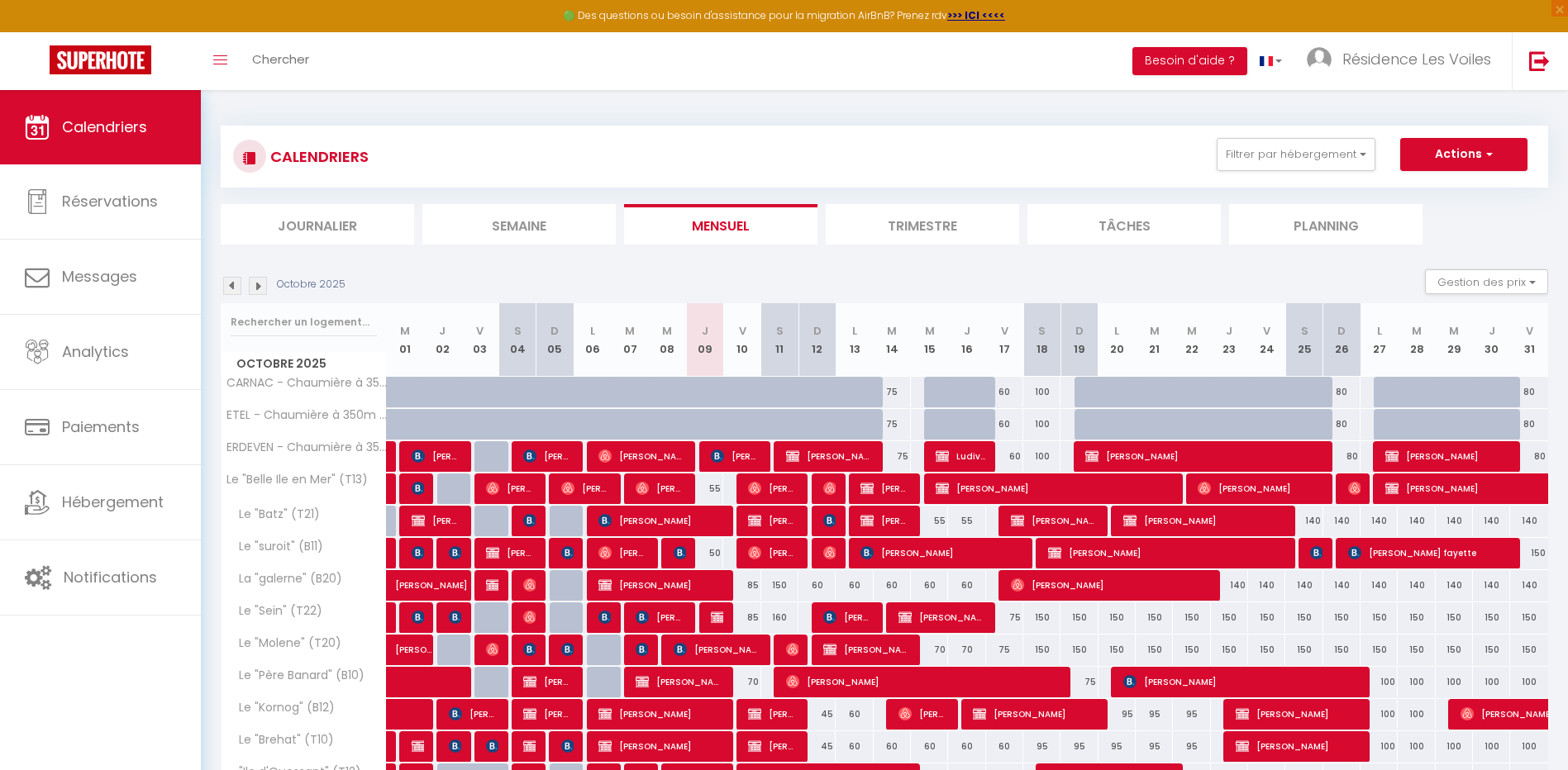
scroll to position [191, 0]
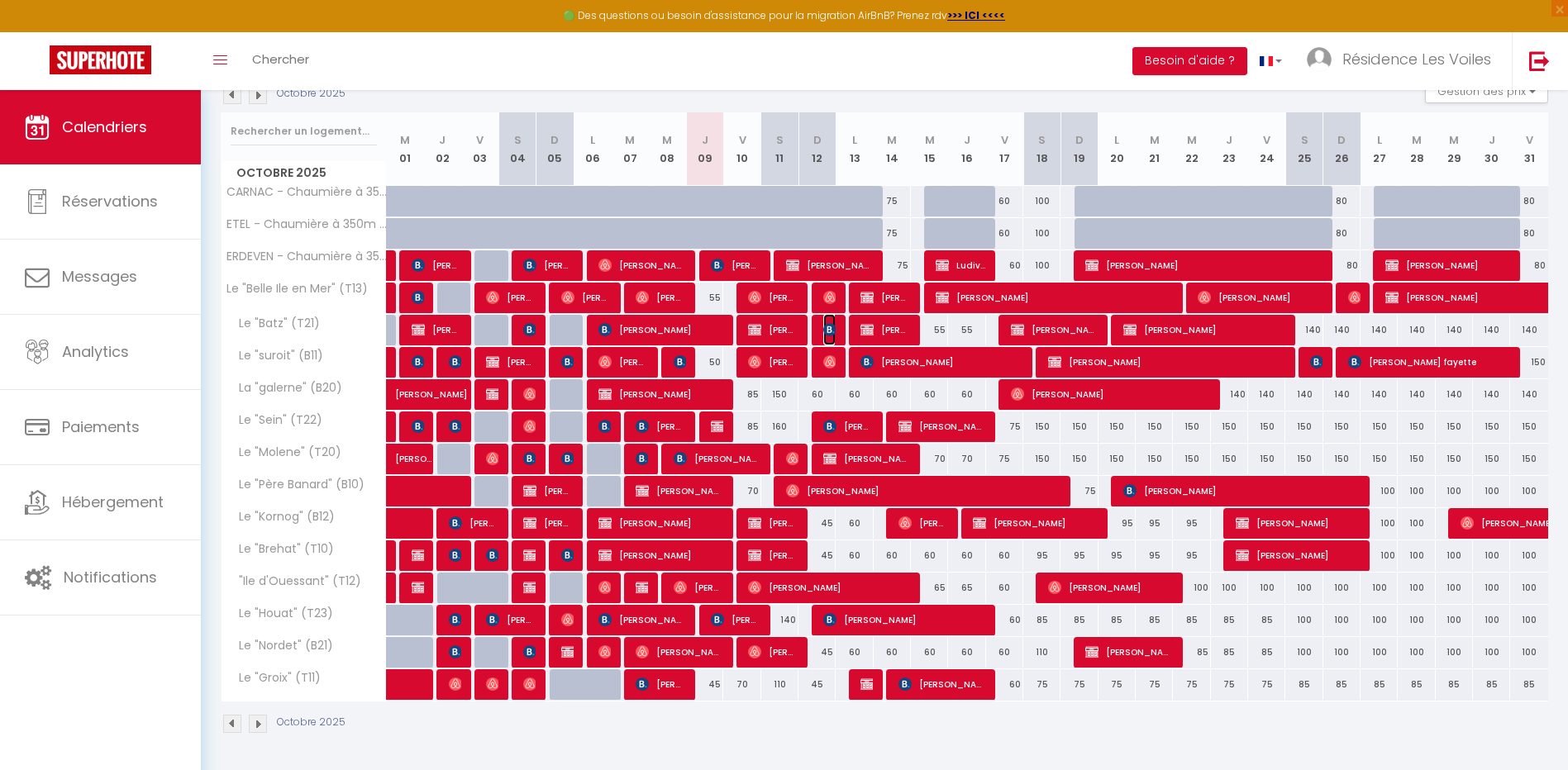
click at [829, 331] on img at bounding box center [829, 330] width 13 height 13
select select "OK"
select select "KO"
select select "0"
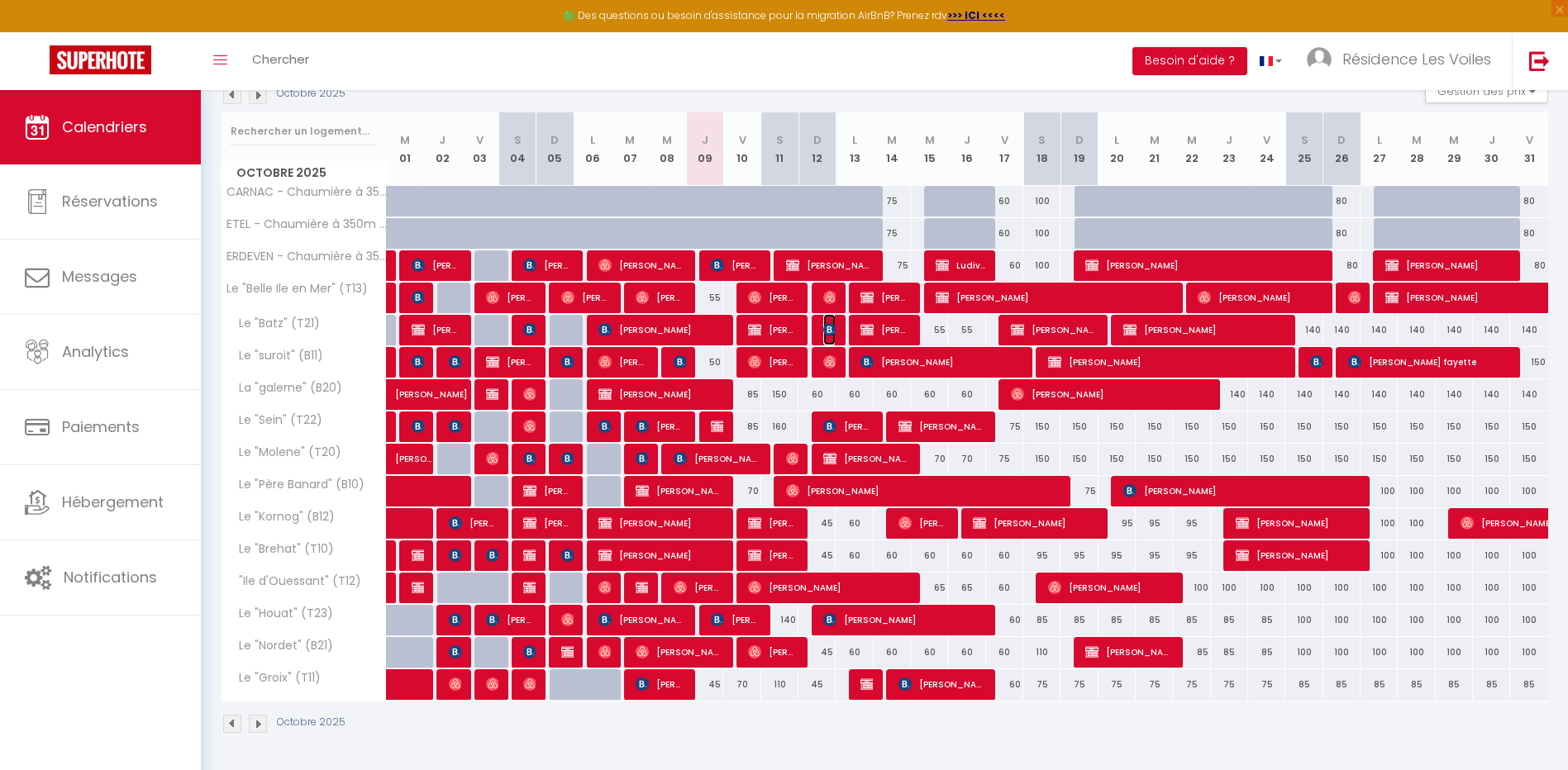
select select "1"
select select
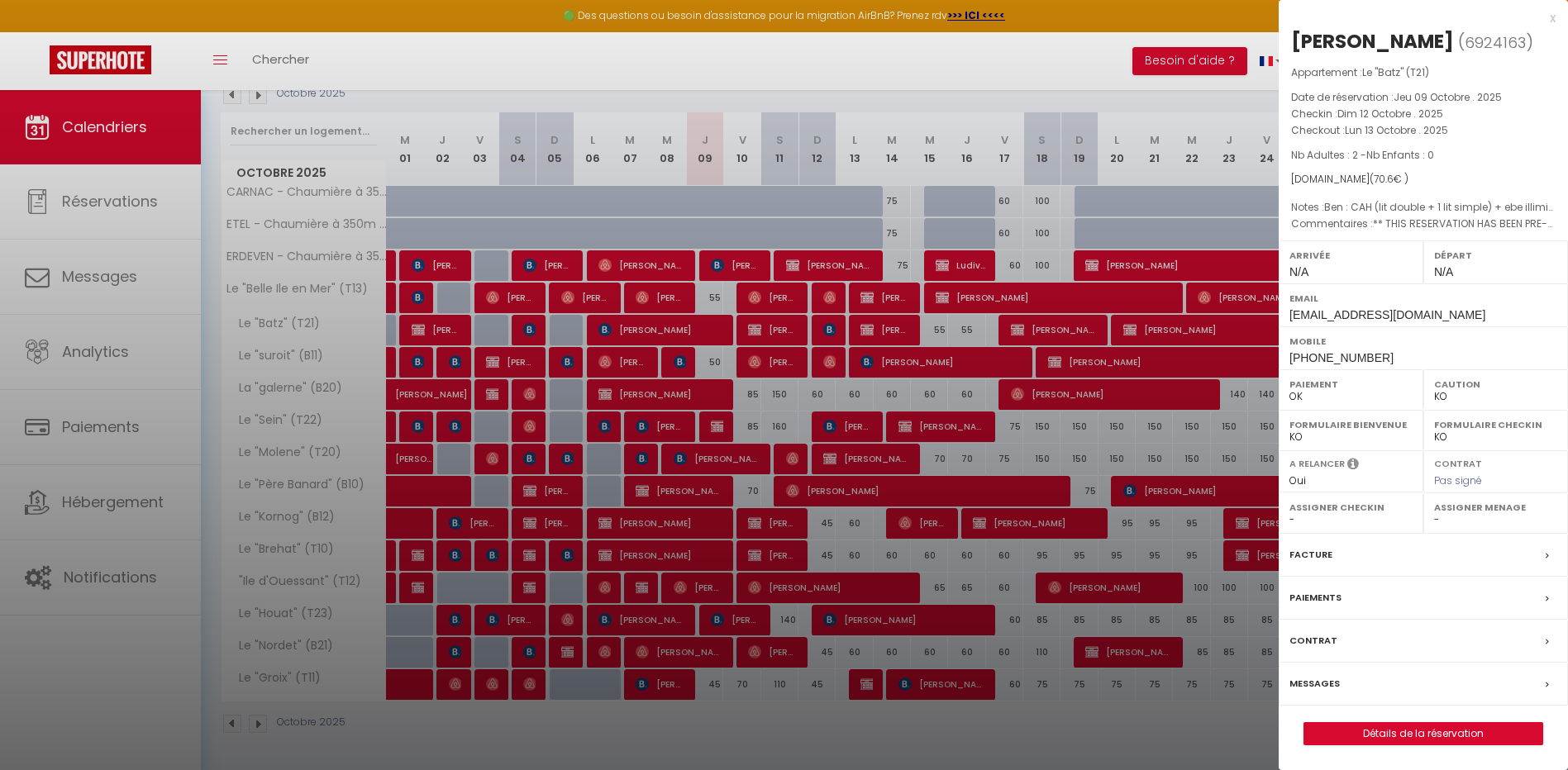
click at [829, 330] on div at bounding box center [784, 385] width 1568 height 770
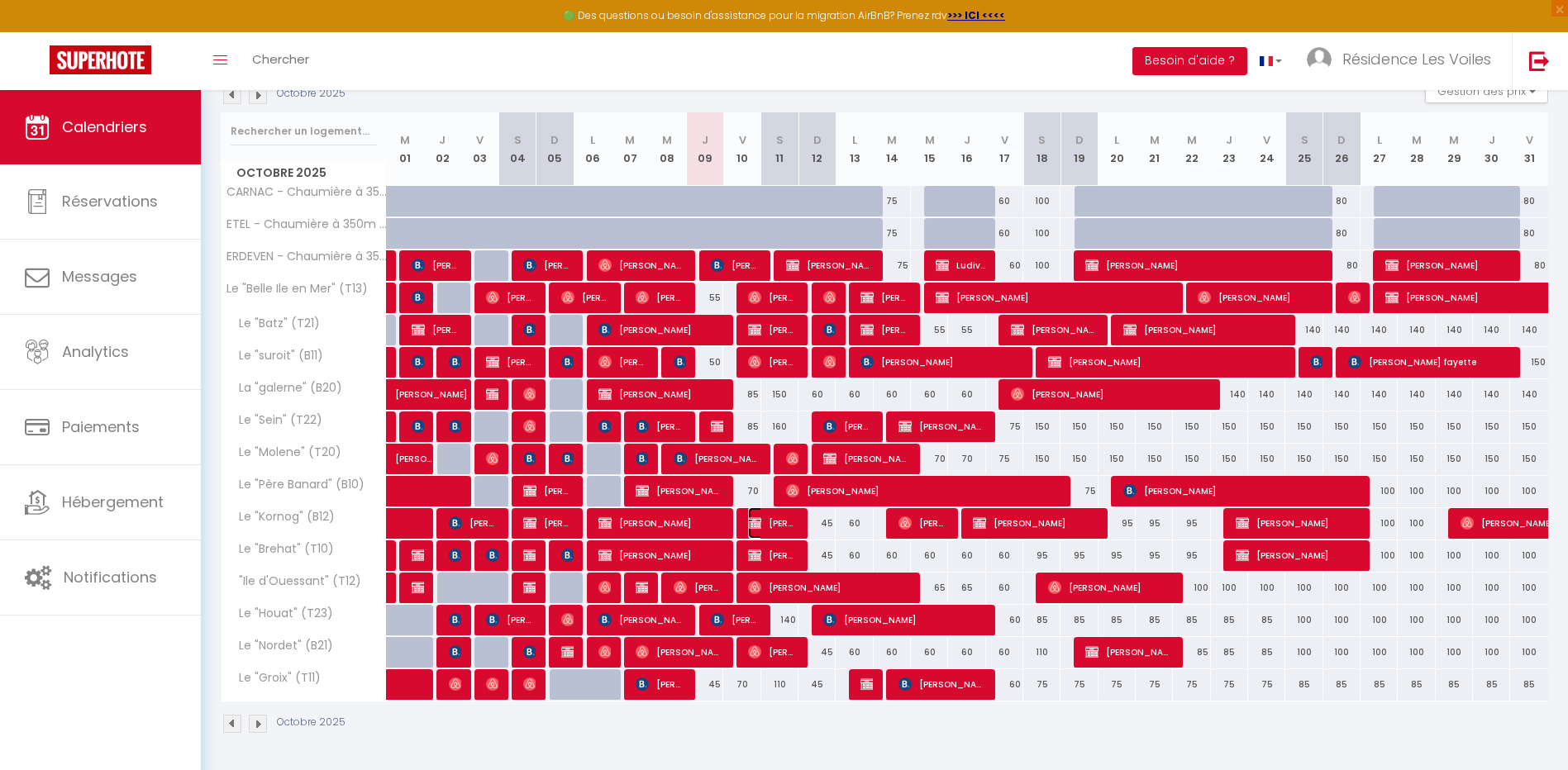
click at [776, 523] on span "[PERSON_NAME]" at bounding box center [773, 522] width 50 height 31
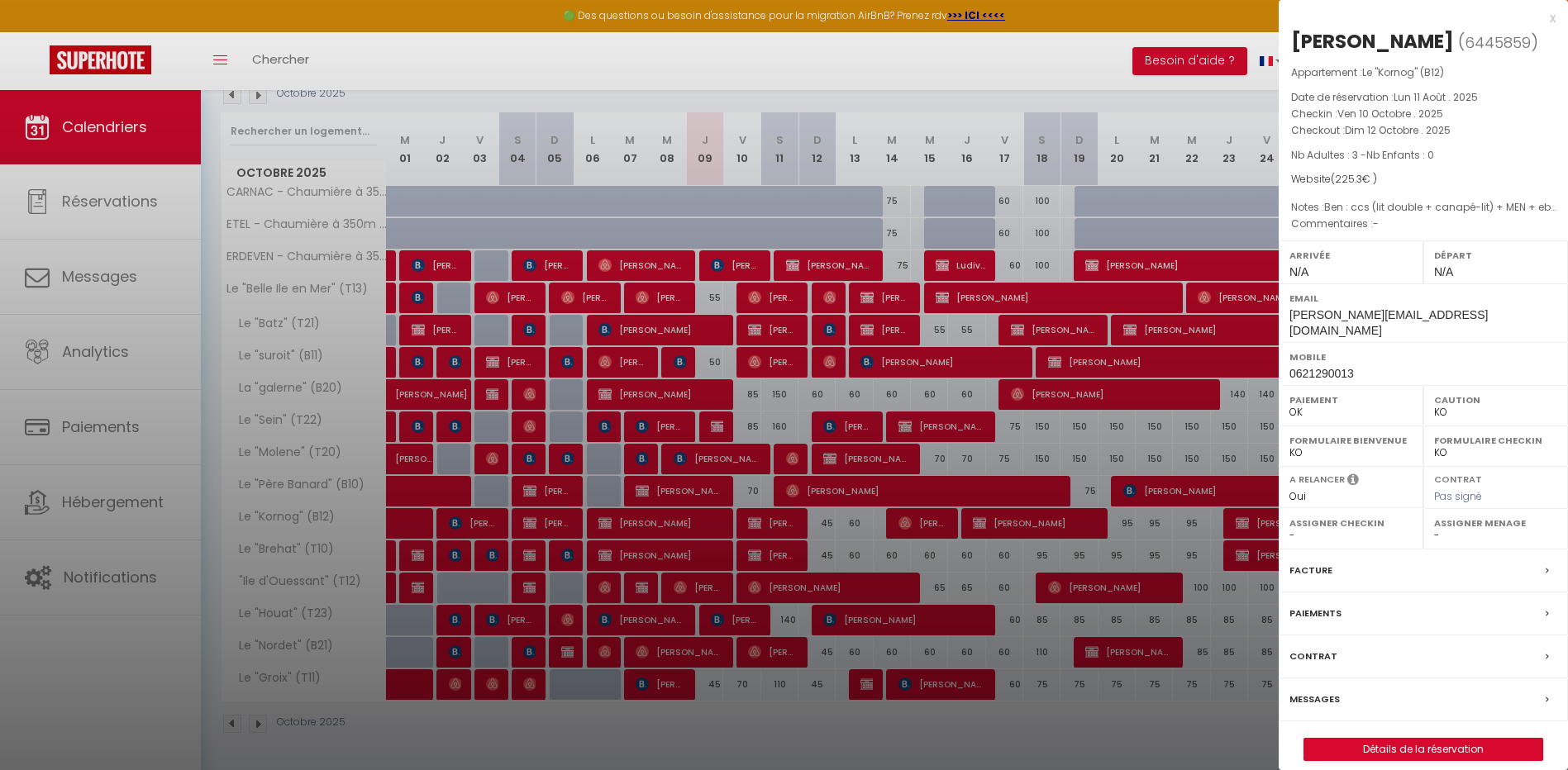
click at [1330, 691] on label "Messages" at bounding box center [1314, 699] width 50 height 17
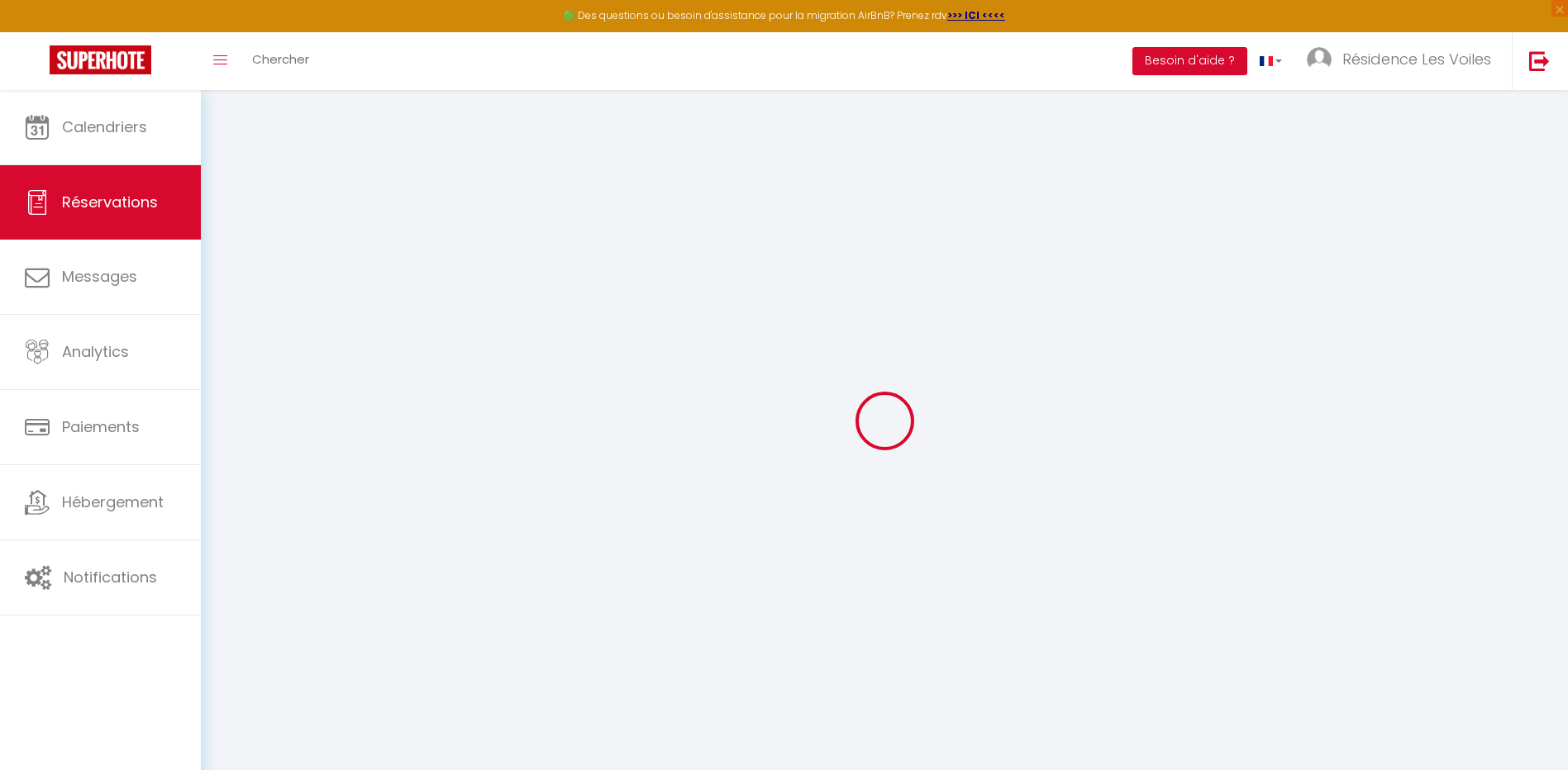
select select
checkbox input "false"
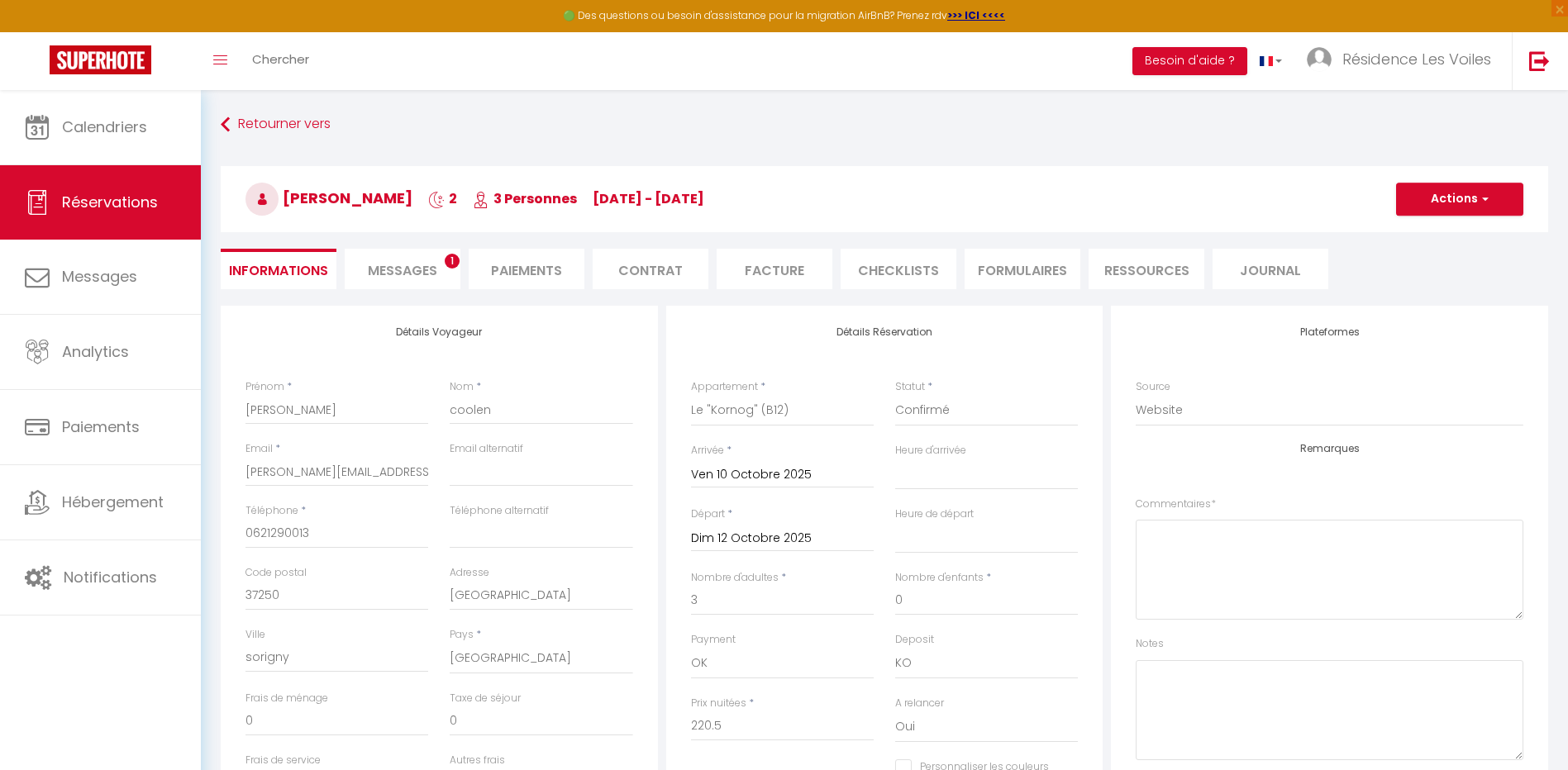
select select
checkbox input "false"
type textarea "Ben : ccs (lit double + canapé-lit) + MEN + ebe illimité 3 adultes / 157€ - sho…"
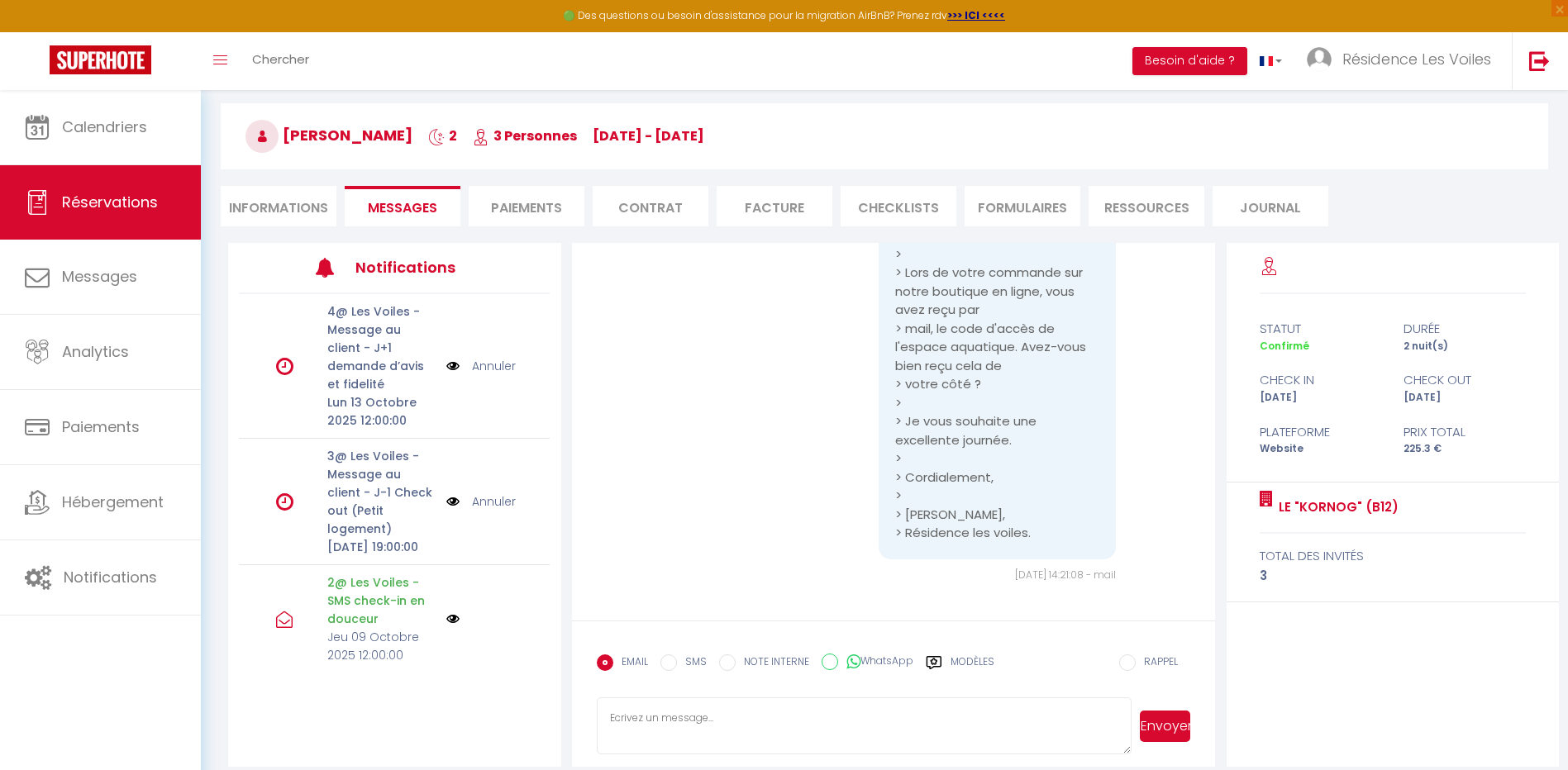
scroll to position [90, 0]
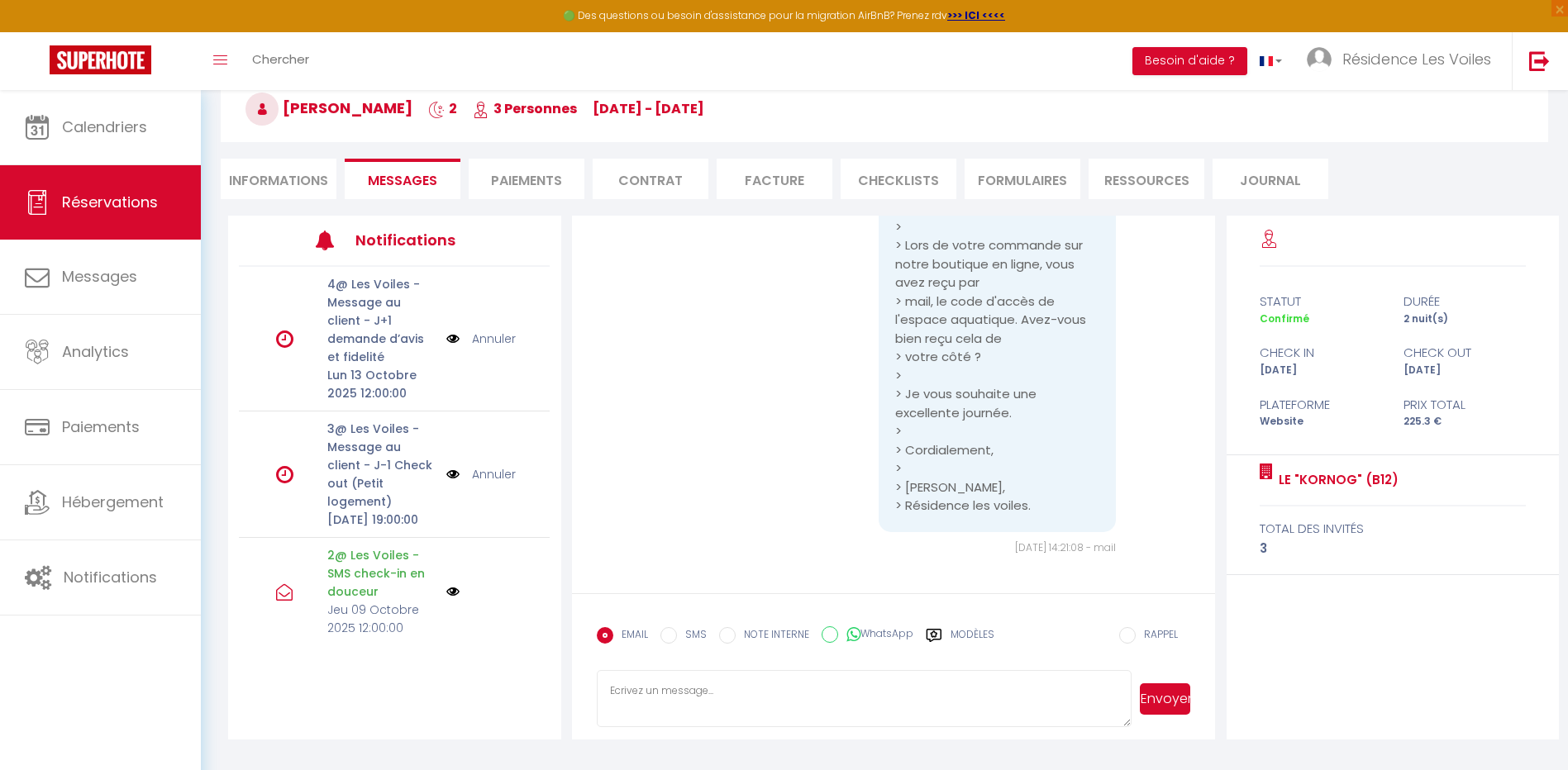
click at [861, 704] on textarea at bounding box center [865, 699] width 535 height 58
type textarea "Ni dans vos spams ? Le code d'accès espace aquatique est :"
click at [291, 177] on li "Informations" at bounding box center [279, 179] width 116 height 41
select select
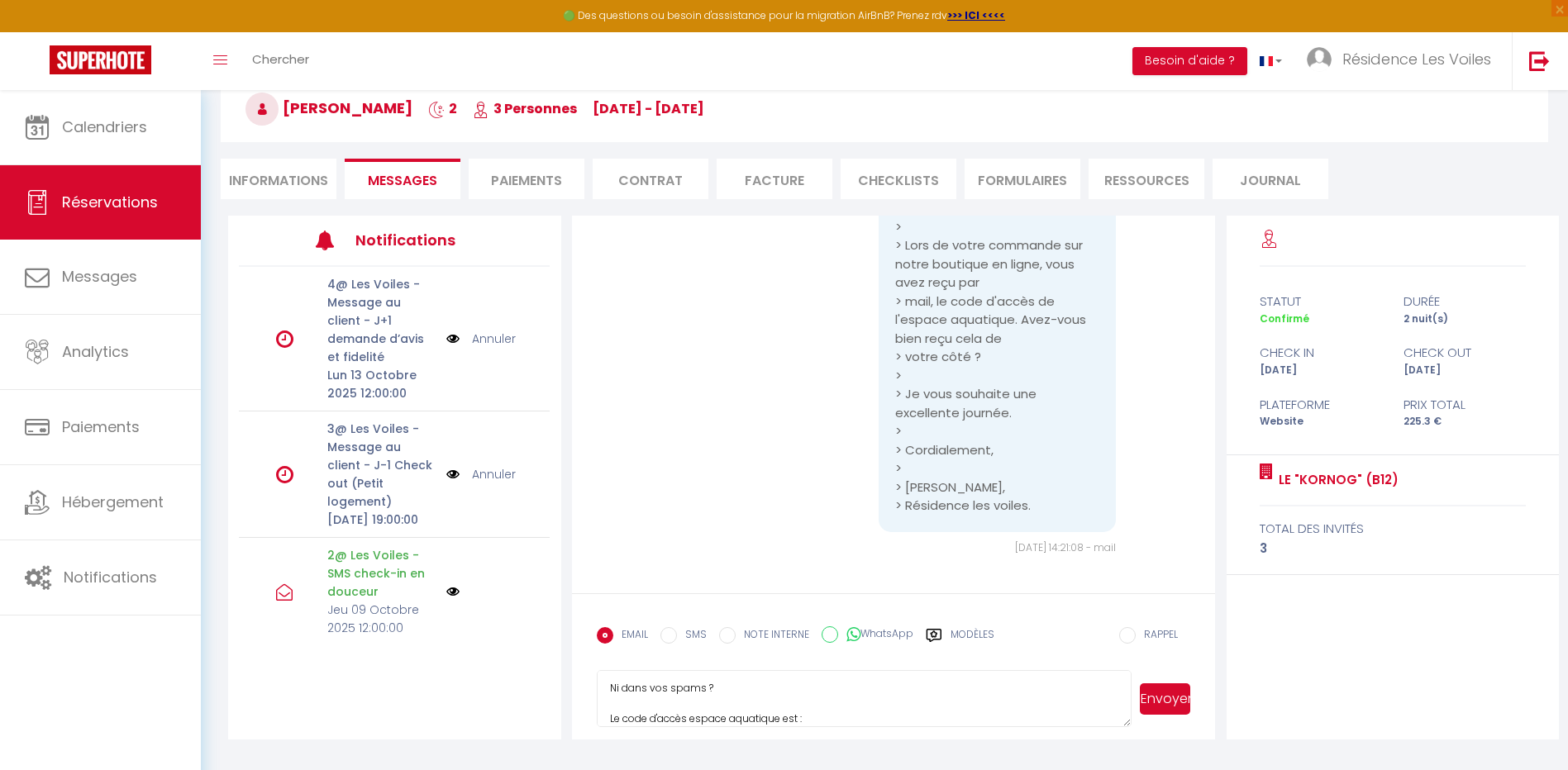
select select
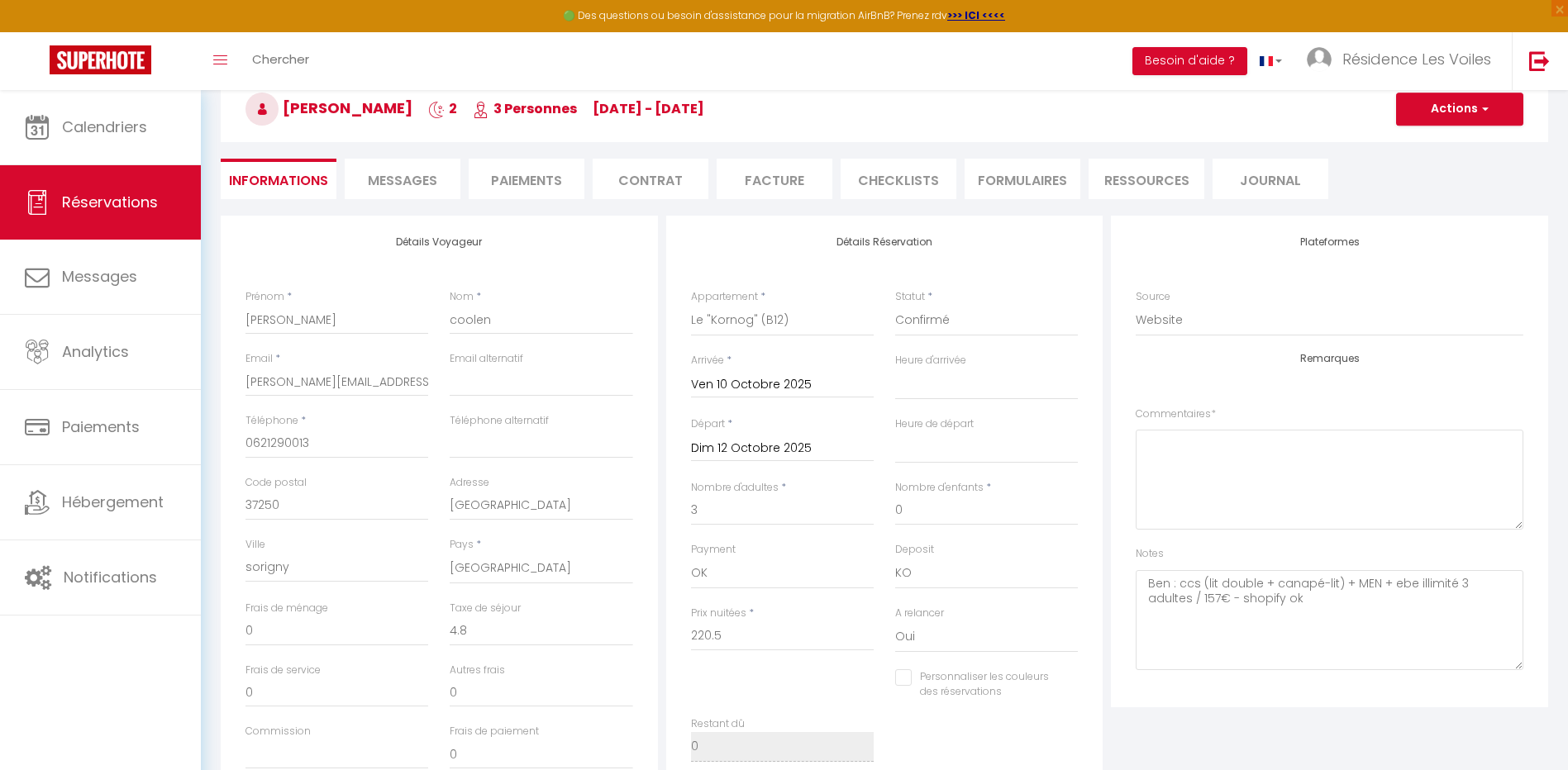
click at [377, 165] on li "Messages" at bounding box center [402, 179] width 116 height 41
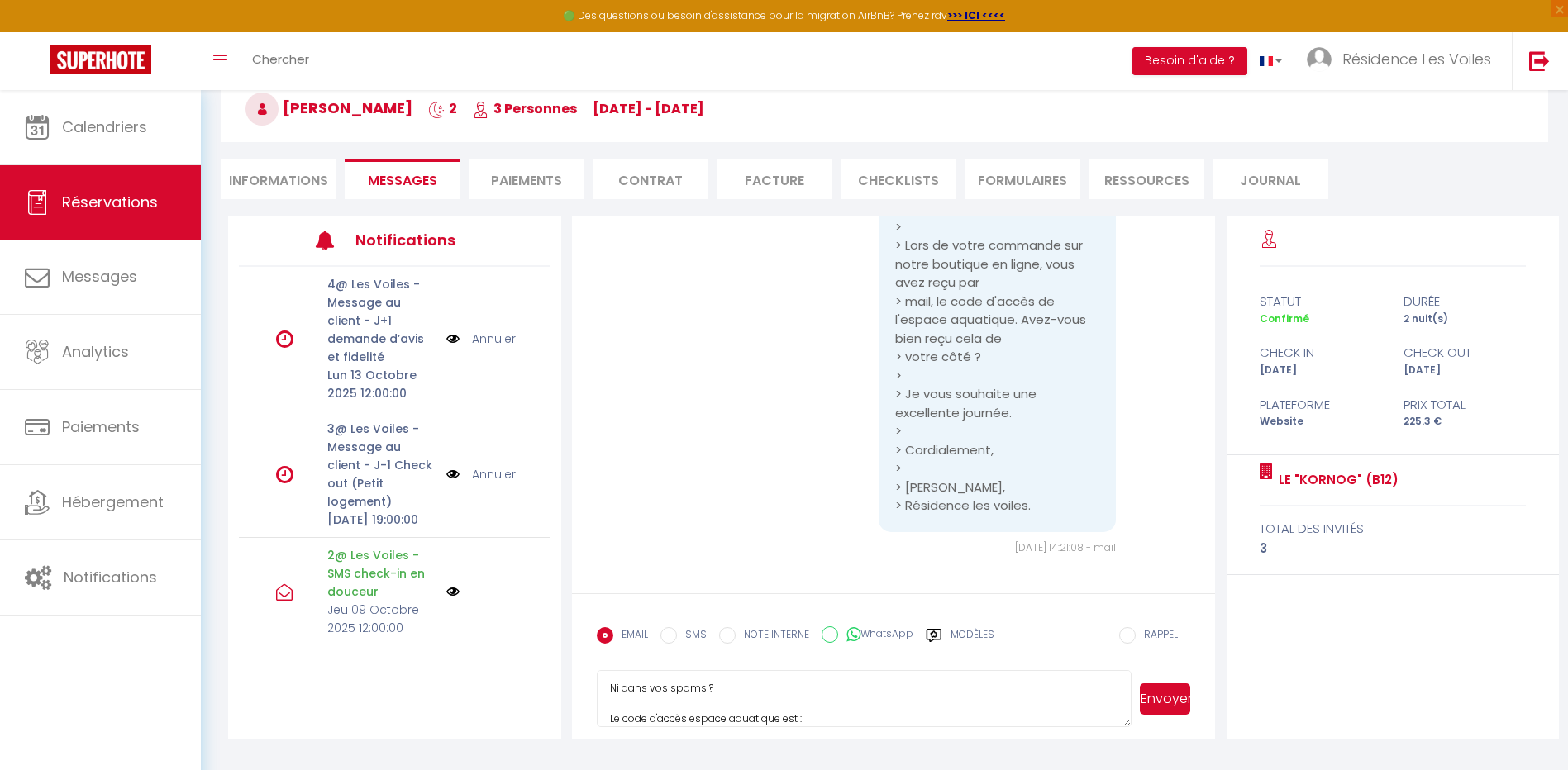
click at [833, 721] on textarea "Ni dans vos spams ? Le code d'accès espace aquatique est :" at bounding box center [865, 699] width 535 height 58
type textarea "Ni dans vos spams ? Le code d'accès espace aquatique est : 21212# Je vous souha…"
click at [1153, 704] on button "Envoyer" at bounding box center [1165, 699] width 50 height 31
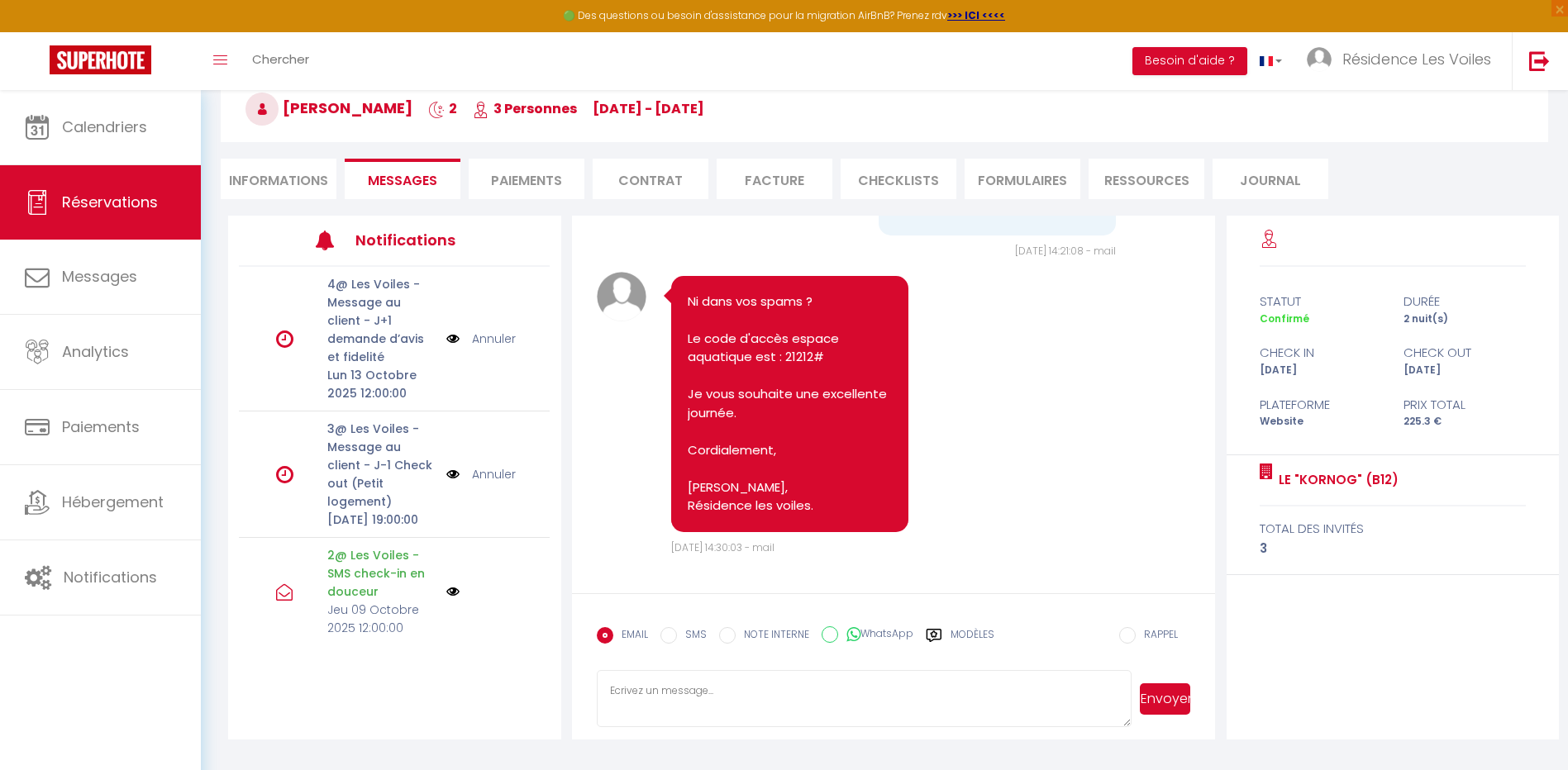
scroll to position [7761, 0]
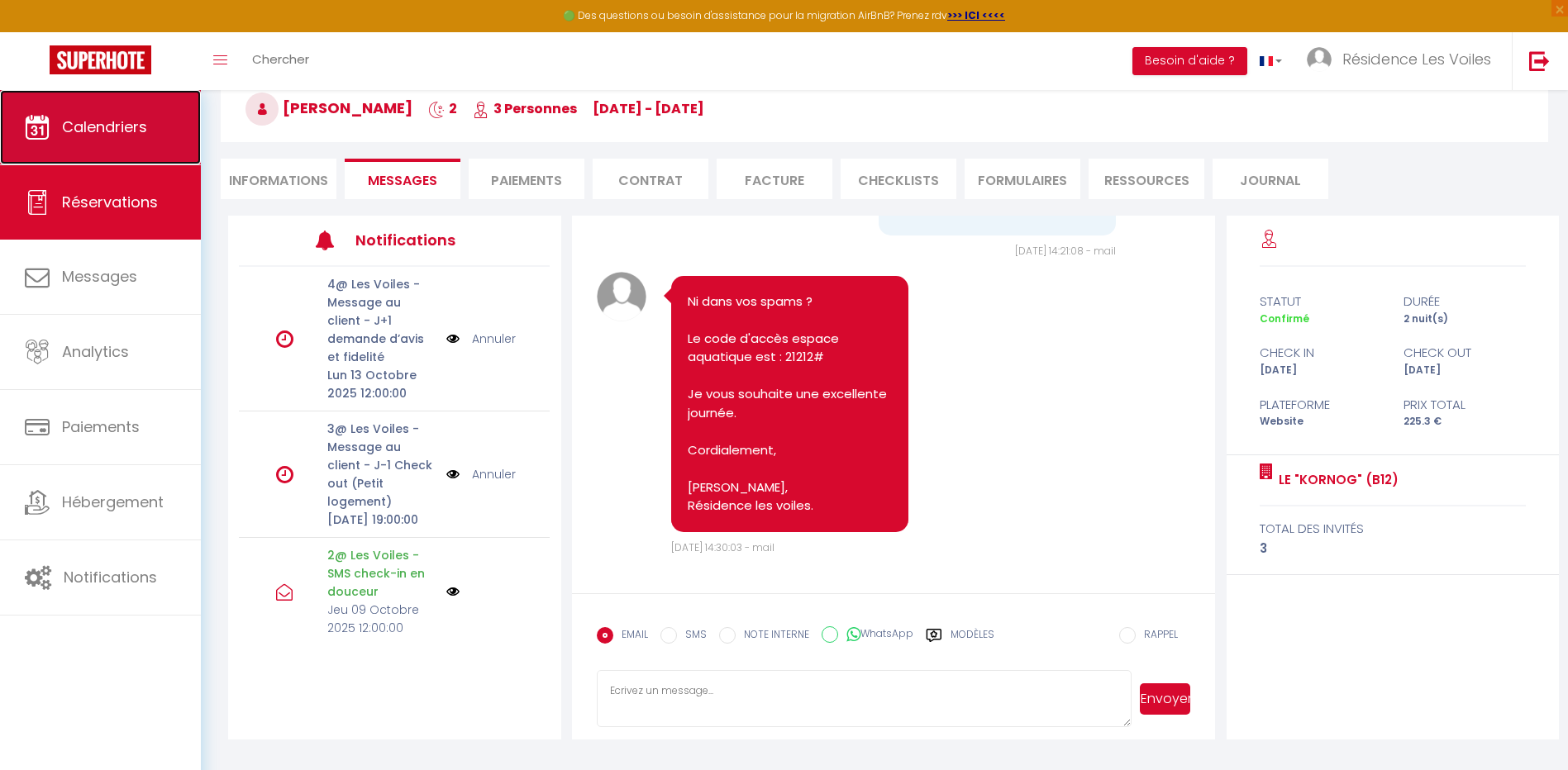
click at [123, 147] on link "Calendriers" at bounding box center [100, 127] width 201 height 74
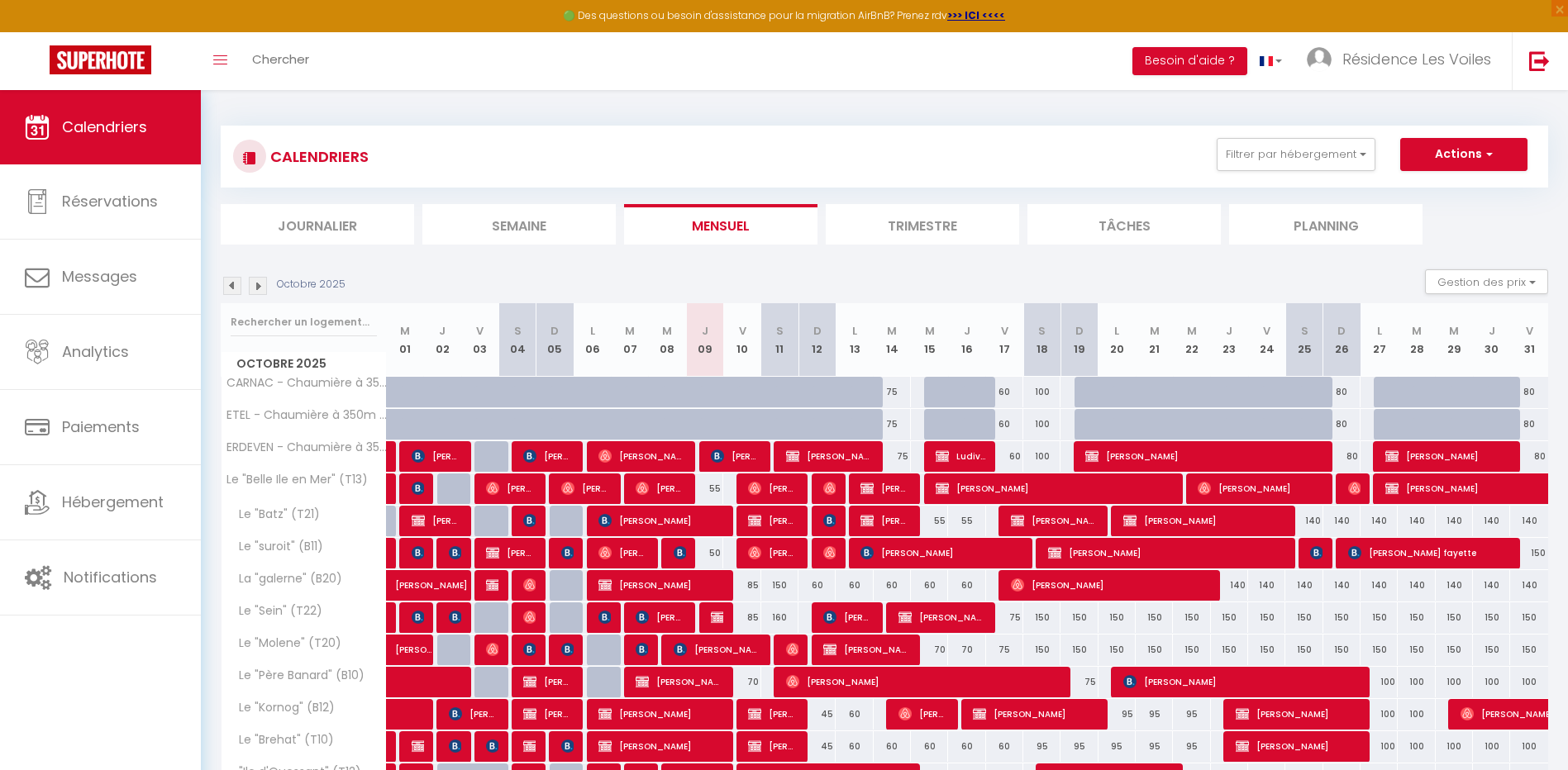
scroll to position [191, 0]
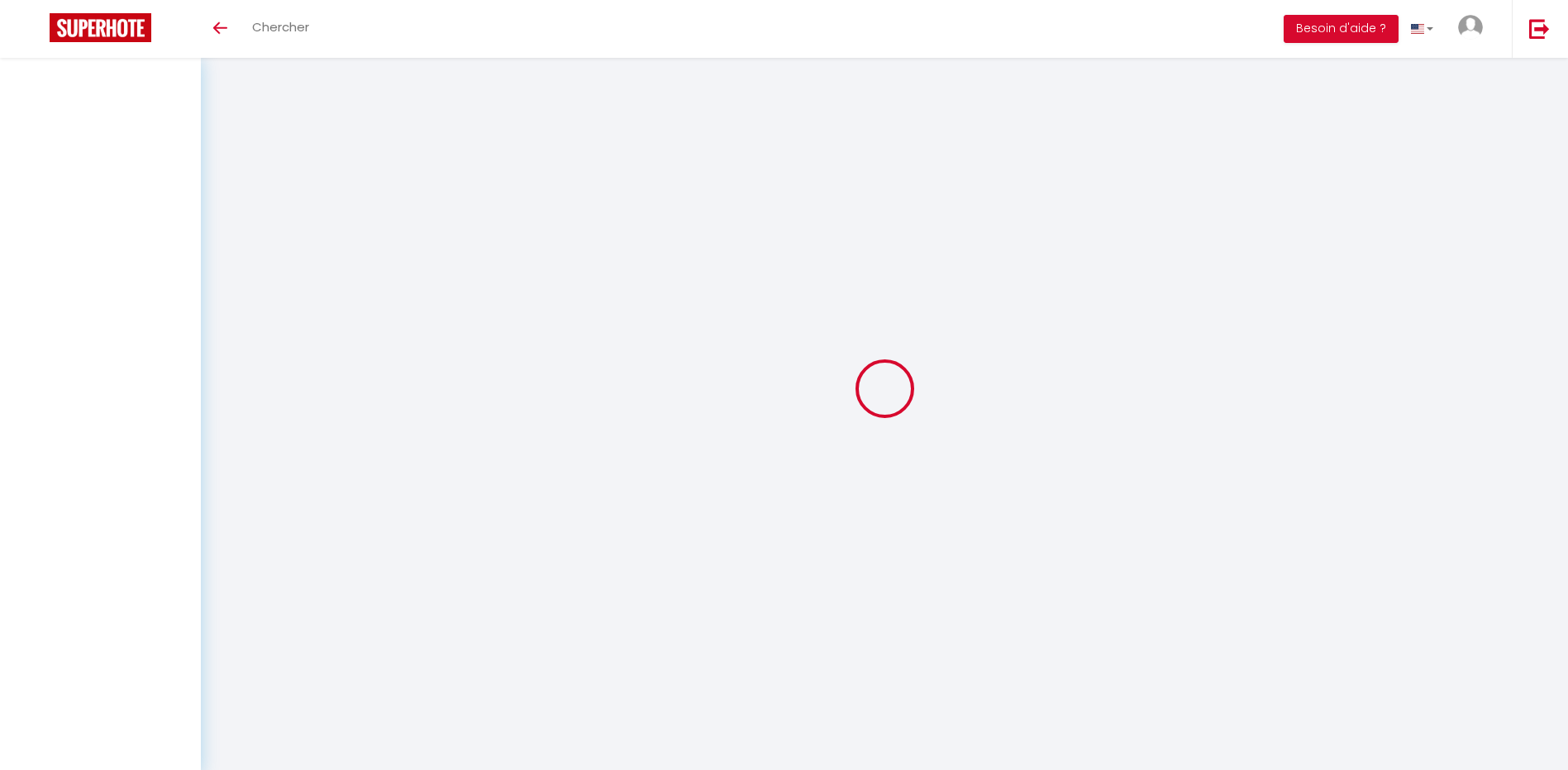
select select
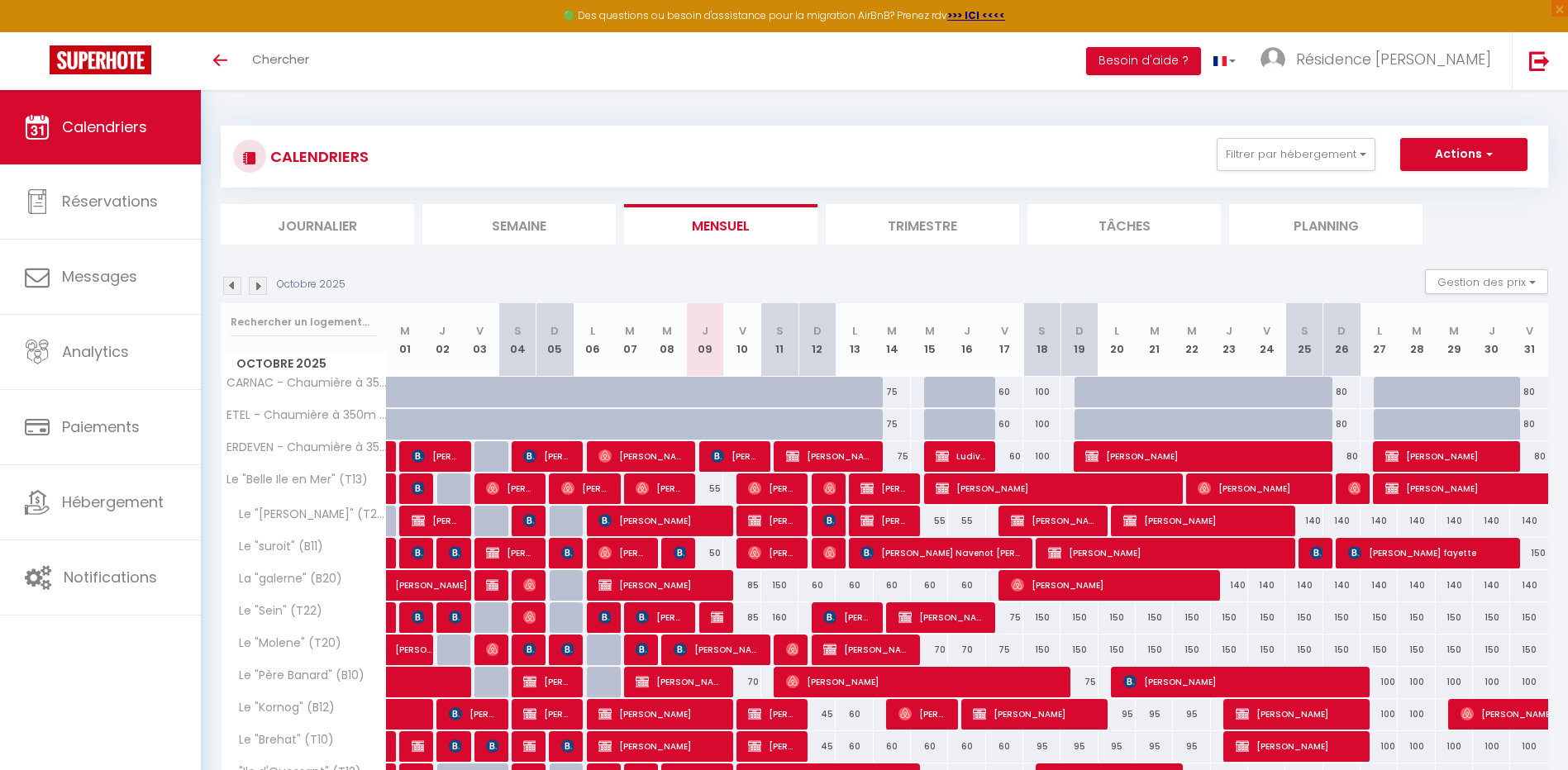
scroll to position [191, 0]
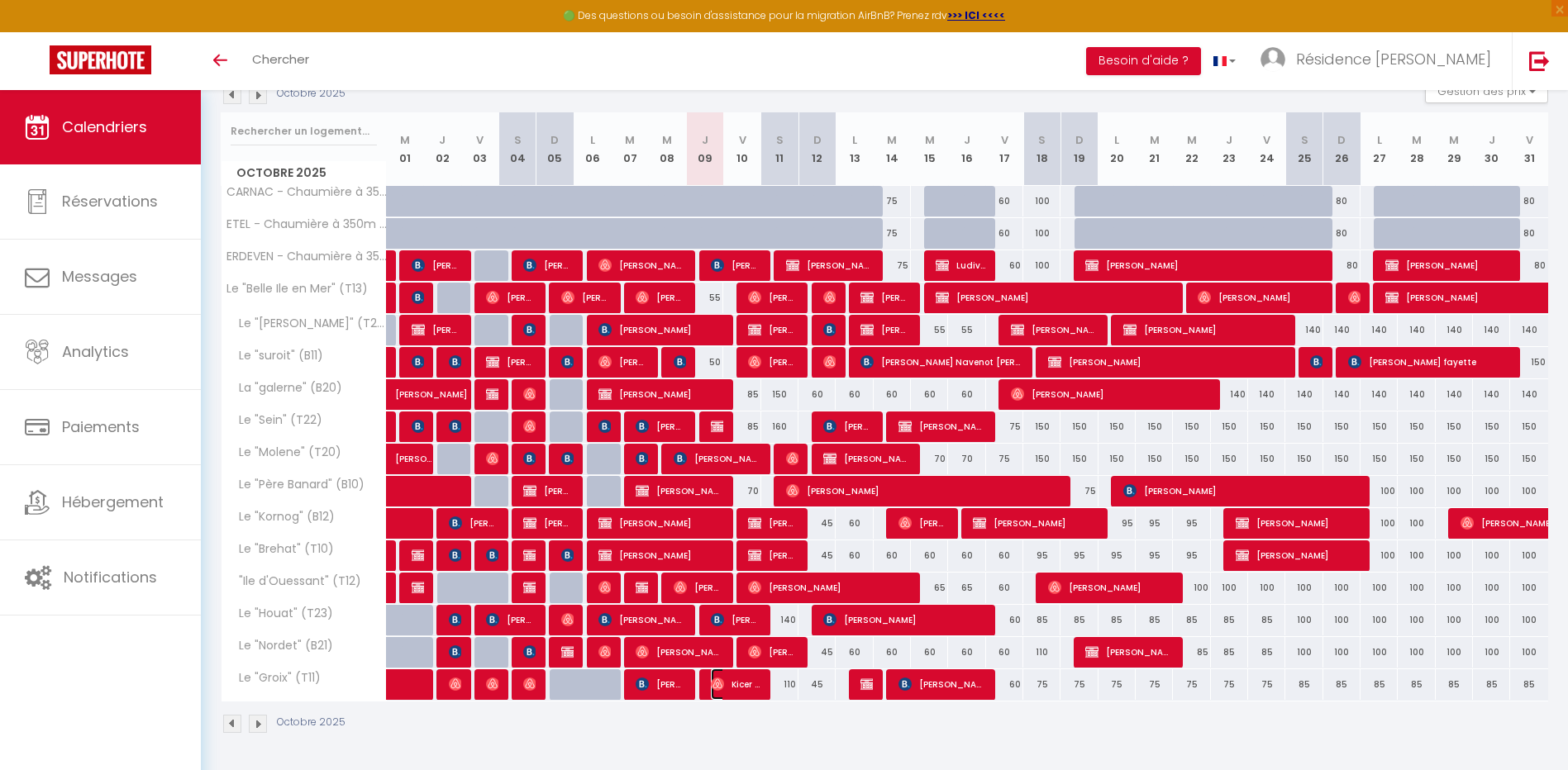
click at [729, 681] on span "Kicer Bgh" at bounding box center [736, 684] width 50 height 31
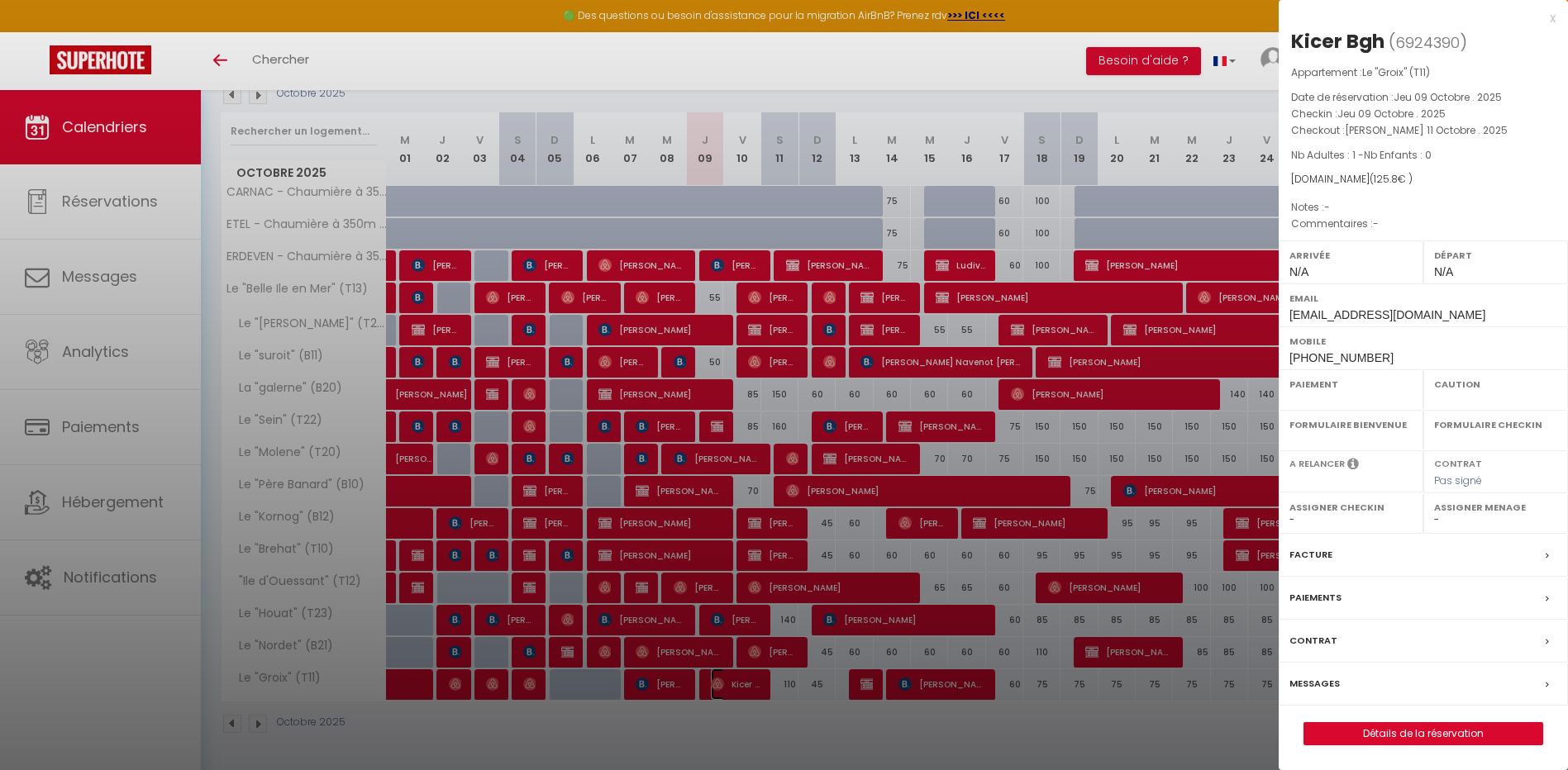
select select "OK"
select select "0"
select select "1"
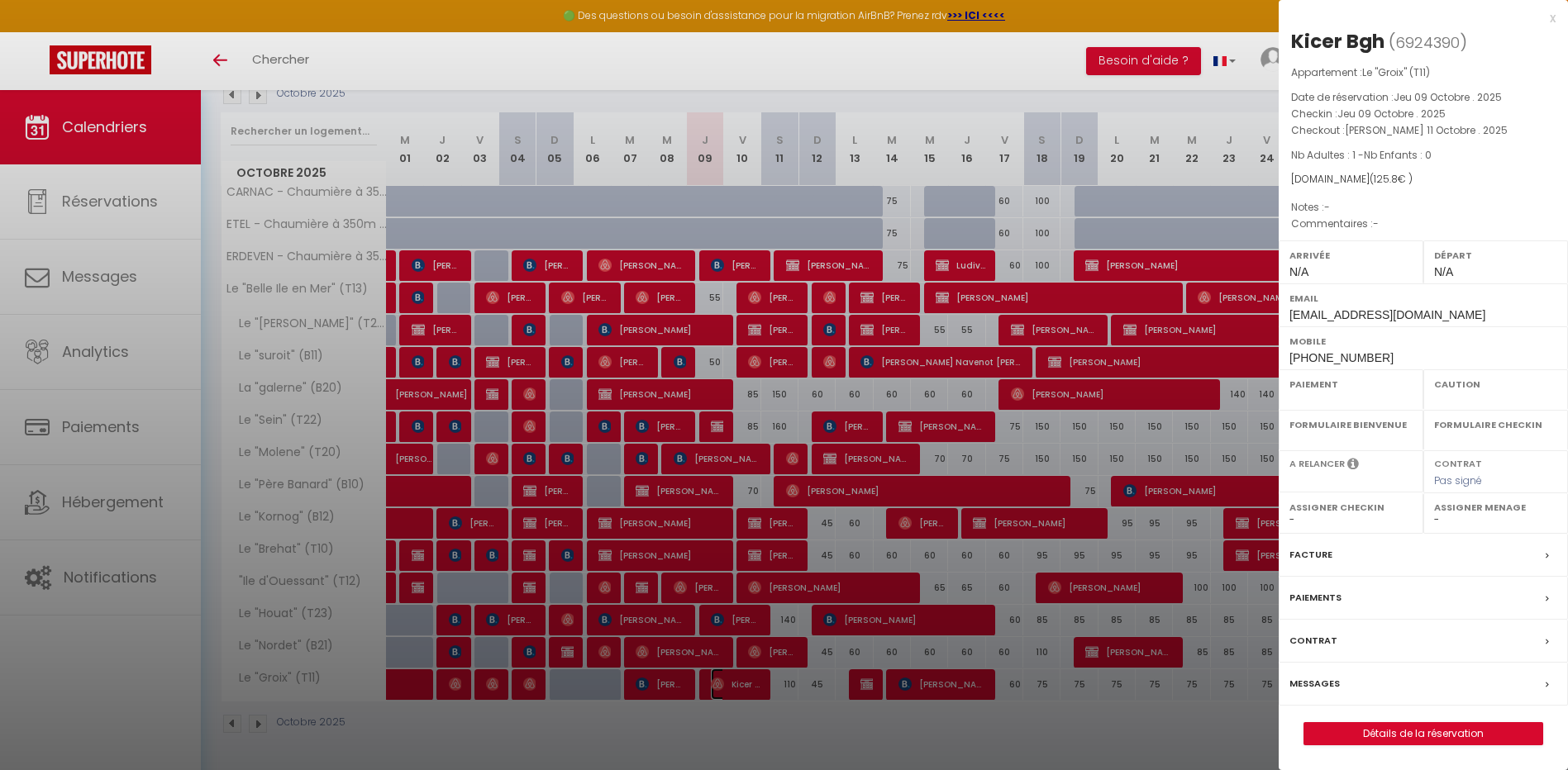
select select
click at [727, 627] on div at bounding box center [784, 385] width 1568 height 770
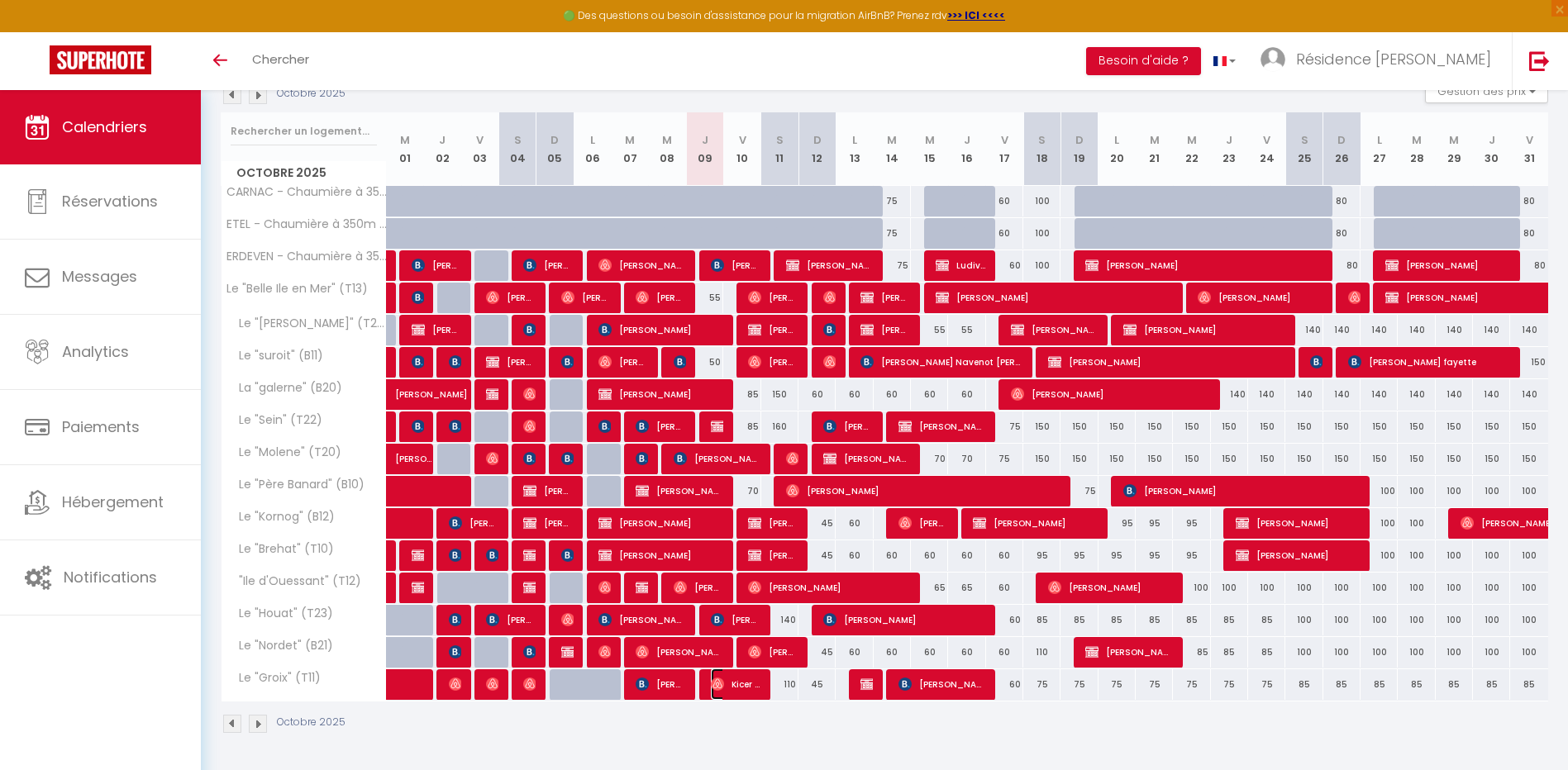
click at [739, 681] on span "Kicer Bgh" at bounding box center [736, 684] width 50 height 31
